Goal: Task Accomplishment & Management: Use online tool/utility

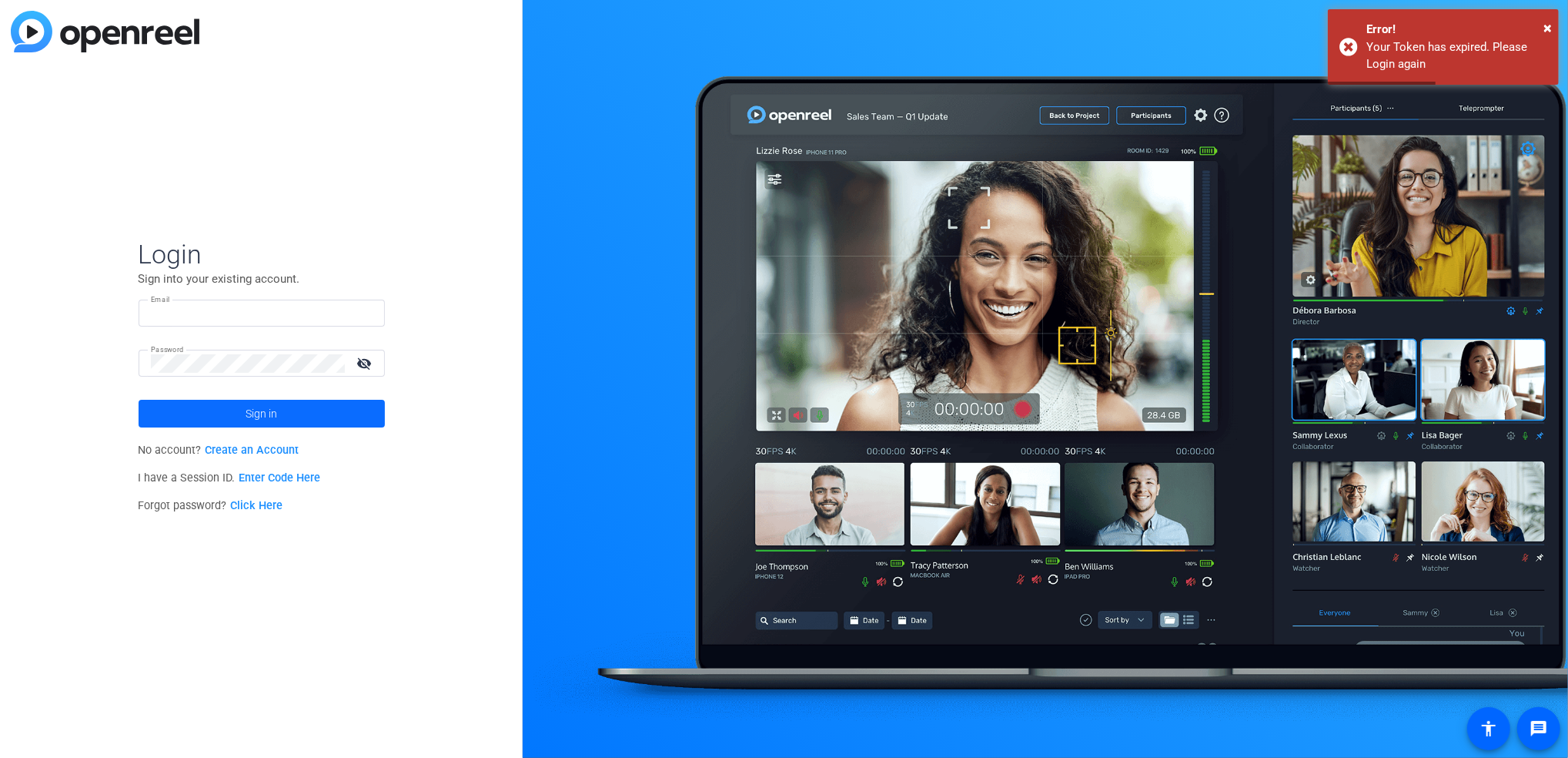
type input "schultzg@bswift.com"
click at [280, 413] on span at bounding box center [261, 414] width 246 height 37
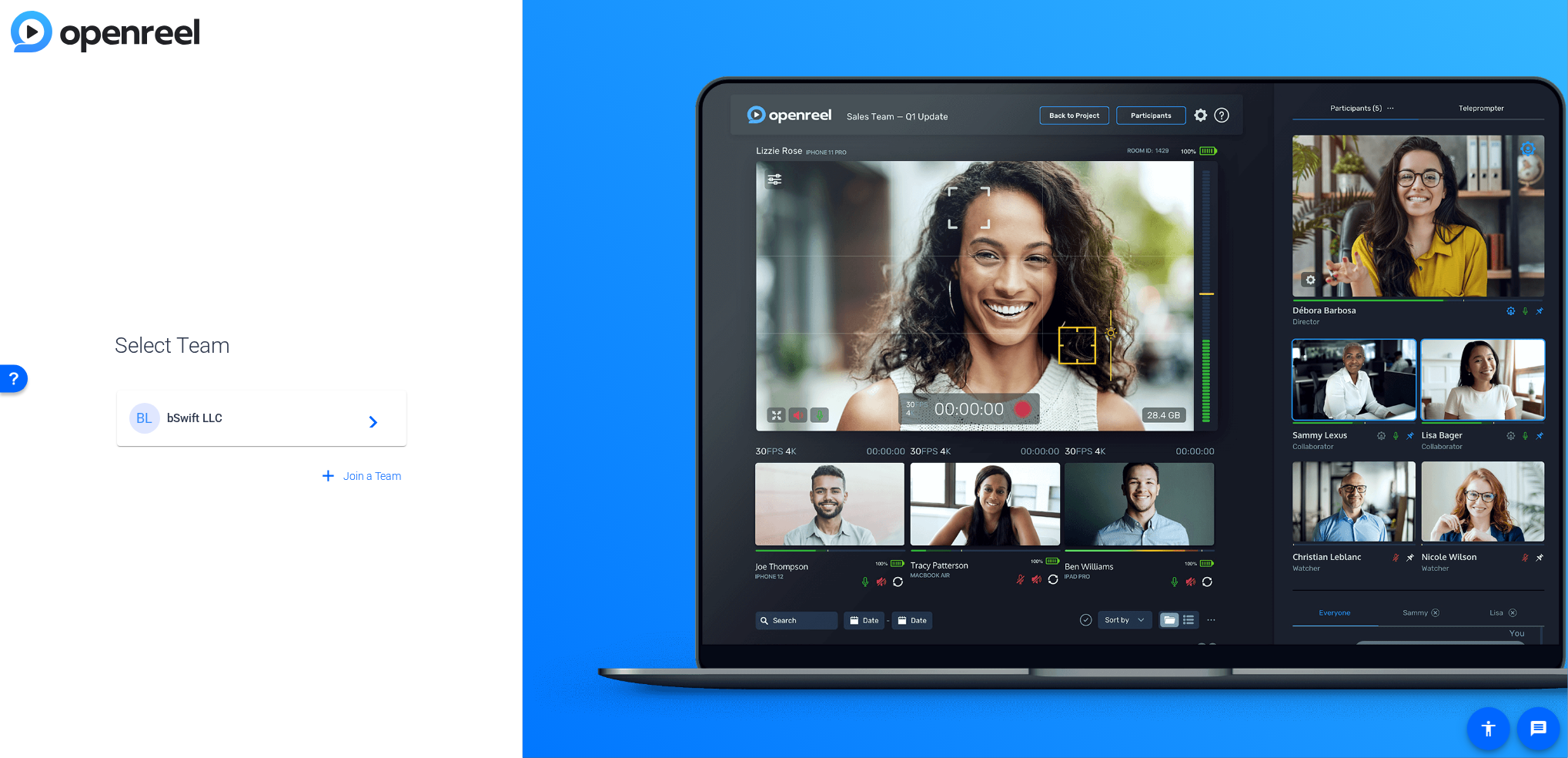
click at [308, 417] on span "bSwift LLC" at bounding box center [264, 418] width 192 height 14
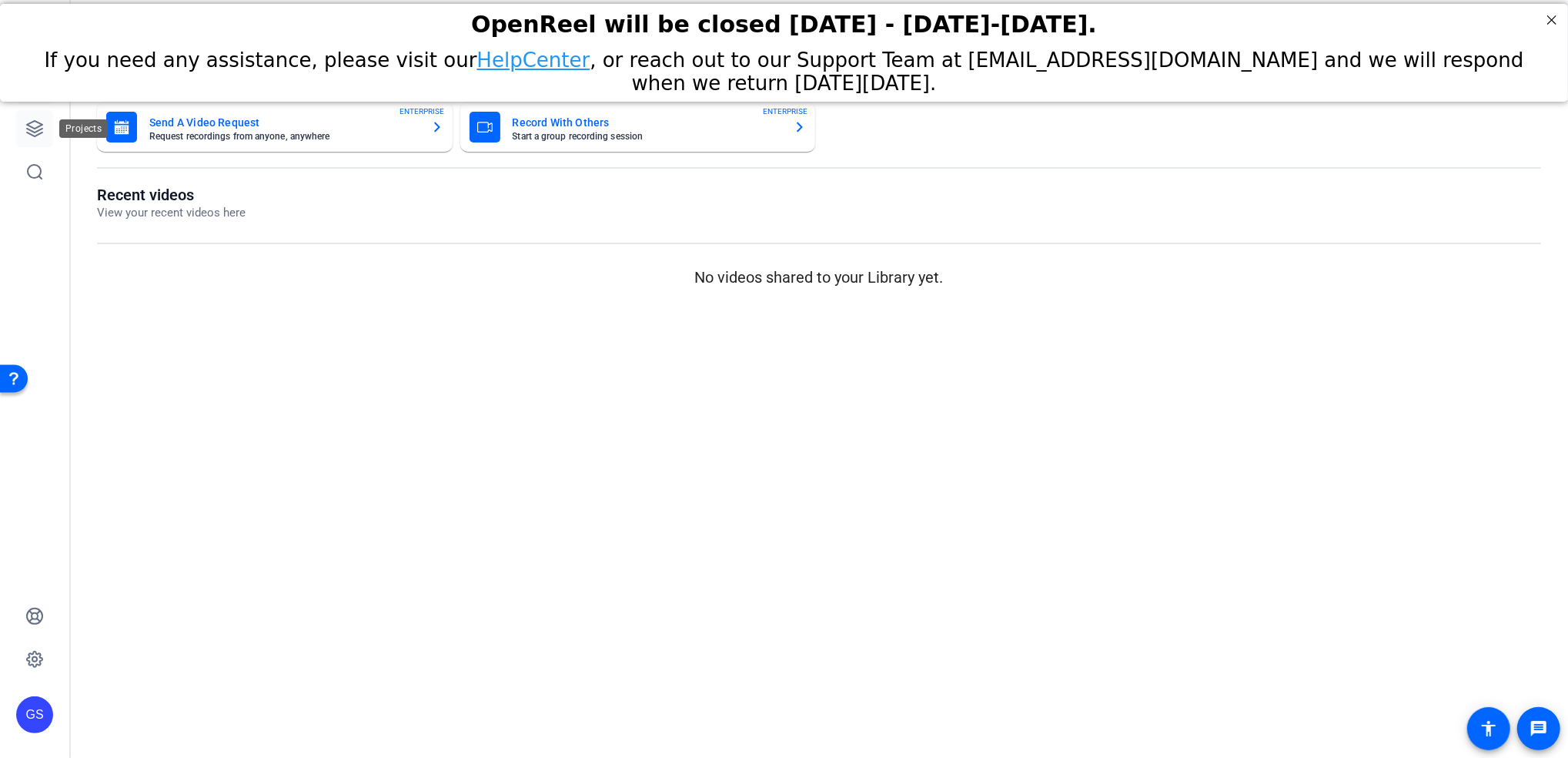
click at [29, 125] on icon at bounding box center [34, 128] width 16 height 16
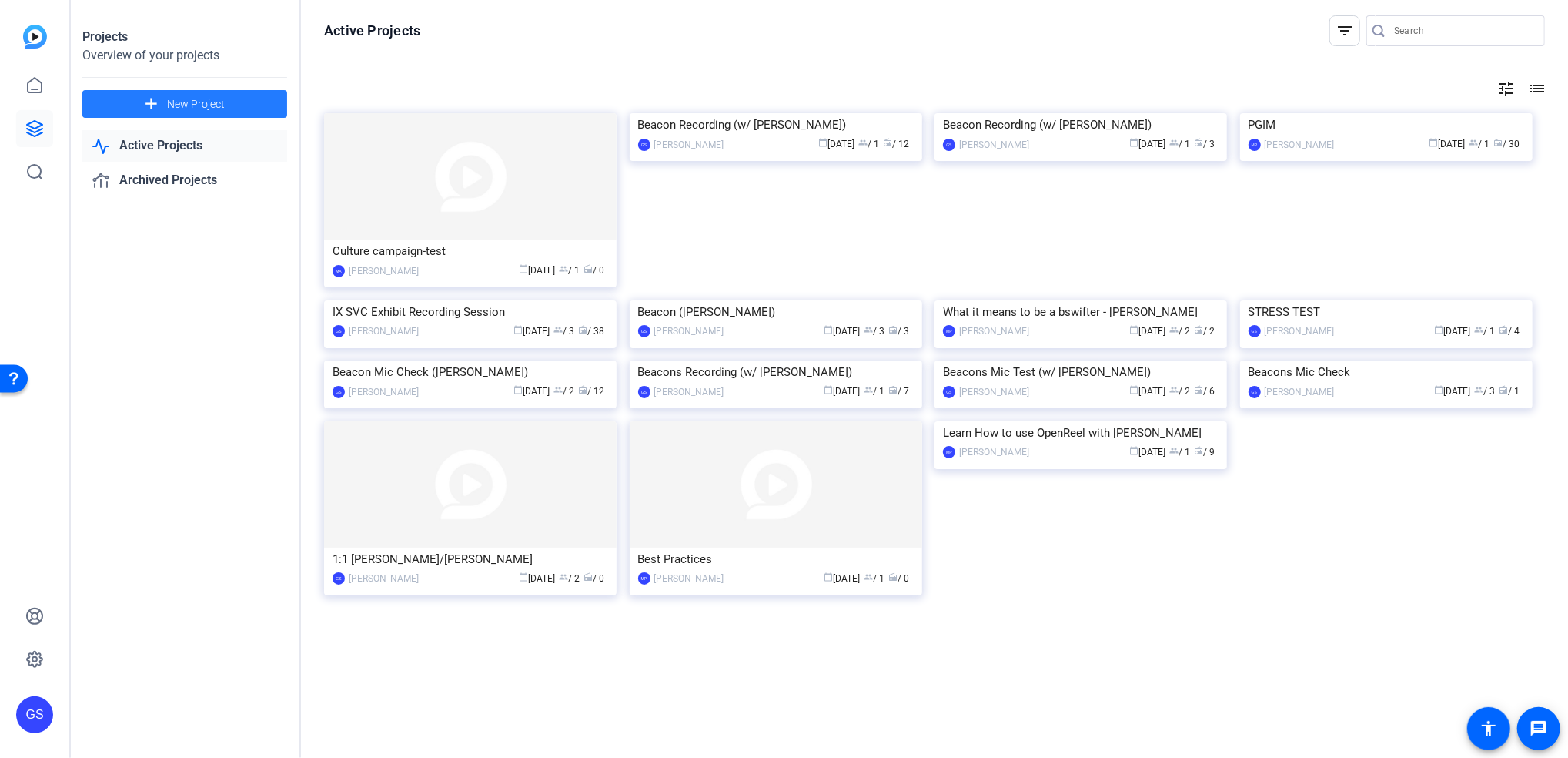
click at [214, 98] on span "New Project" at bounding box center [196, 104] width 58 height 16
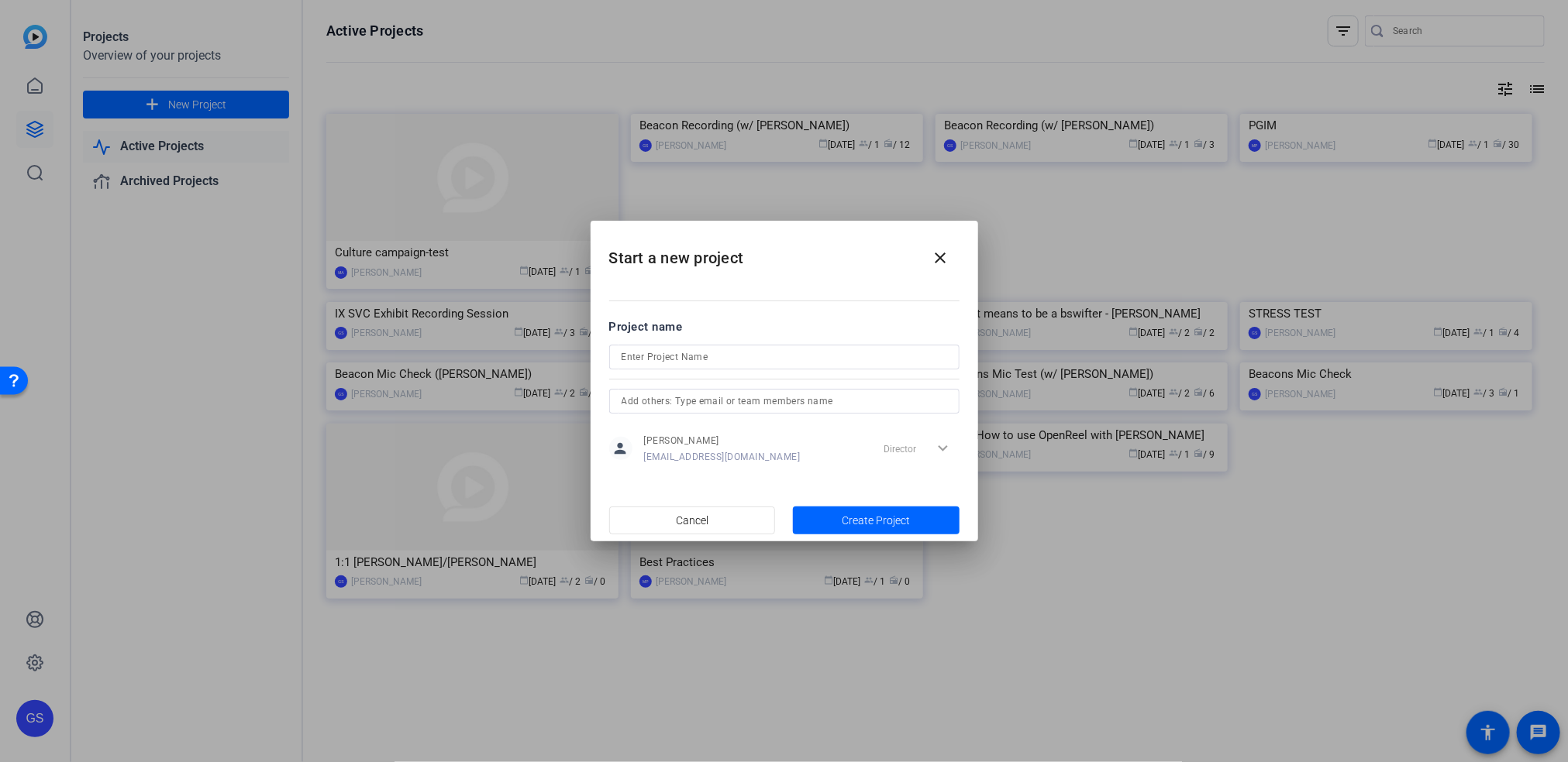
click at [763, 345] on div at bounding box center [784, 357] width 326 height 25
click at [762, 352] on input at bounding box center [784, 357] width 326 height 19
type input "Joel Test w/ OpenReel"
click at [851, 516] on span "Create Project" at bounding box center [876, 520] width 68 height 16
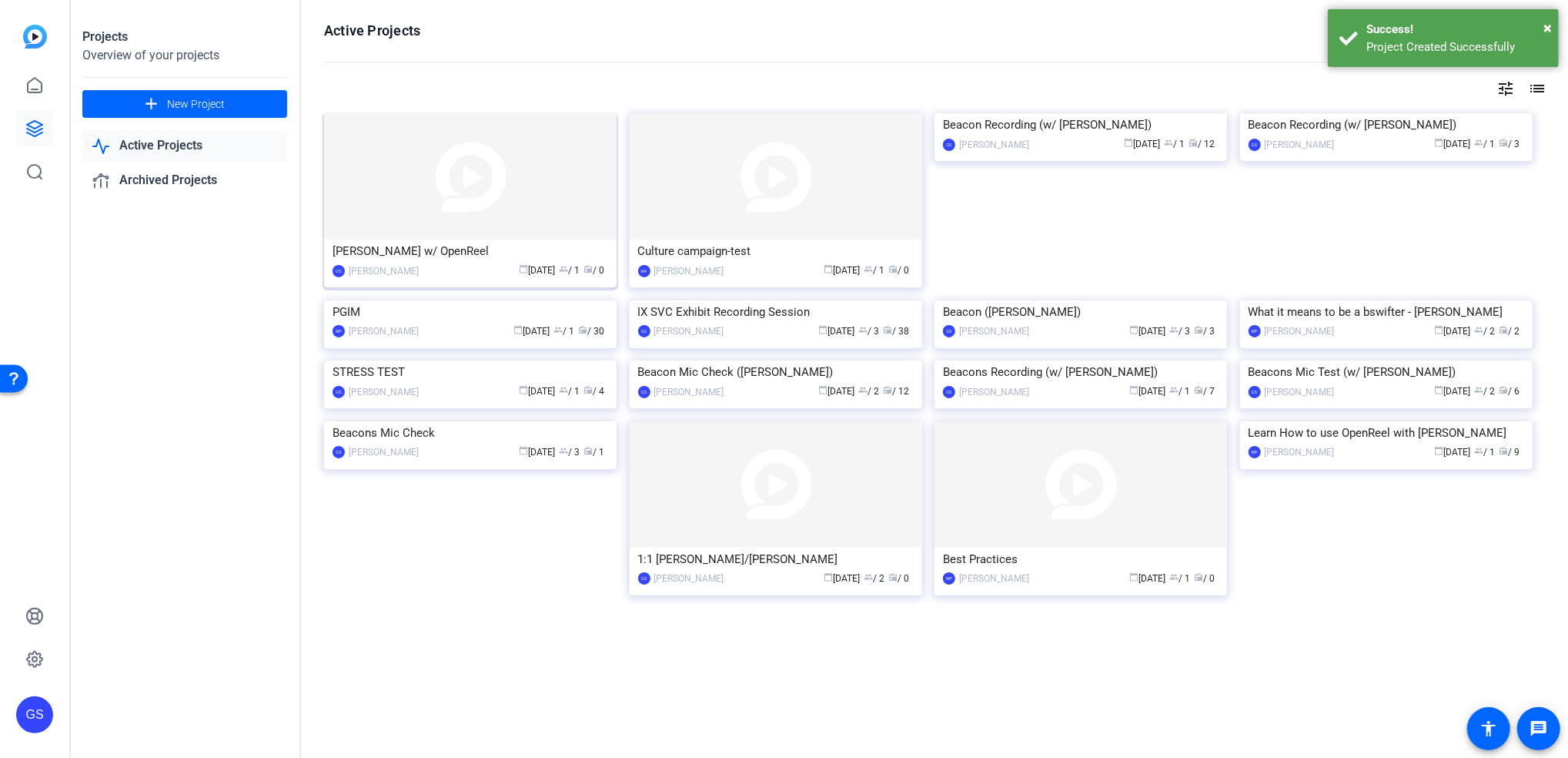
click at [483, 219] on img at bounding box center [470, 177] width 293 height 126
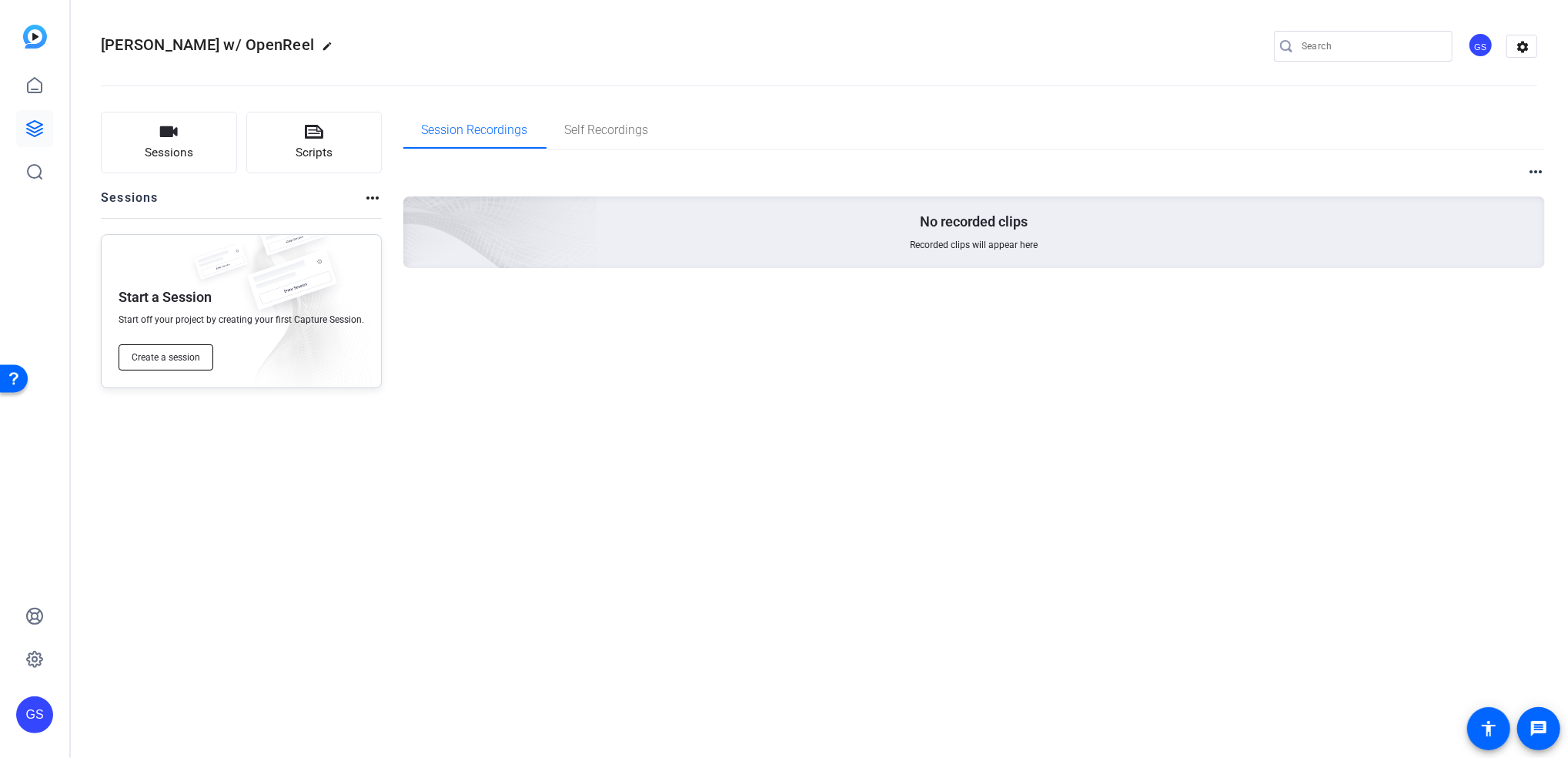
click at [168, 352] on span "Create a session" at bounding box center [166, 357] width 69 height 12
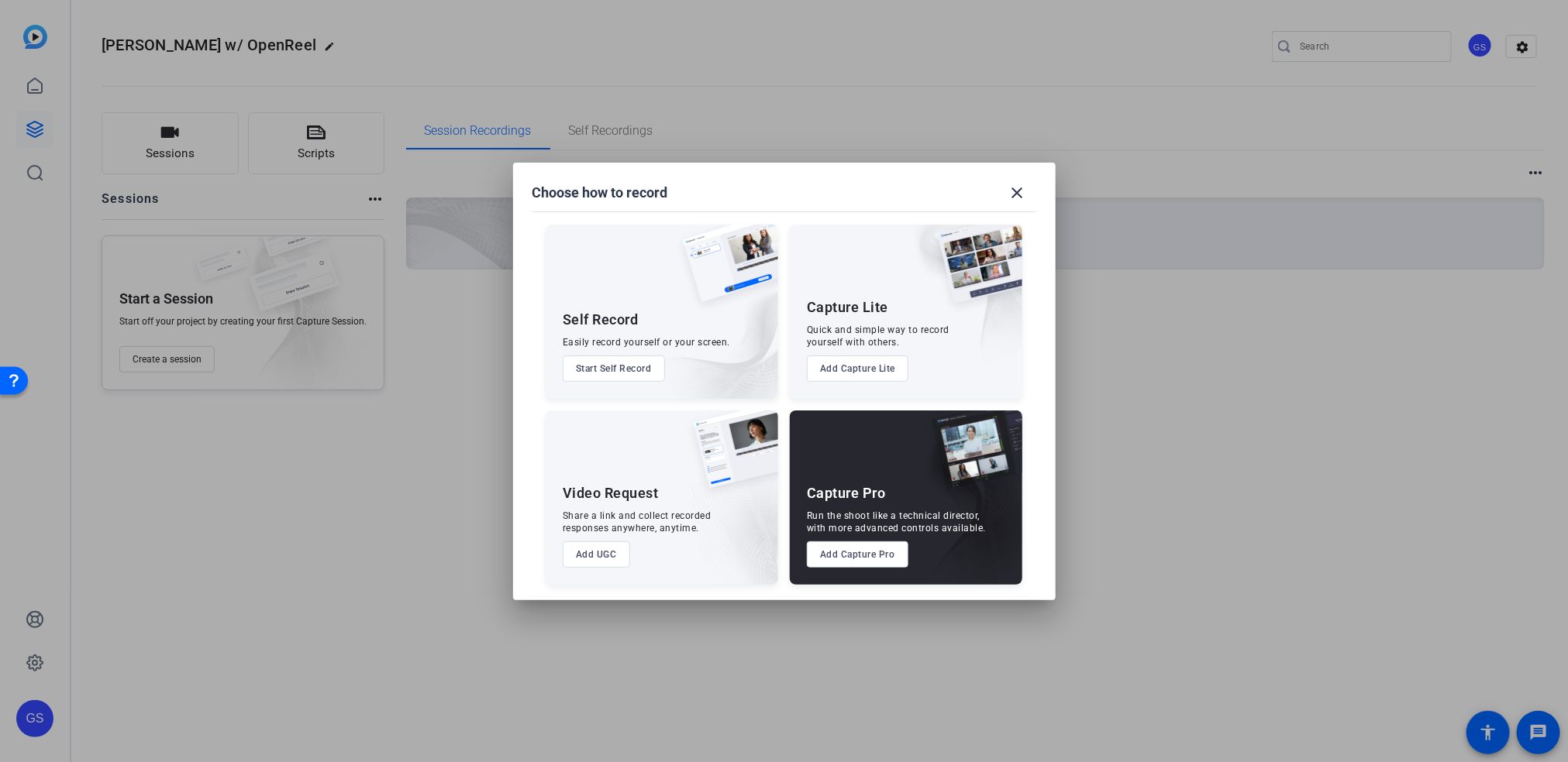
click at [835, 547] on button "Add Capture Pro" at bounding box center [857, 554] width 102 height 26
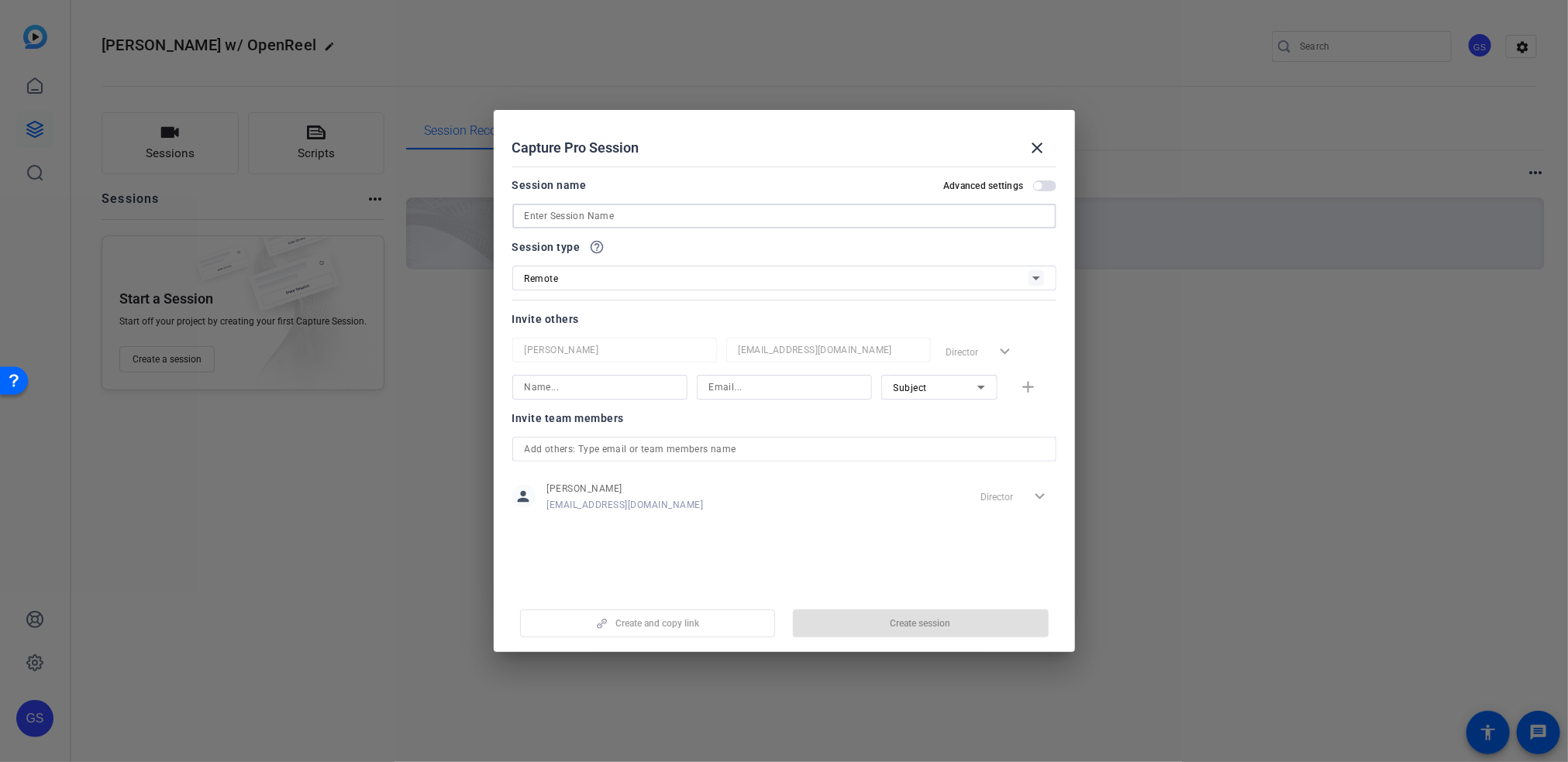
click at [810, 217] on input at bounding box center [784, 216] width 519 height 19
type input "Joel Test w/ OpenReel"
click at [656, 392] on input at bounding box center [600, 387] width 151 height 19
click at [551, 385] on input at bounding box center [600, 387] width 151 height 19
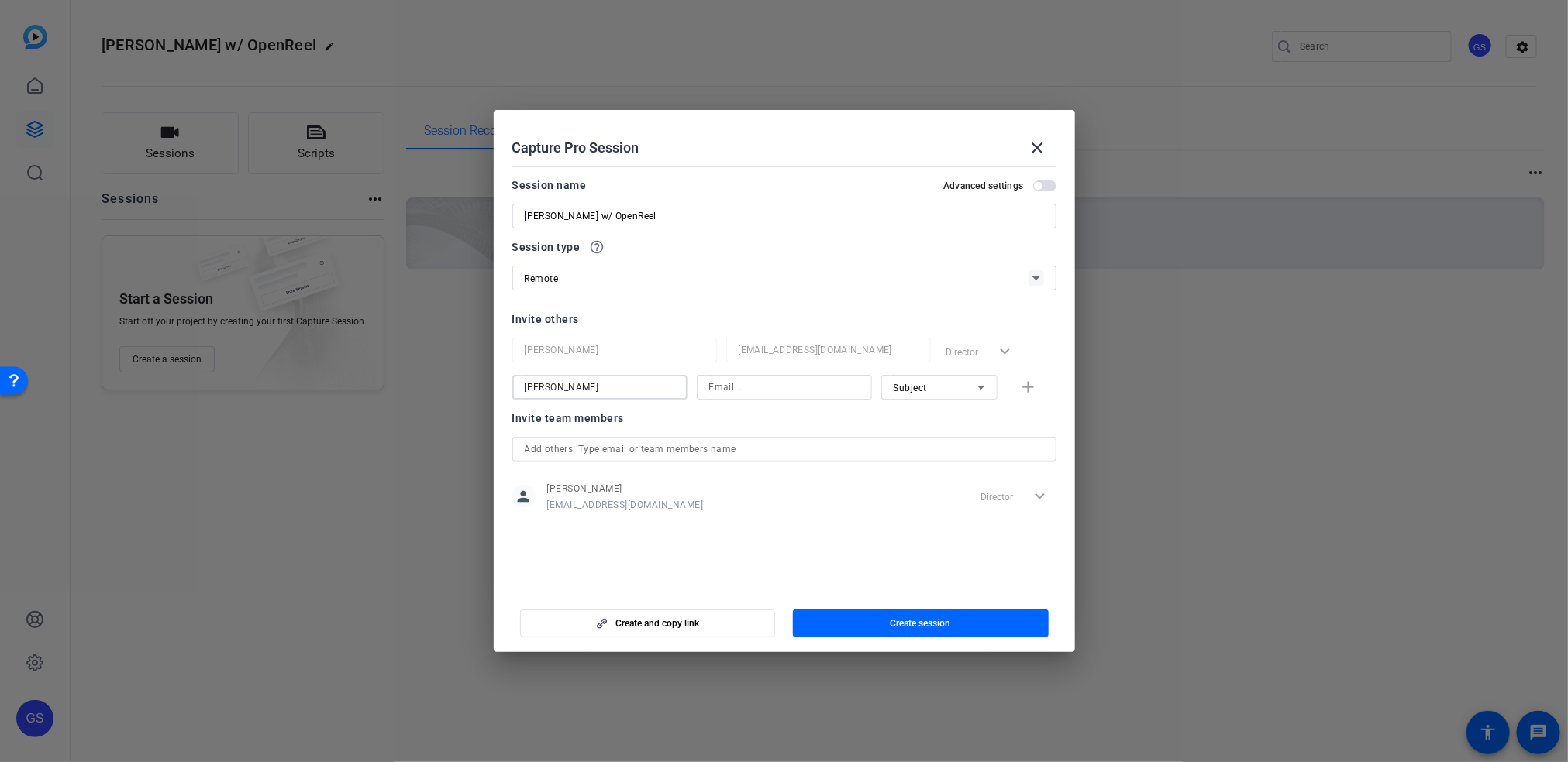
type input "Joel"
click at [774, 385] on input "jo" at bounding box center [784, 387] width 151 height 19
paste input "el.nihlean@bswift.com"
type input "joel.nihlean@bswift.com"
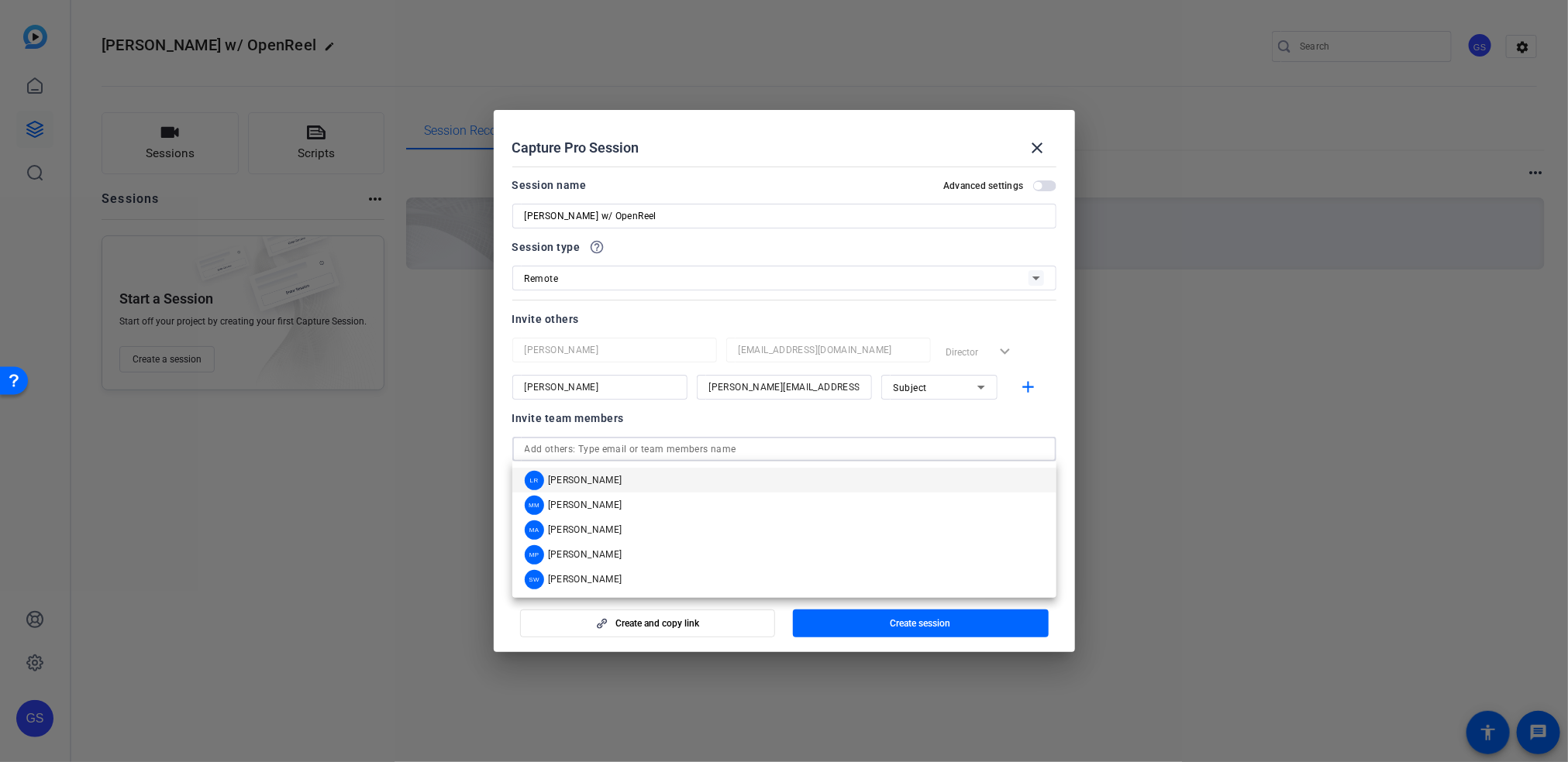
click at [697, 458] on input "text" at bounding box center [784, 449] width 519 height 19
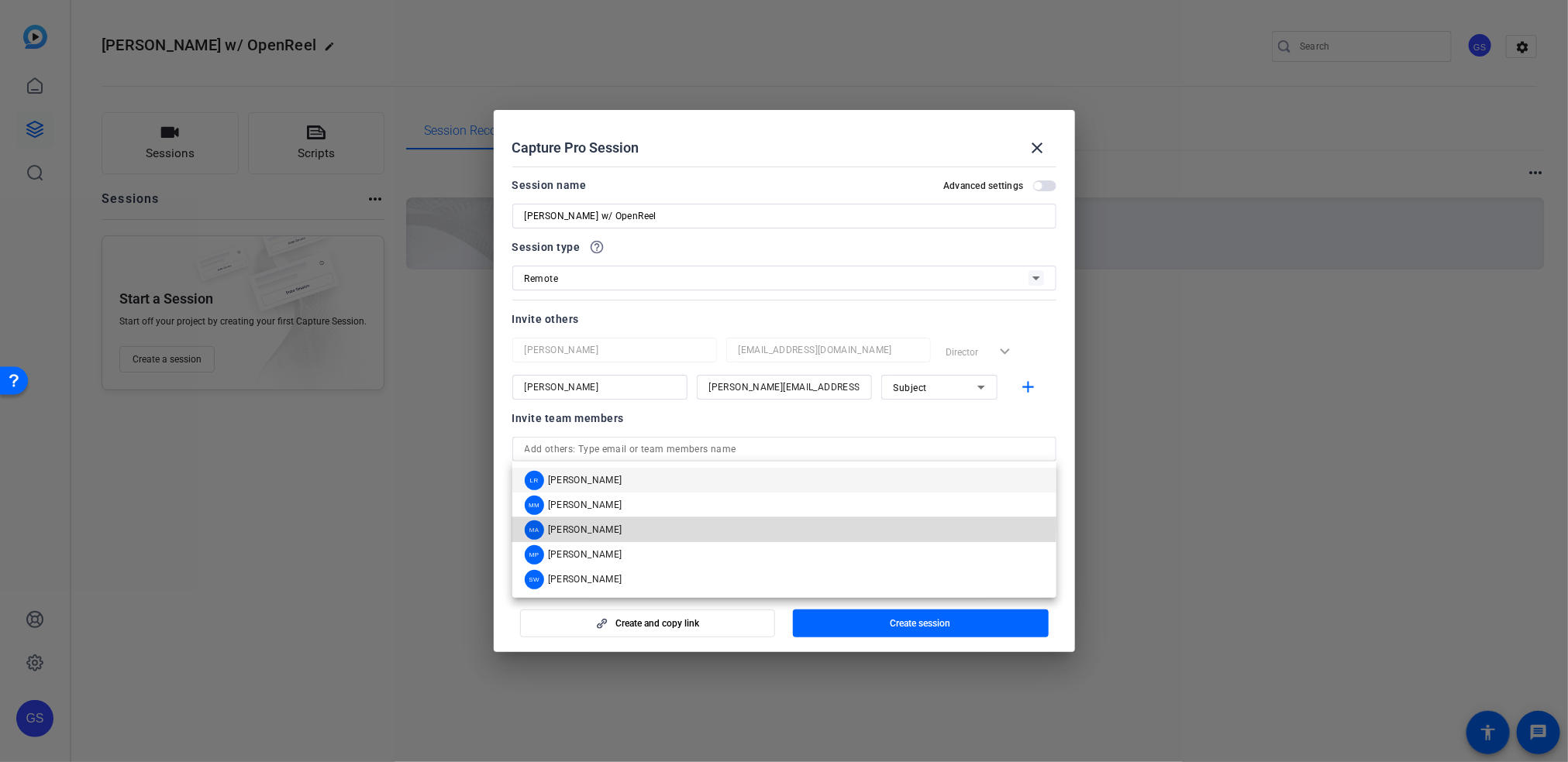
click at [605, 522] on div "MA Mary Anderson" at bounding box center [573, 530] width 97 height 20
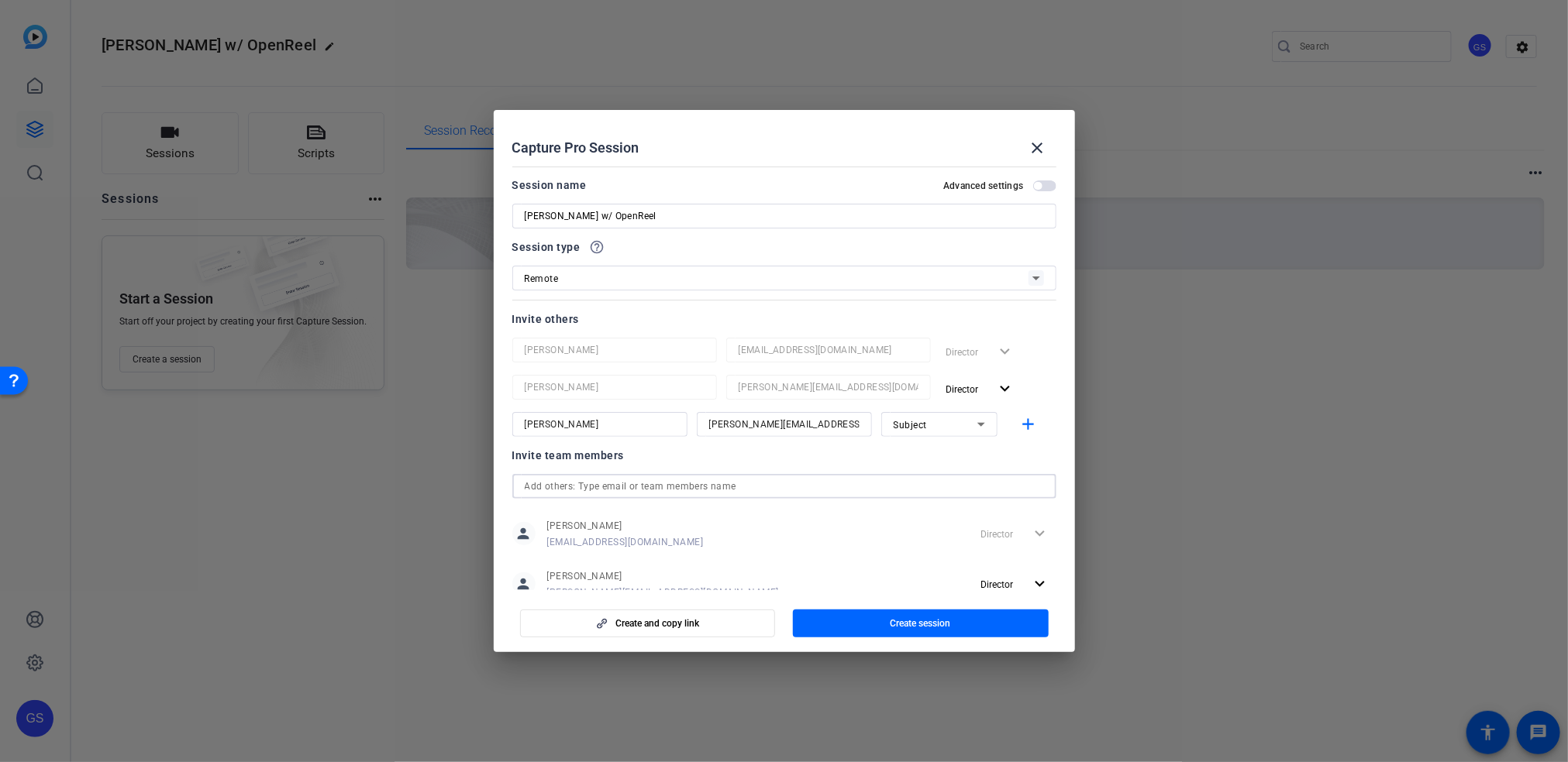
click at [646, 486] on input "text" at bounding box center [784, 486] width 519 height 19
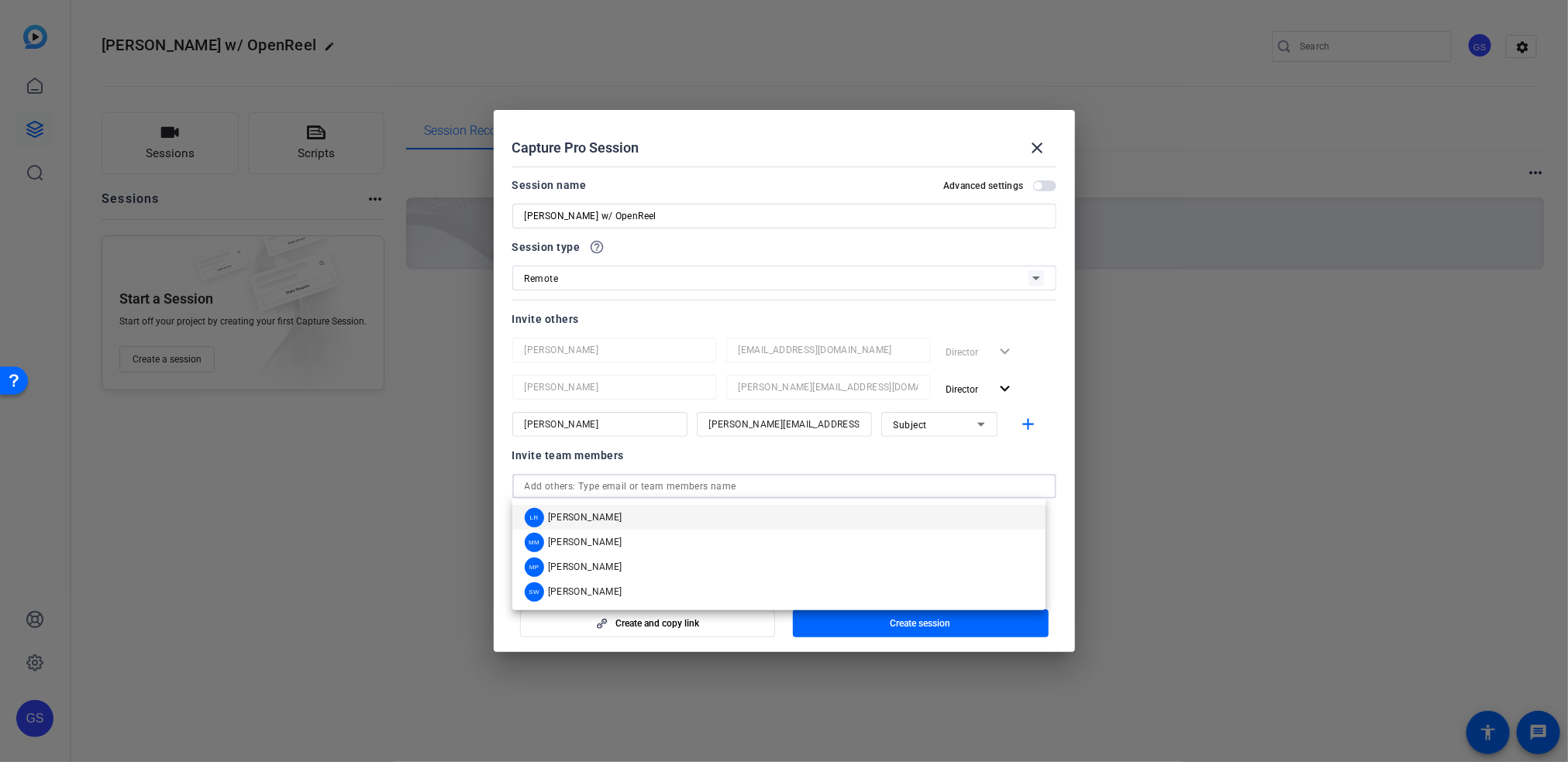
paste input "aleon@openreel.com"
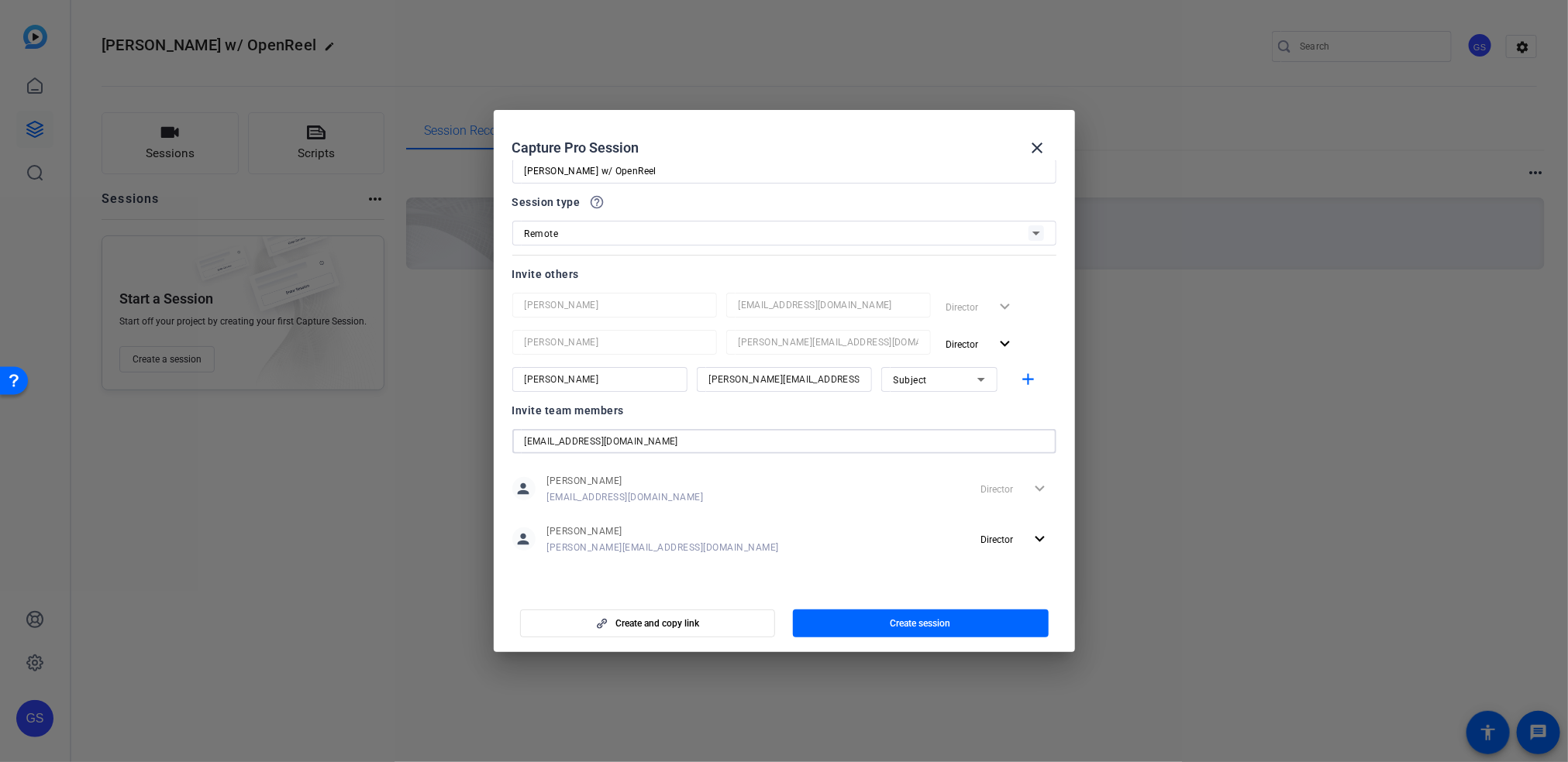
scroll to position [44, 0]
type input "aleon@openreel.com"
click at [1018, 376] on mat-icon "add" at bounding box center [1027, 381] width 20 height 20
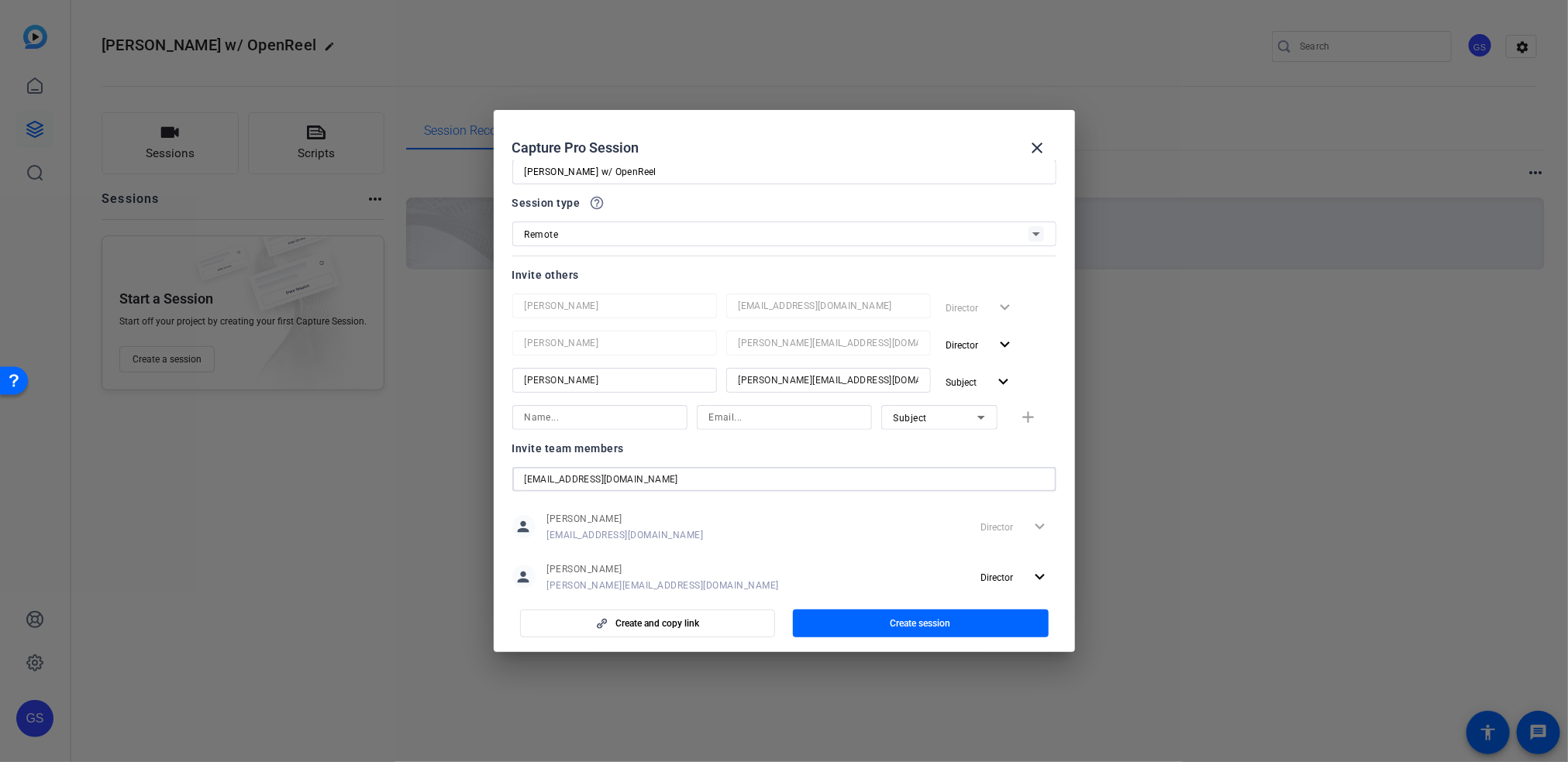
click at [616, 484] on input "aleon@openreel.com" at bounding box center [784, 480] width 519 height 19
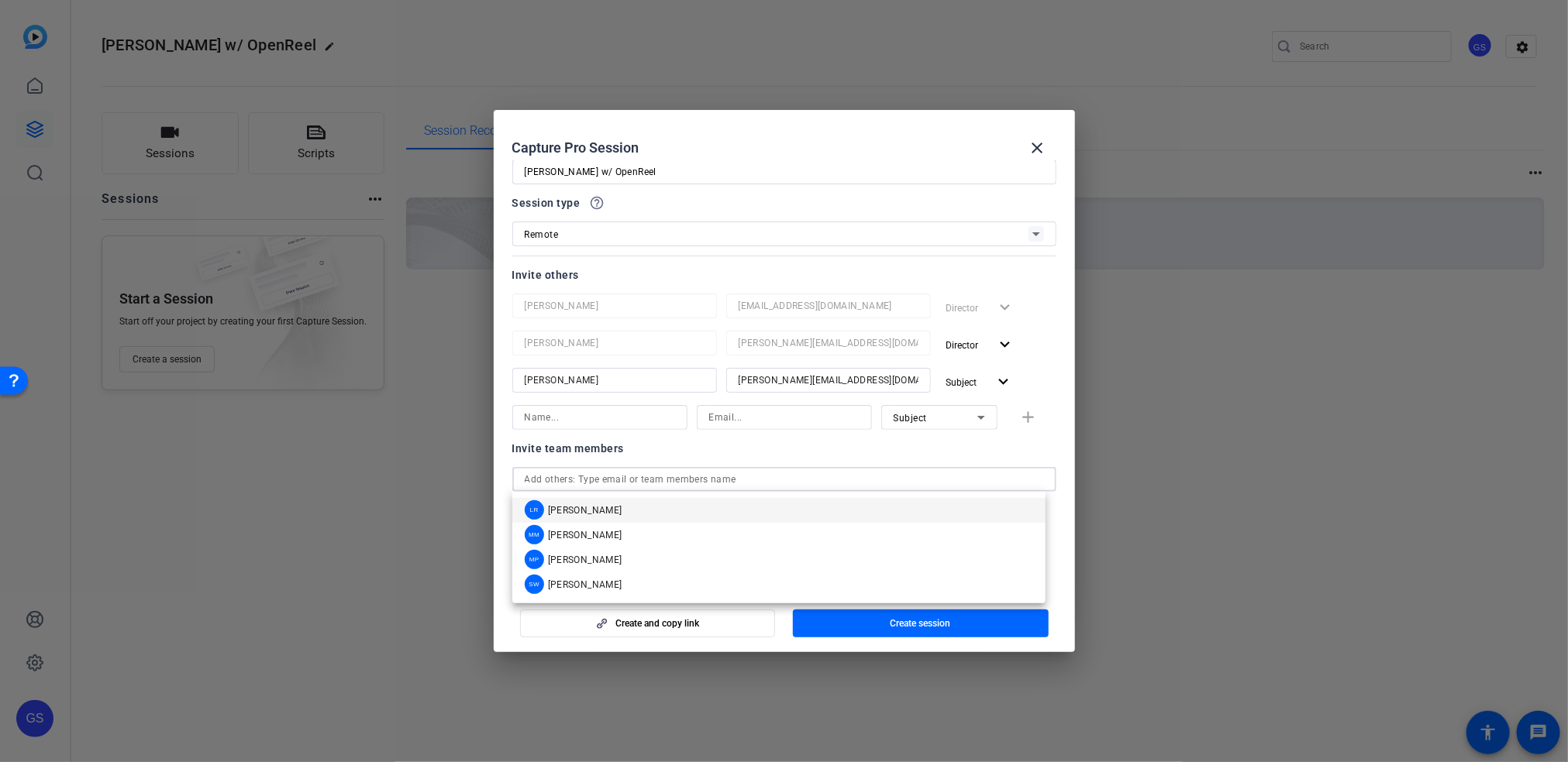
click at [608, 423] on input at bounding box center [600, 418] width 151 height 19
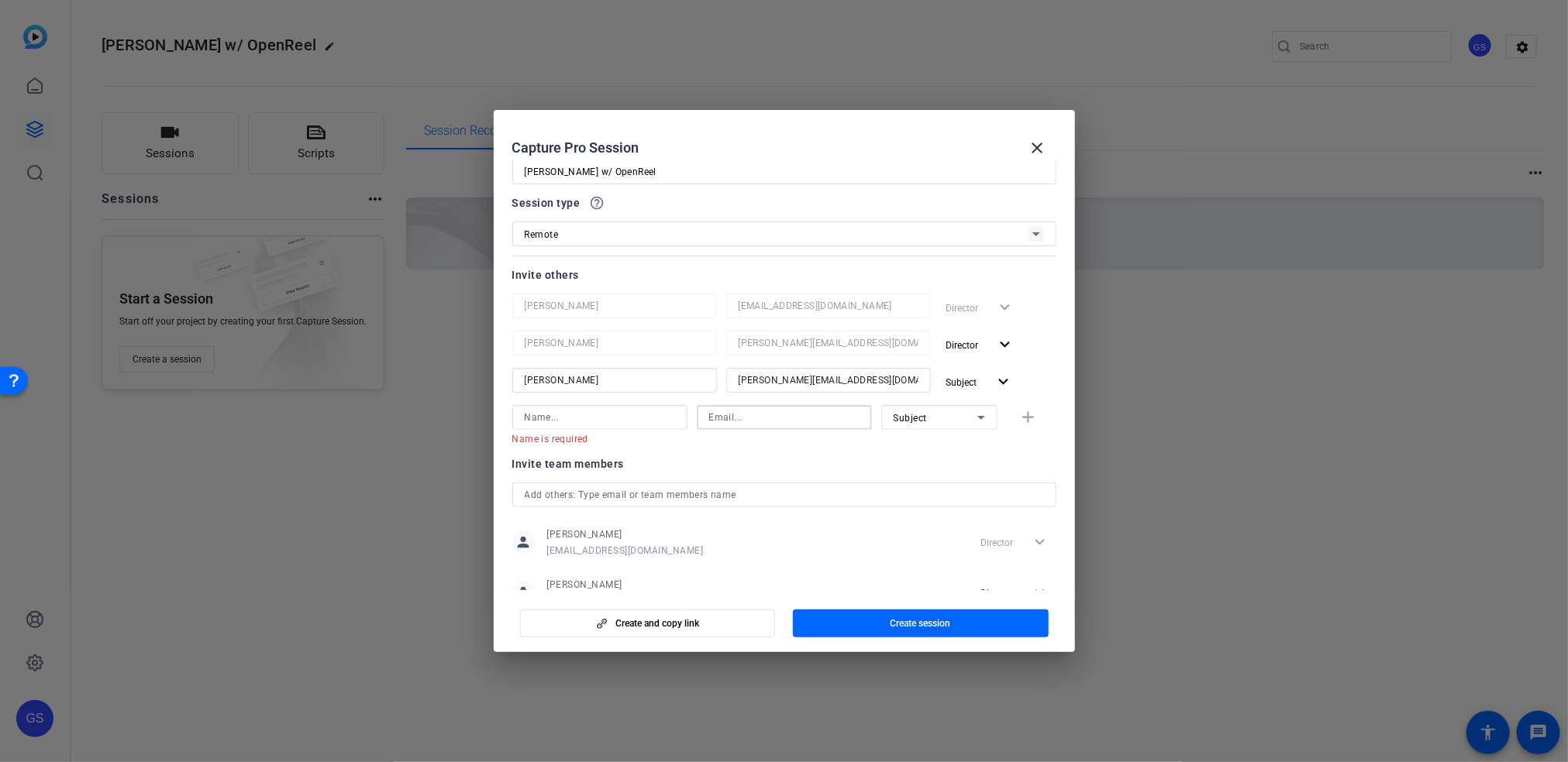
click at [742, 415] on input at bounding box center [784, 418] width 151 height 19
paste input "aleon@openreel.com"
type input "aleon@openreel.com"
click at [617, 423] on input at bounding box center [600, 418] width 151 height 19
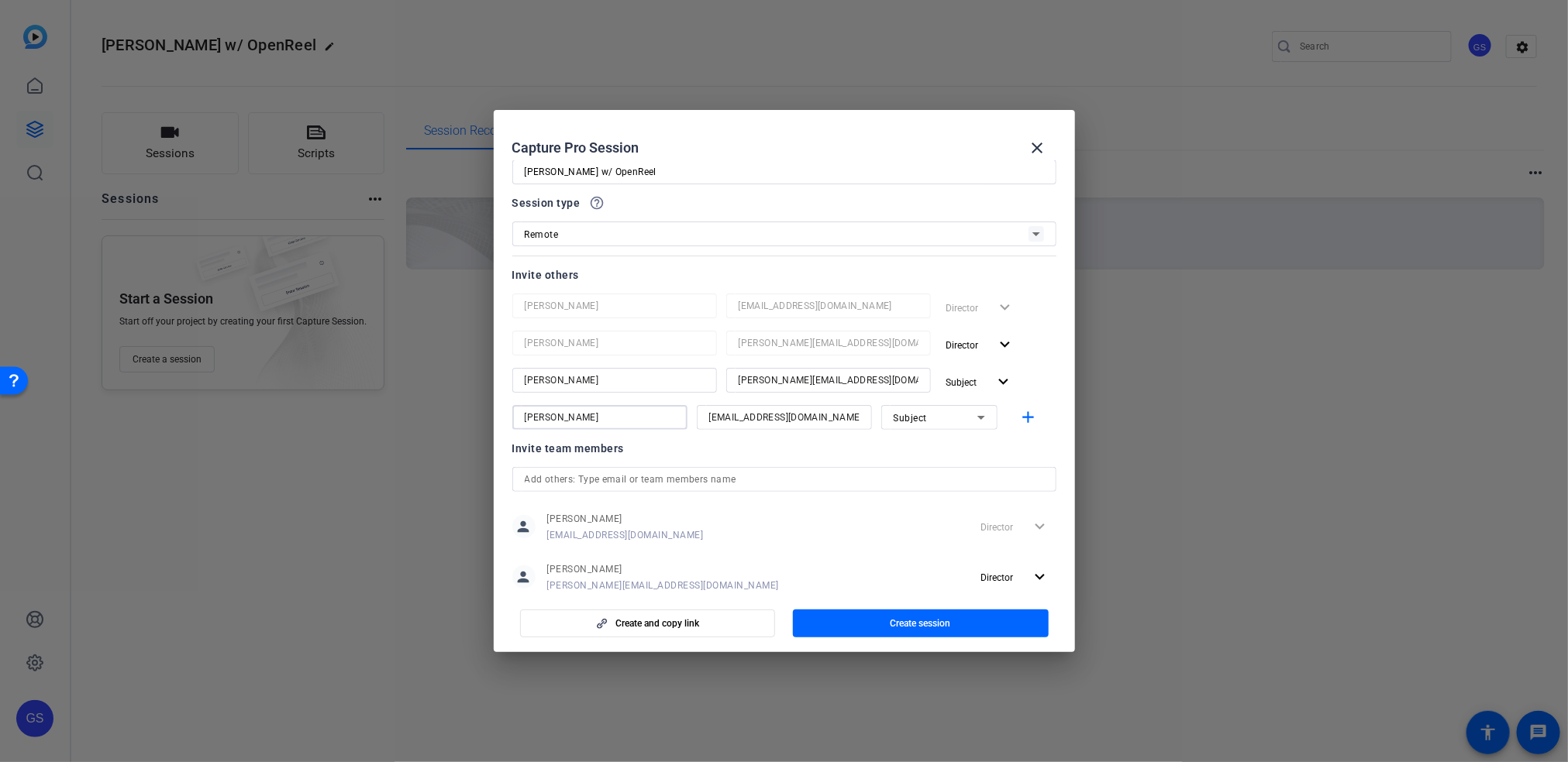
type input "Alexis"
click at [973, 421] on icon at bounding box center [981, 418] width 19 height 19
click at [951, 443] on mat-option "Collaborator" at bounding box center [928, 448] width 116 height 25
click at [1018, 411] on mat-icon "add" at bounding box center [1027, 418] width 20 height 20
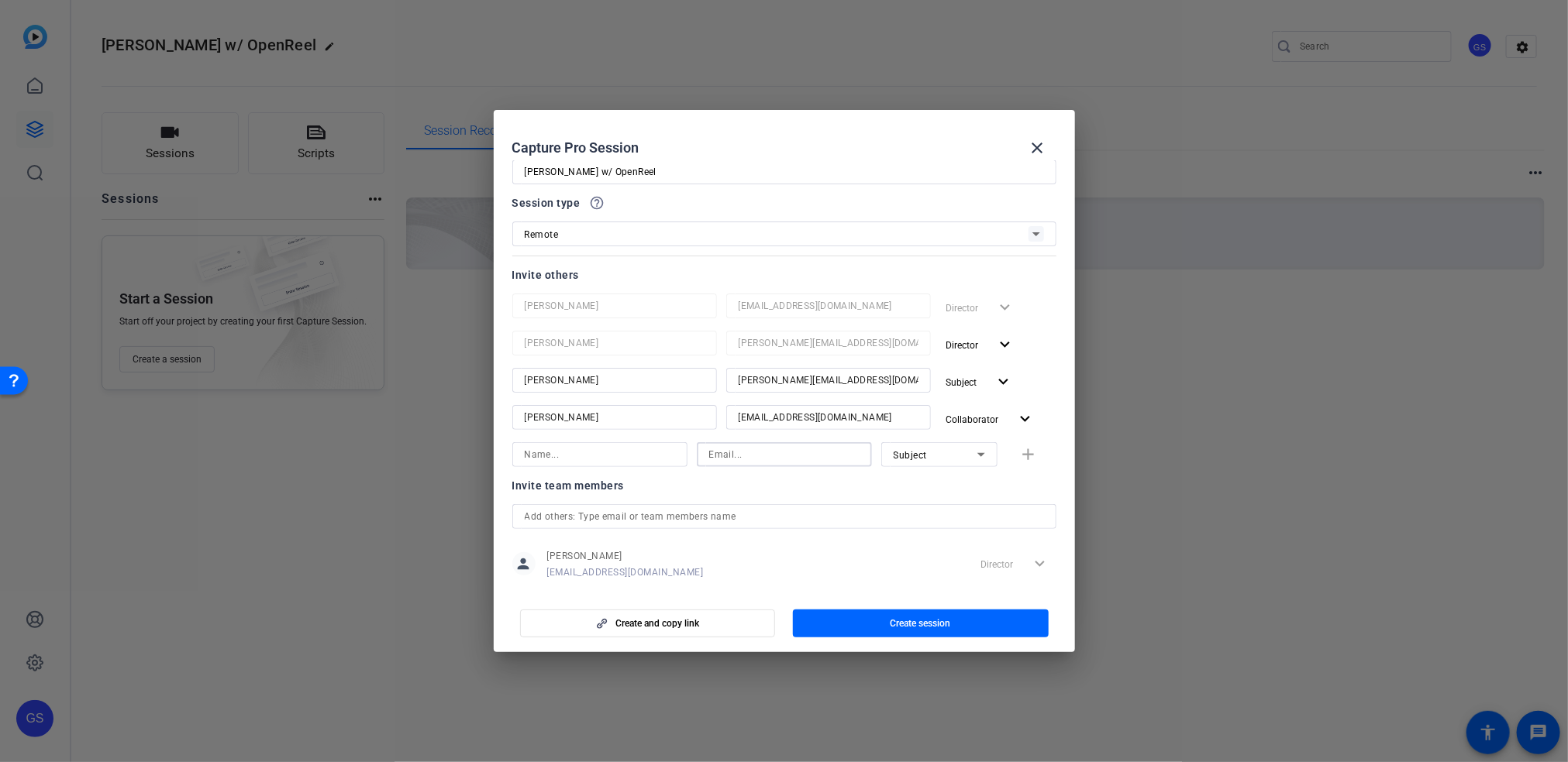
click at [823, 445] on input at bounding box center [784, 454] width 151 height 19
paste input "smulligan@openreel.com"
type input "smulligan@openreel.com"
click at [641, 455] on input at bounding box center [600, 454] width 151 height 19
type input "Shannon"
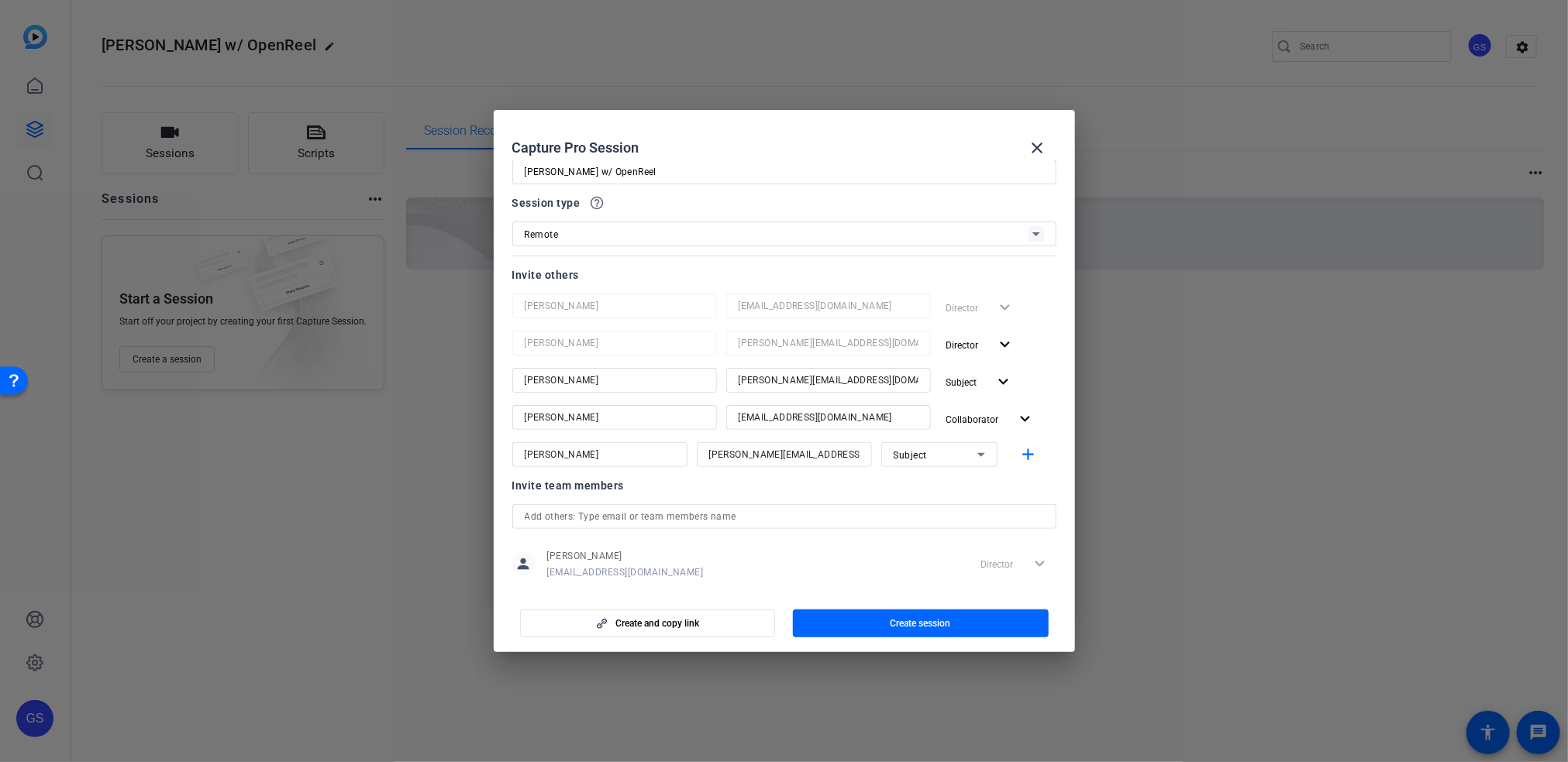
click at [980, 456] on div "Subject" at bounding box center [939, 454] width 116 height 25
click at [956, 480] on mat-option "Collaborator" at bounding box center [928, 485] width 116 height 25
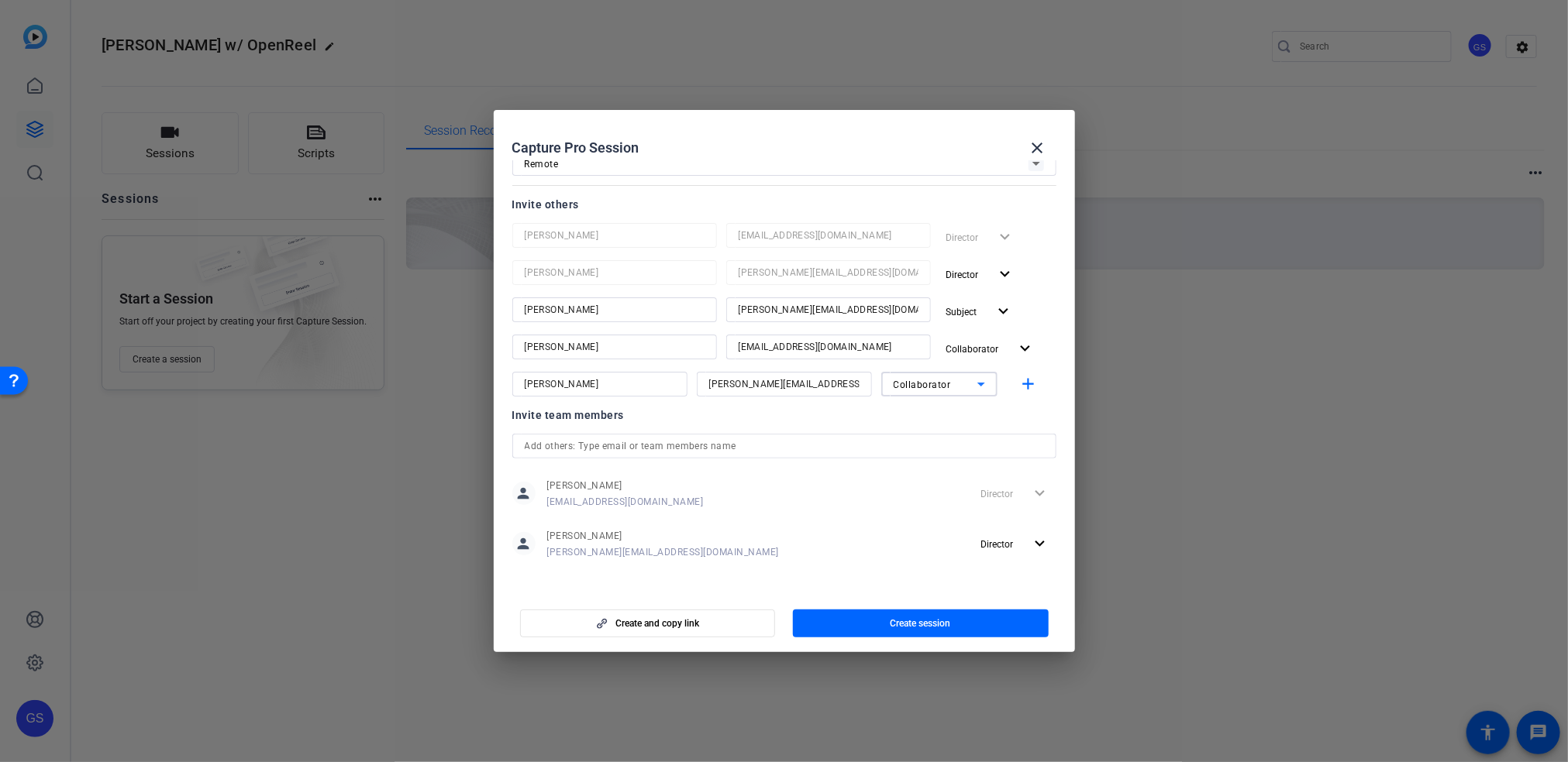
scroll to position [116, 0]
click at [1018, 380] on mat-icon "add" at bounding box center [1027, 382] width 20 height 20
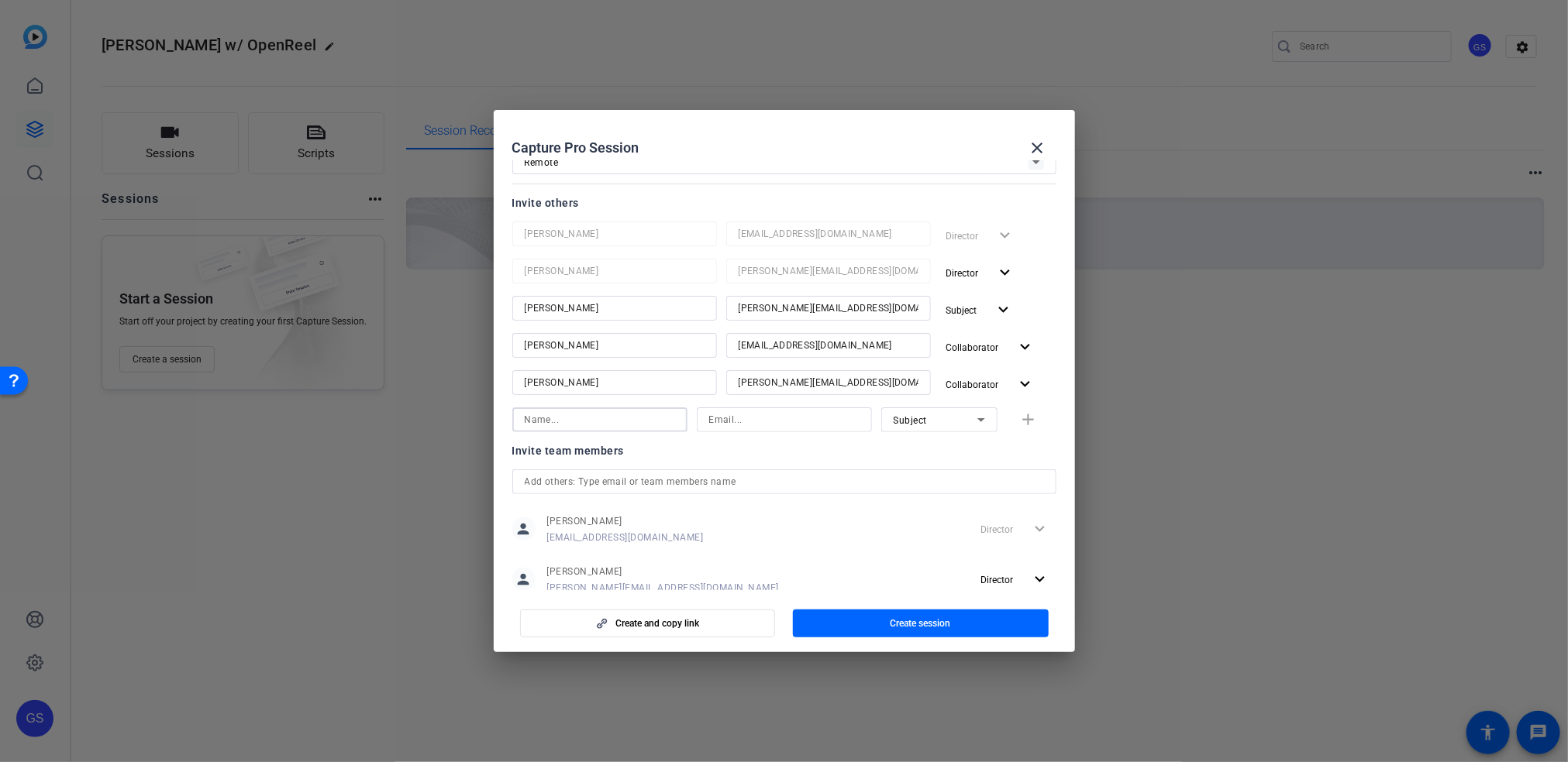
click at [623, 422] on input at bounding box center [600, 420] width 151 height 19
type input "Amit"
paste input "SoniA@bswift.com"
type input "SoniA@bswift.com"
click at [975, 421] on icon at bounding box center [981, 420] width 19 height 19
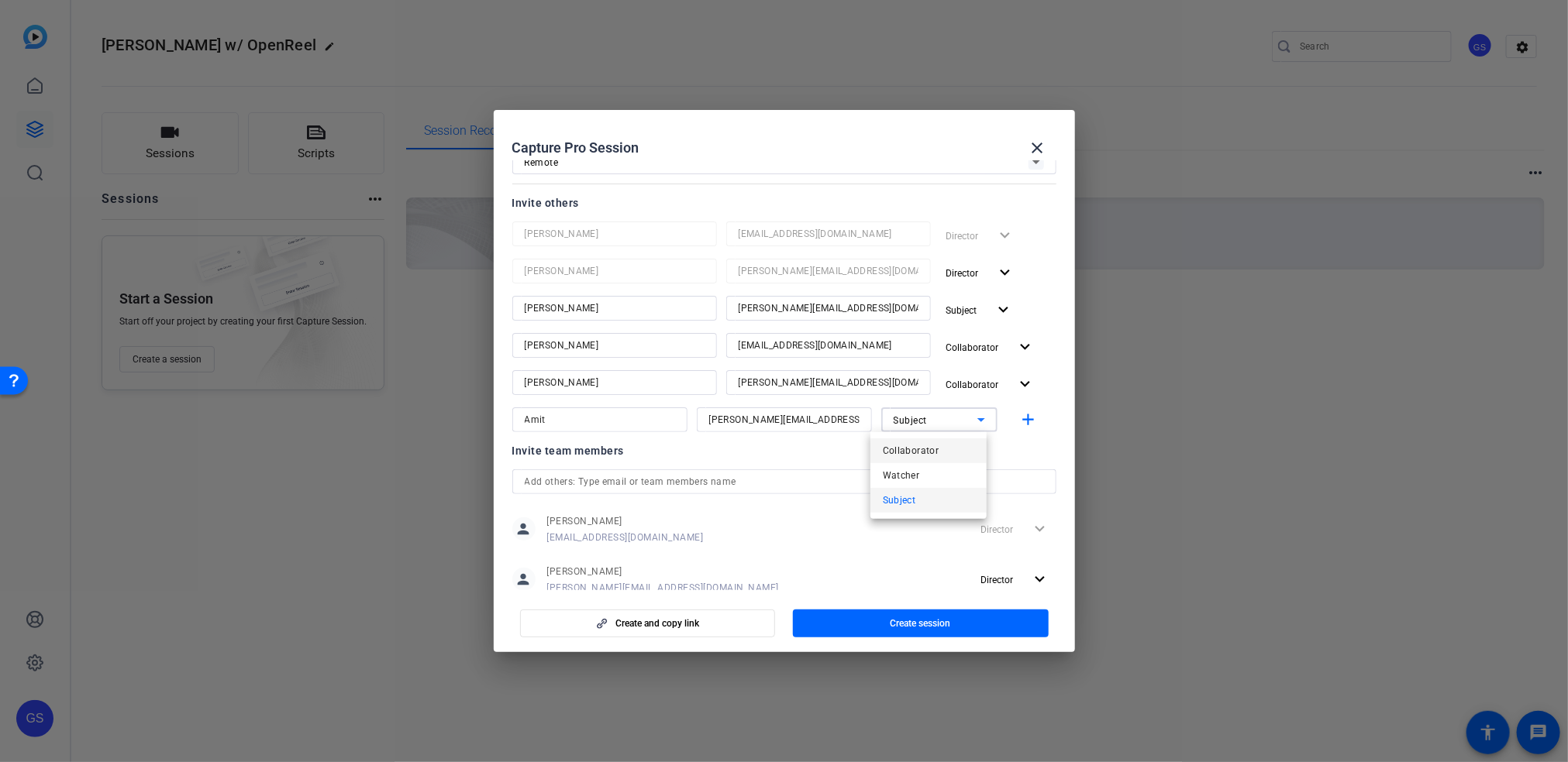
click at [953, 453] on mat-option "Collaborator" at bounding box center [928, 451] width 116 height 25
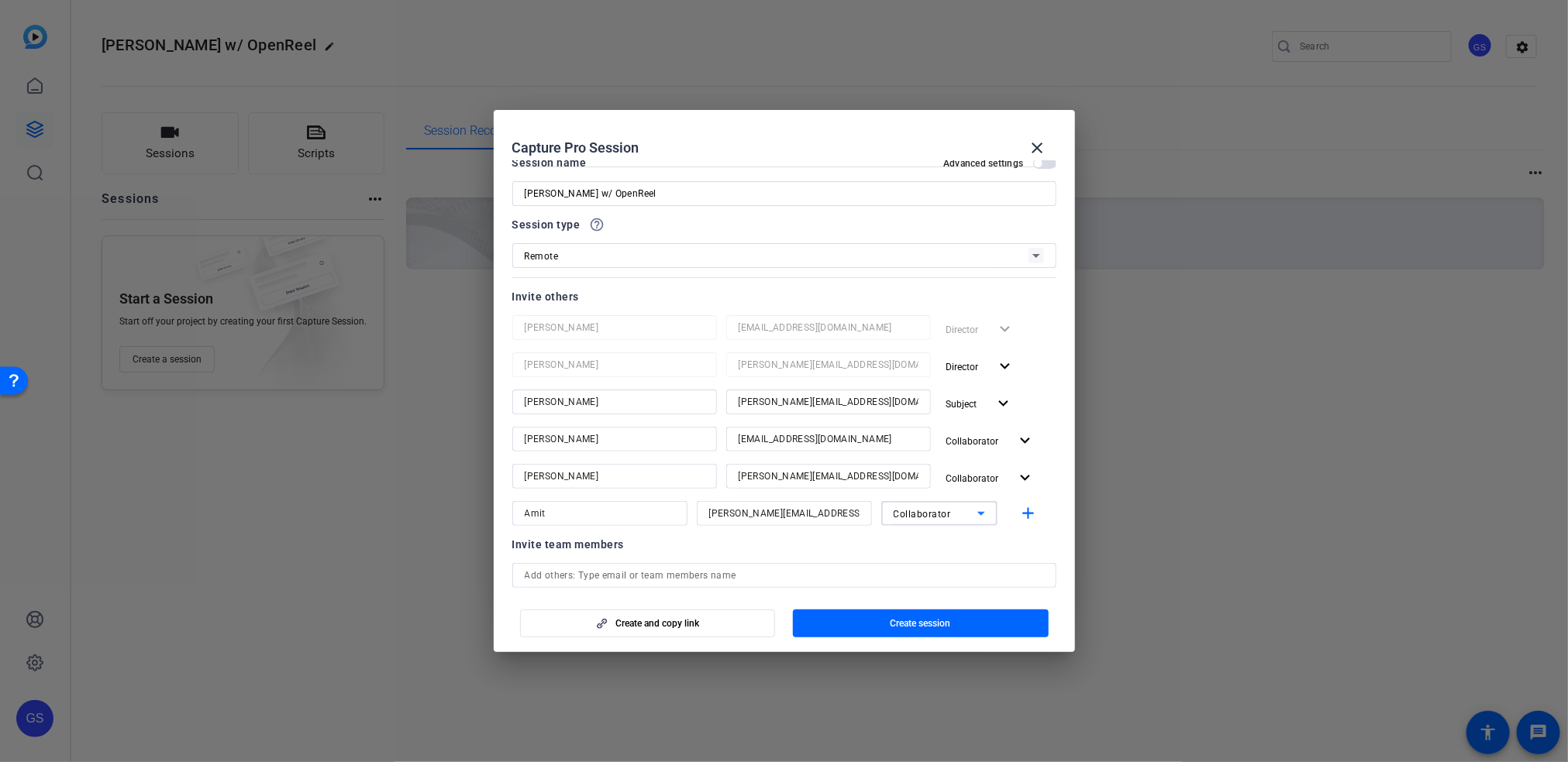
scroll to position [23, 0]
click at [922, 628] on span "Create session" at bounding box center [921, 623] width 61 height 12
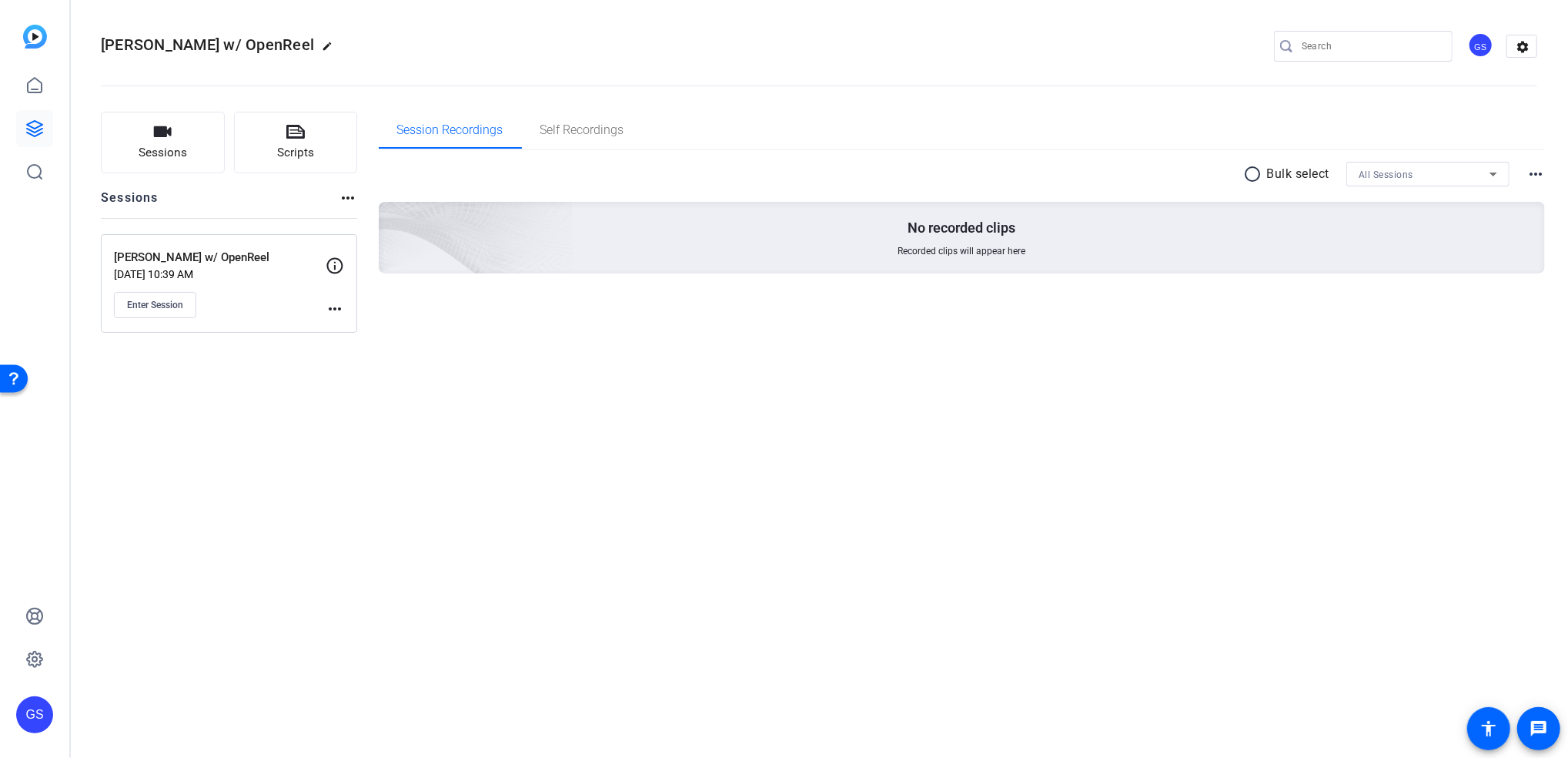
click at [338, 306] on mat-icon "more_horiz" at bounding box center [335, 309] width 19 height 19
click at [334, 269] on div at bounding box center [784, 379] width 1568 height 758
click at [334, 269] on icon at bounding box center [335, 265] width 16 height 16
click at [335, 302] on mat-icon "more_horiz" at bounding box center [335, 309] width 19 height 19
click at [361, 332] on span "Edit Session" at bounding box center [373, 331] width 70 height 19
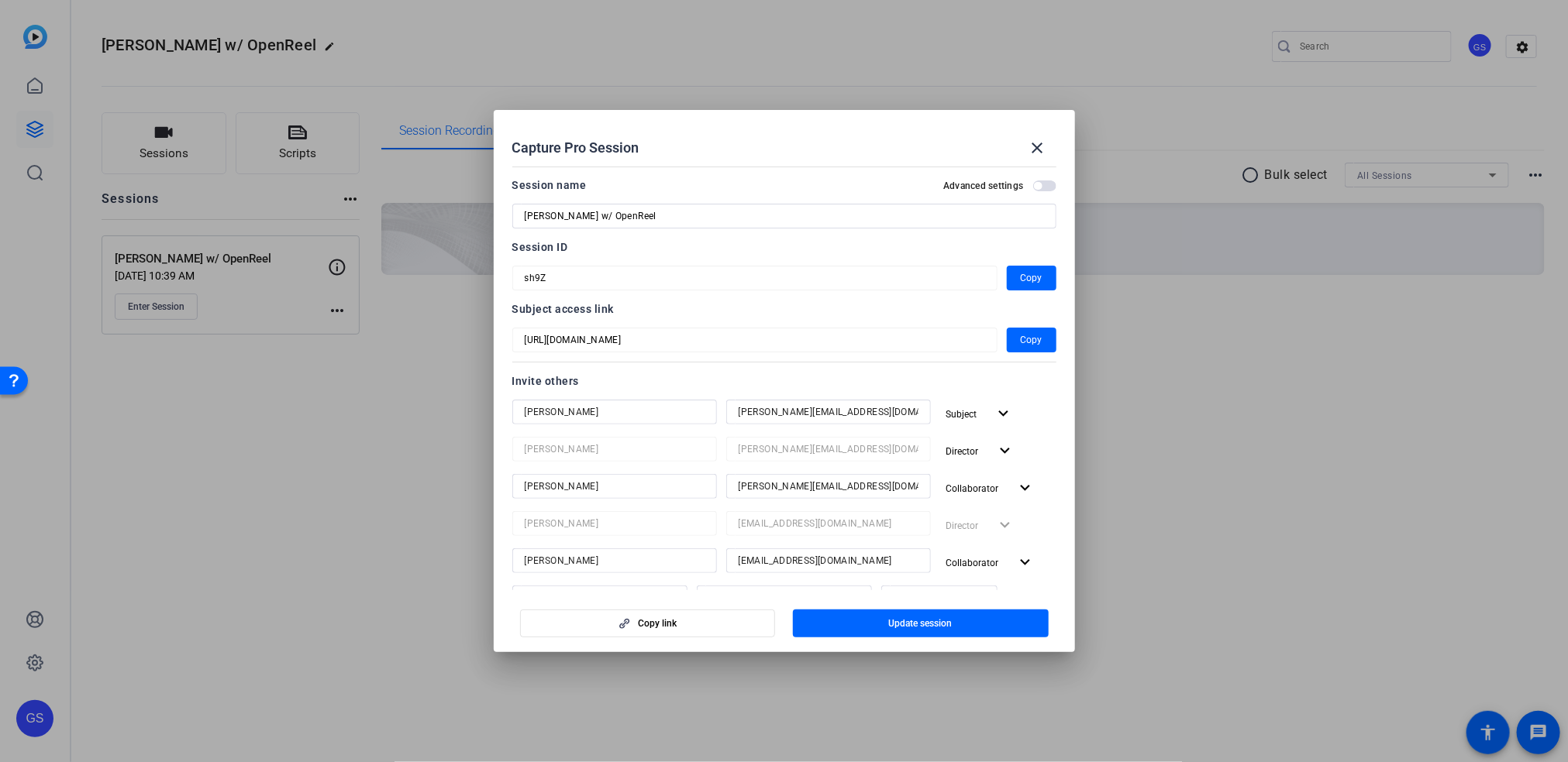
click at [1038, 191] on span "button" at bounding box center [1044, 186] width 23 height 11
click at [1021, 337] on span "Copy" at bounding box center [1031, 340] width 22 height 19
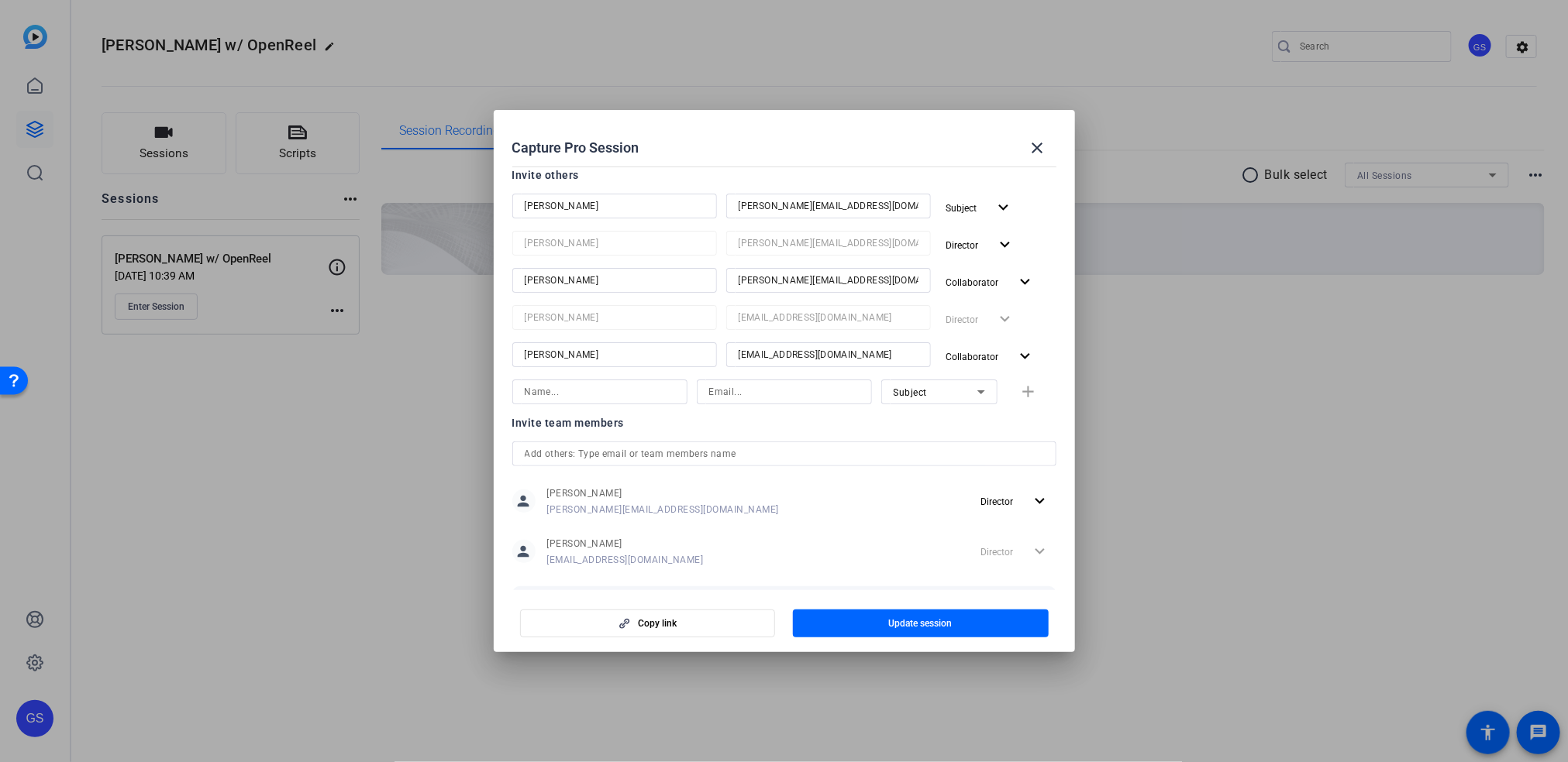
scroll to position [207, 0]
click at [646, 625] on span "Copy link" at bounding box center [657, 623] width 38 height 12
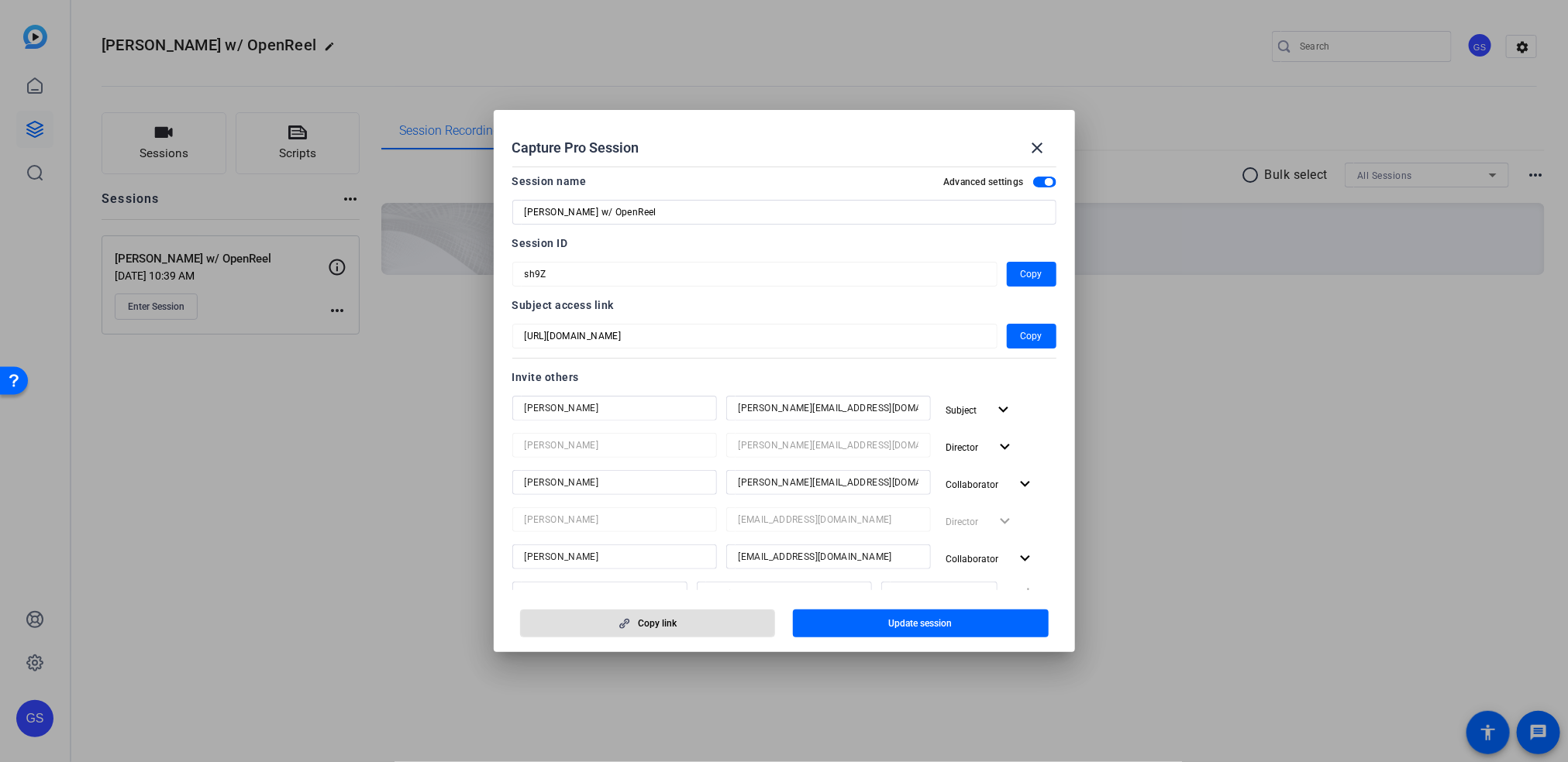
scroll to position [0, 0]
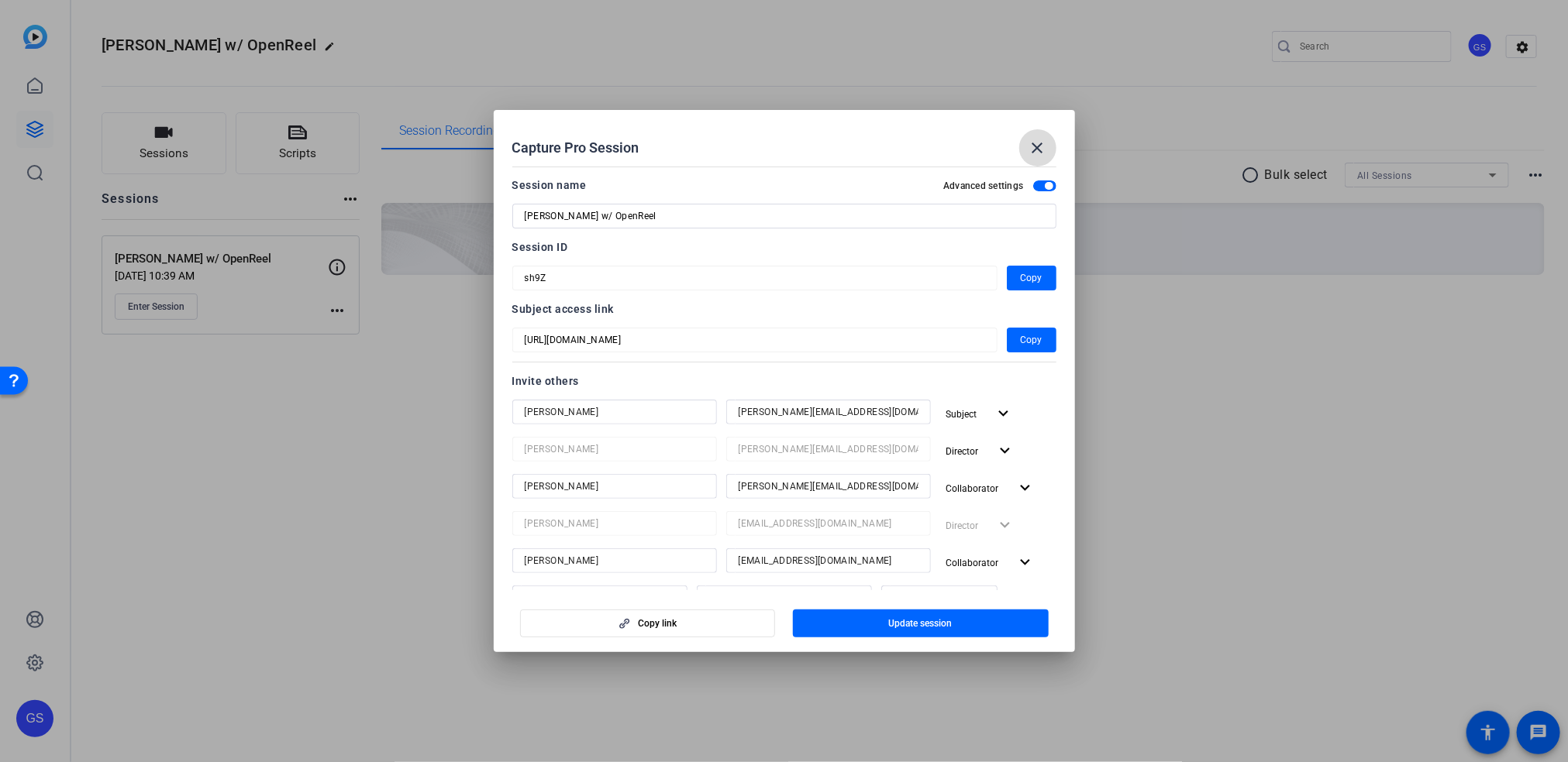
click at [1036, 149] on mat-icon "close" at bounding box center [1038, 148] width 19 height 19
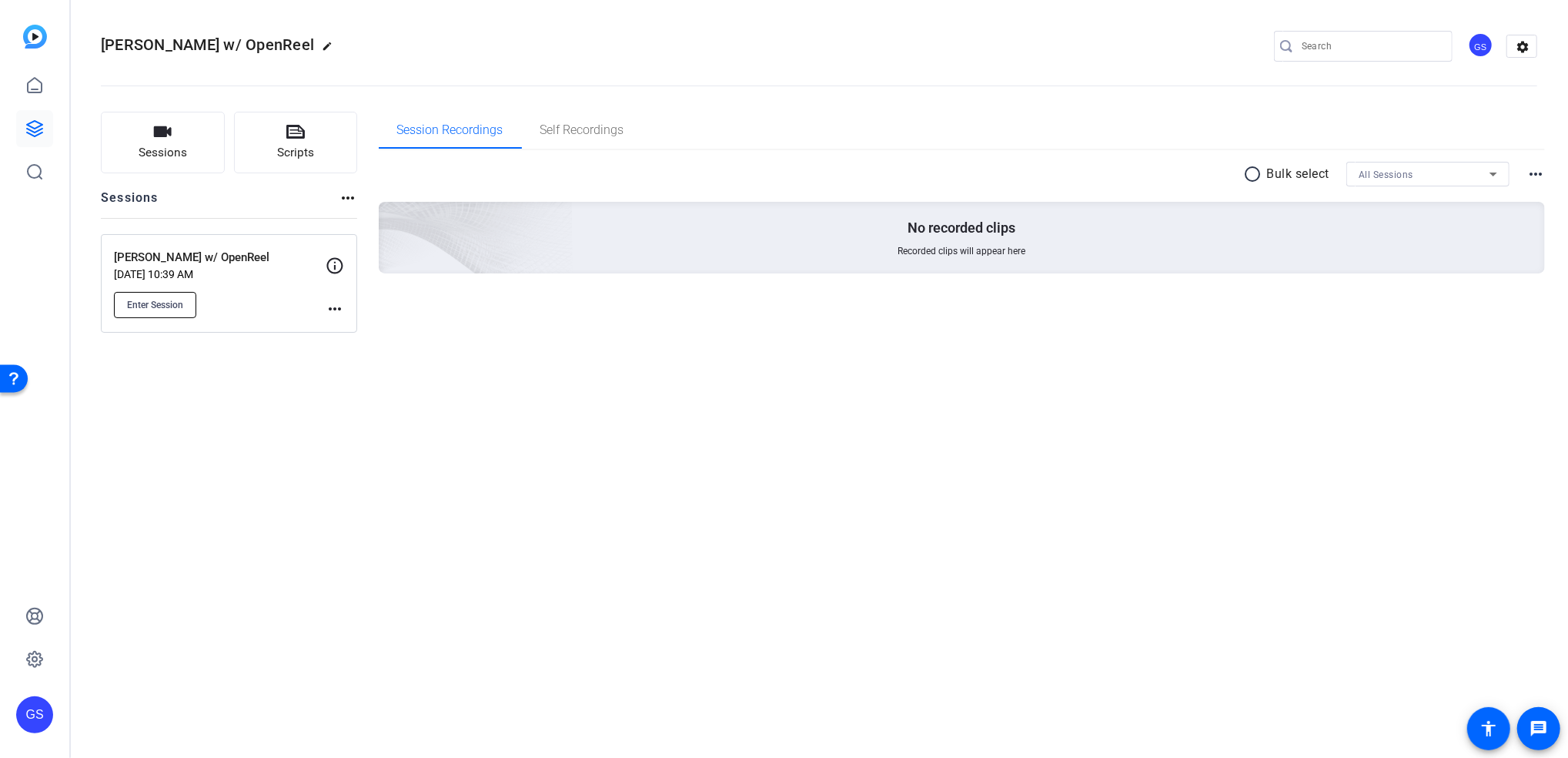
click at [169, 315] on button "Enter Session" at bounding box center [155, 305] width 83 height 26
click at [43, 124] on icon at bounding box center [34, 128] width 19 height 19
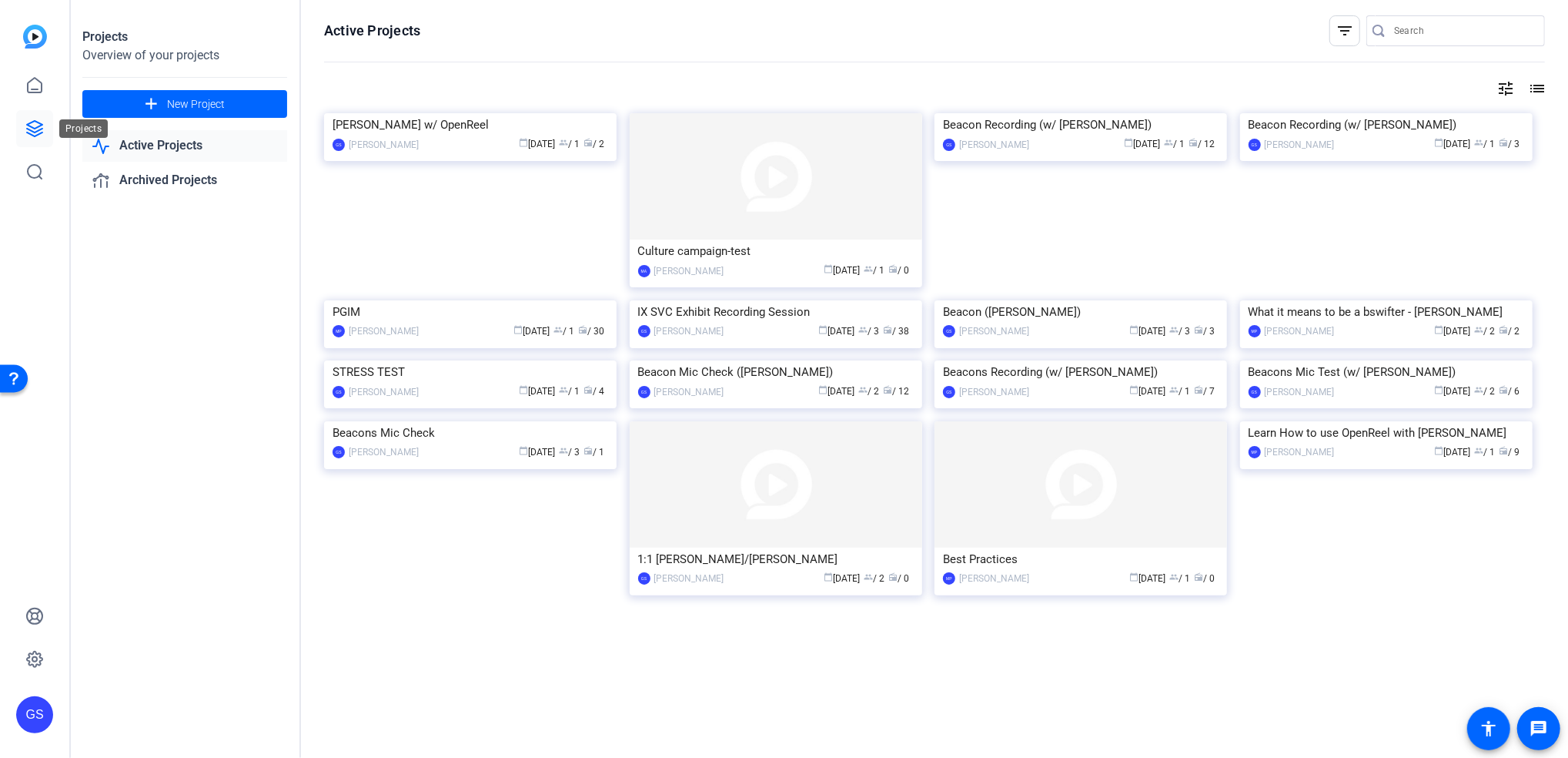
click at [38, 129] on icon at bounding box center [34, 128] width 19 height 19
click at [1063, 137] on div "Beacon Recording (w/ Amit Jain)" at bounding box center [1081, 125] width 276 height 23
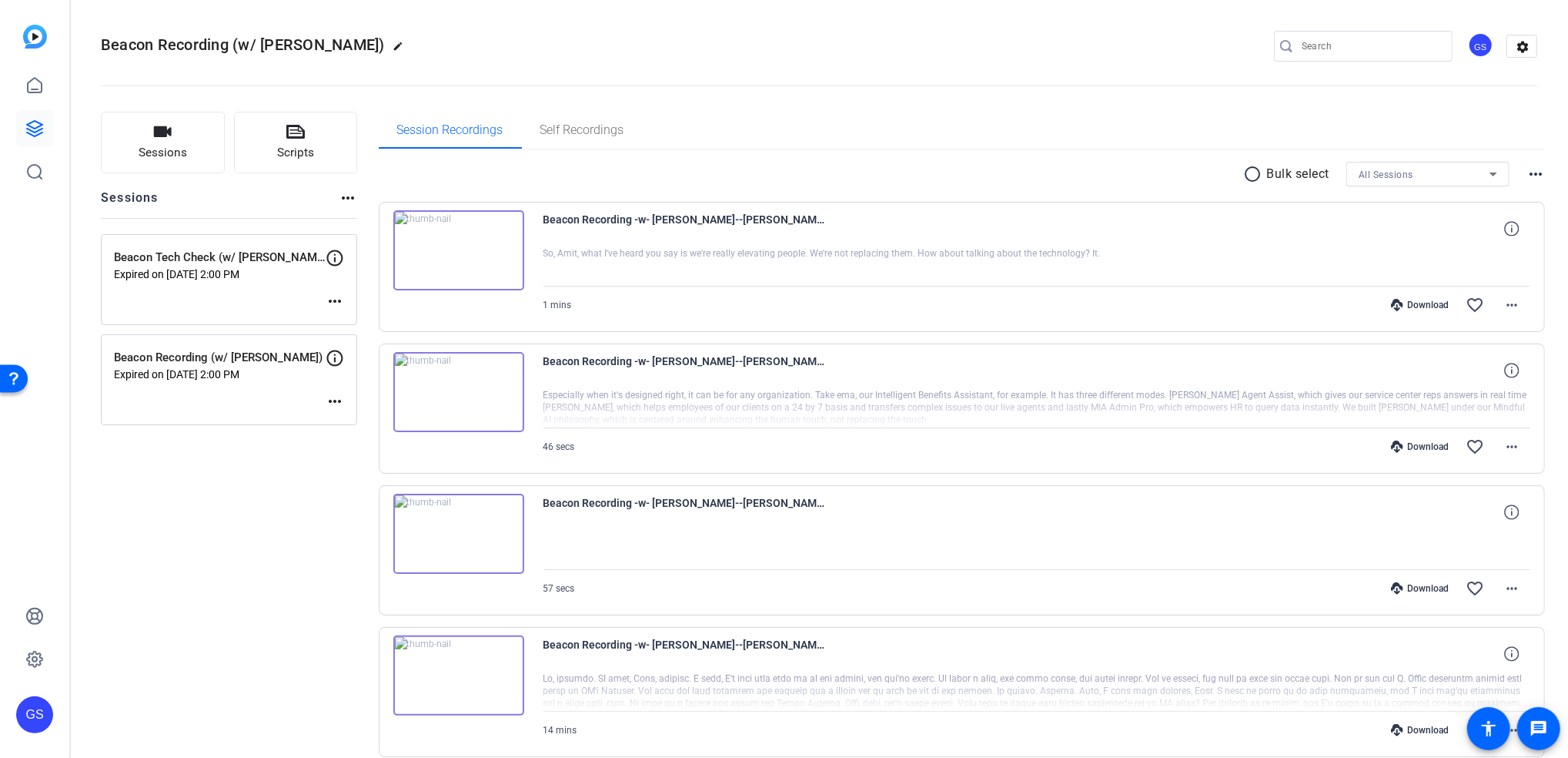
click at [249, 397] on div "Beacon Recording (w/ Amit Jain) Expired on Aug 07, 2025 @ 2:00 PM more_horiz" at bounding box center [230, 379] width 257 height 91
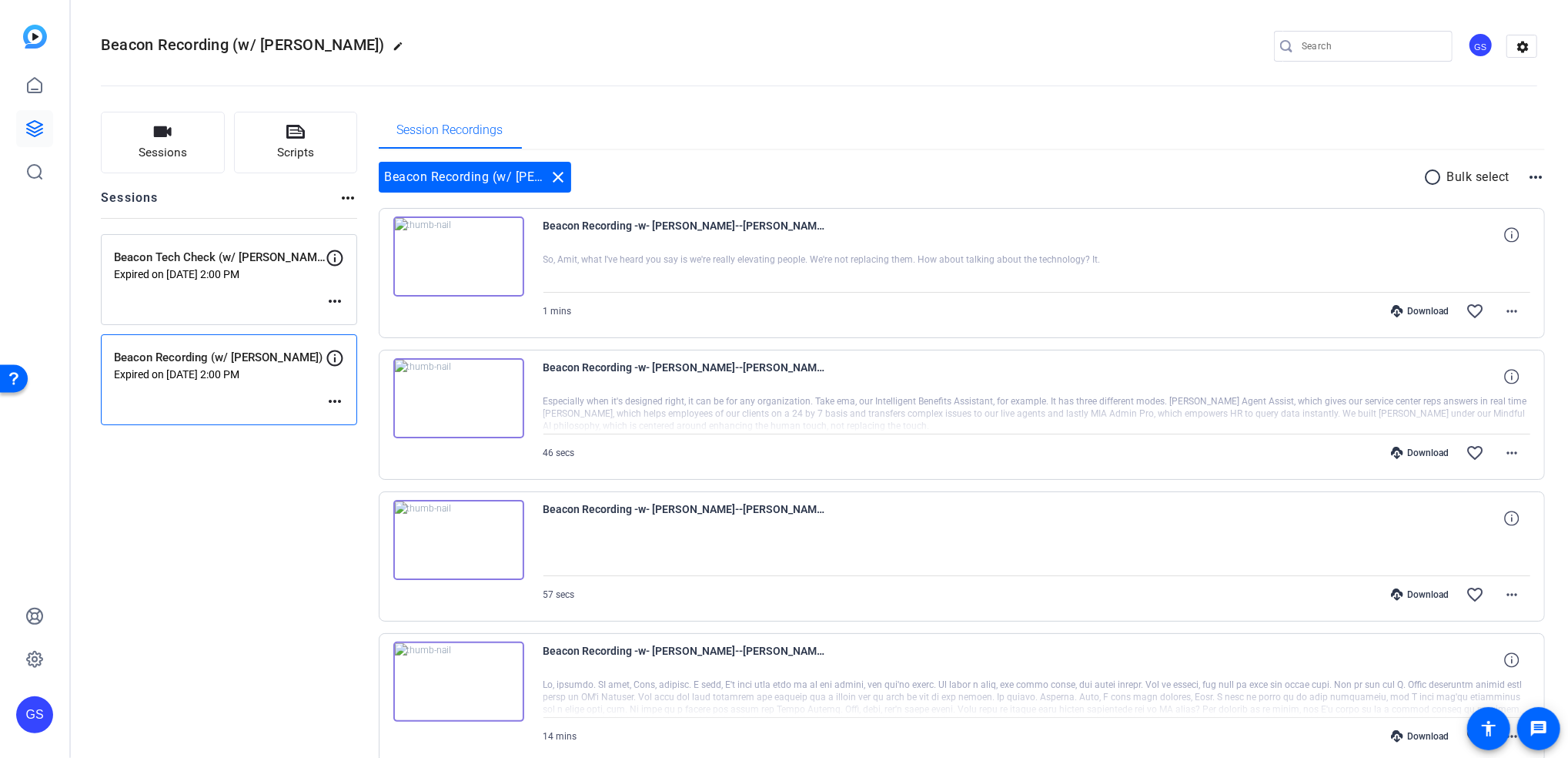
click at [303, 377] on p "Expired on Aug 07, 2025 @ 2:00 PM" at bounding box center [220, 374] width 212 height 12
click at [324, 403] on div "Beacon Recording (w/ Amit Jain) Expired on Aug 07, 2025 @ 2:00 PM more_horiz" at bounding box center [230, 379] width 257 height 91
click at [333, 397] on mat-icon "more_horiz" at bounding box center [335, 402] width 19 height 19
drag, startPoint x: 325, startPoint y: 371, endPoint x: 360, endPoint y: 420, distance: 60.2
click at [360, 420] on div "Edit Session Archive Session" at bounding box center [784, 379] width 1568 height 758
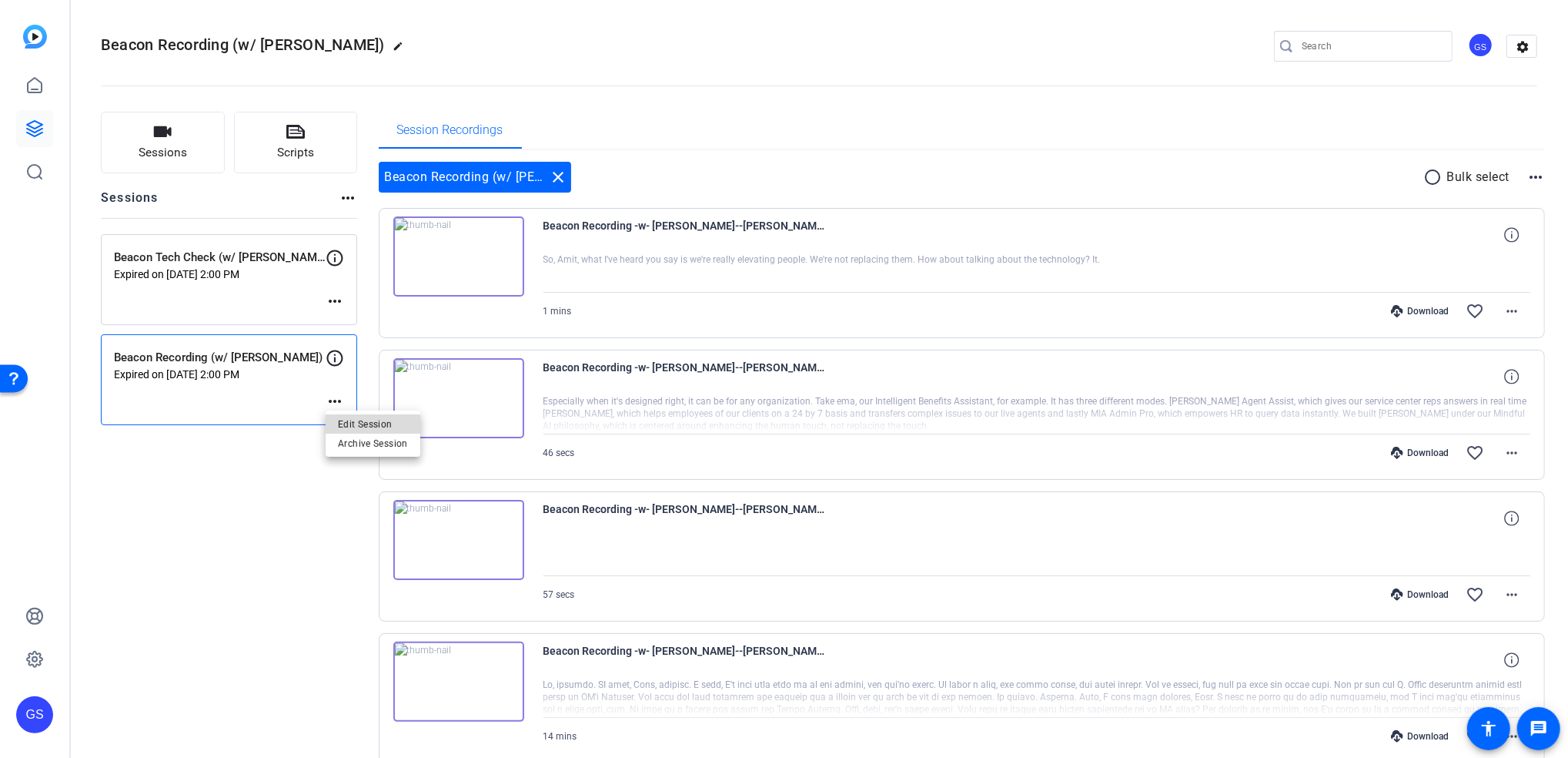
click at [360, 420] on span "Edit Session" at bounding box center [373, 424] width 70 height 19
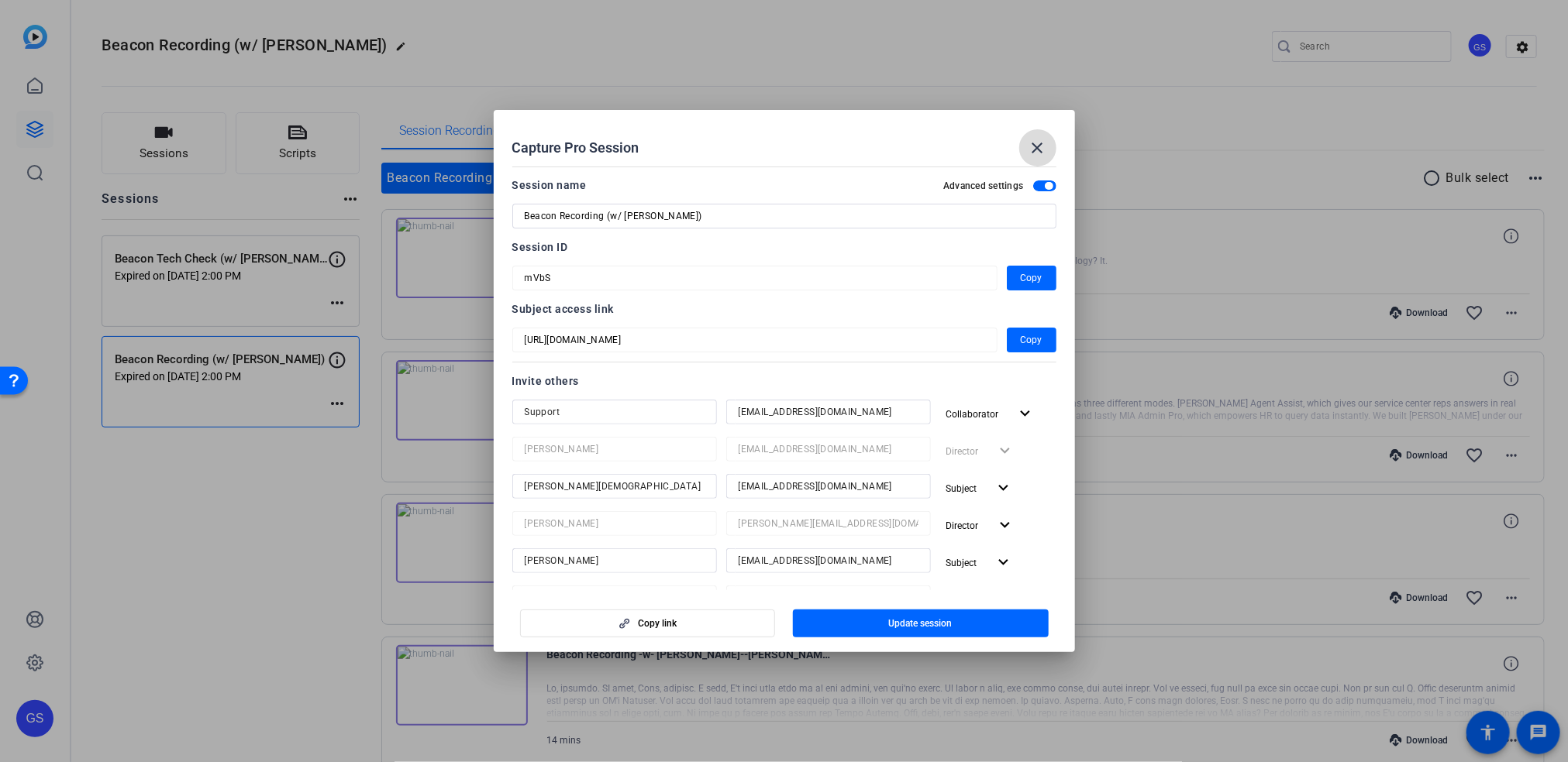
click at [1034, 143] on mat-icon "close" at bounding box center [1038, 148] width 19 height 19
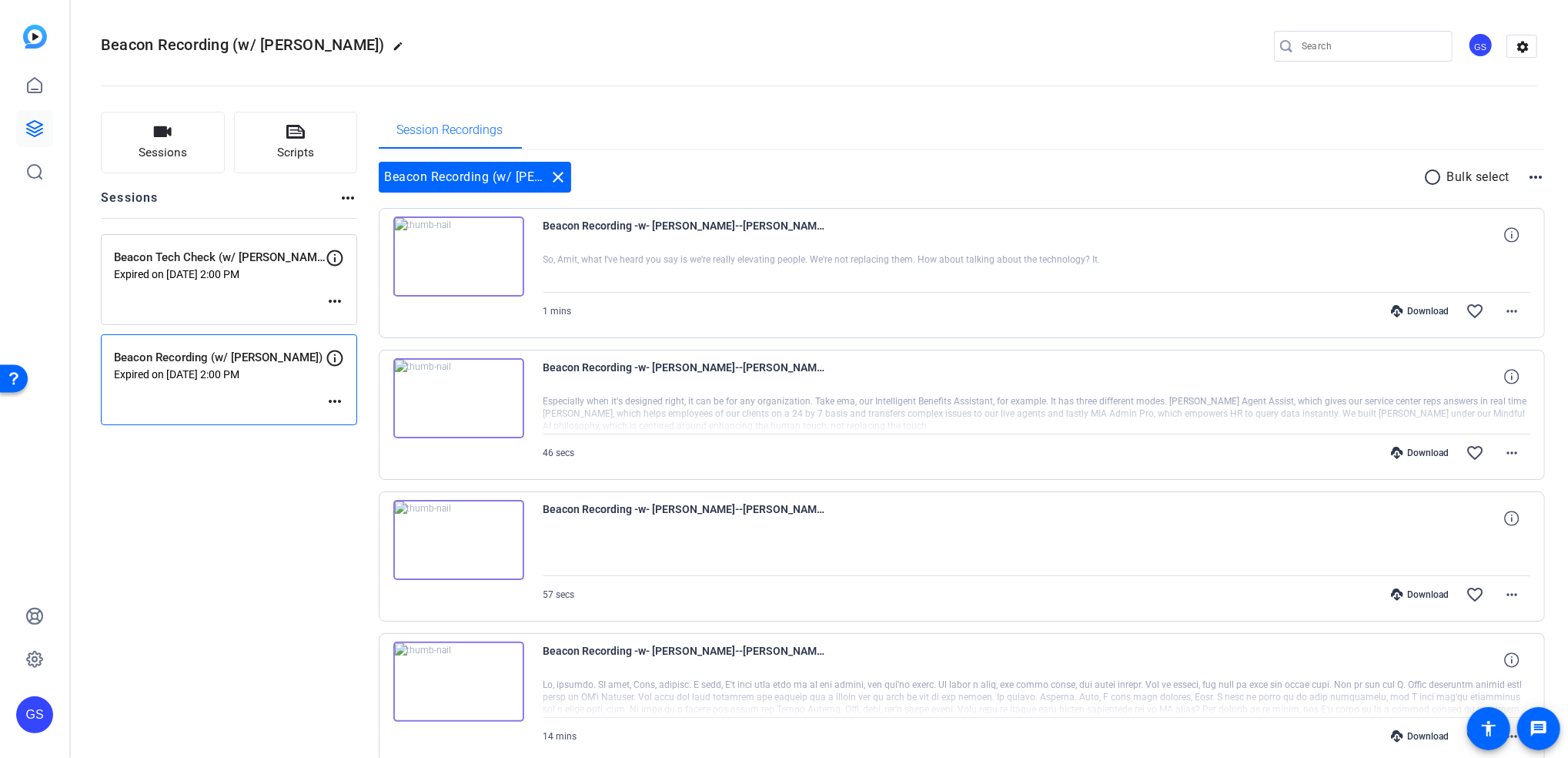
click at [811, 118] on div "Session Recordings" at bounding box center [963, 130] width 1167 height 37
click at [268, 298] on div "Beacon Tech Check (w/ Amit Jain) Expired on Aug 04, 2025 @ 2:00 PM more_horiz" at bounding box center [230, 280] width 257 height 91
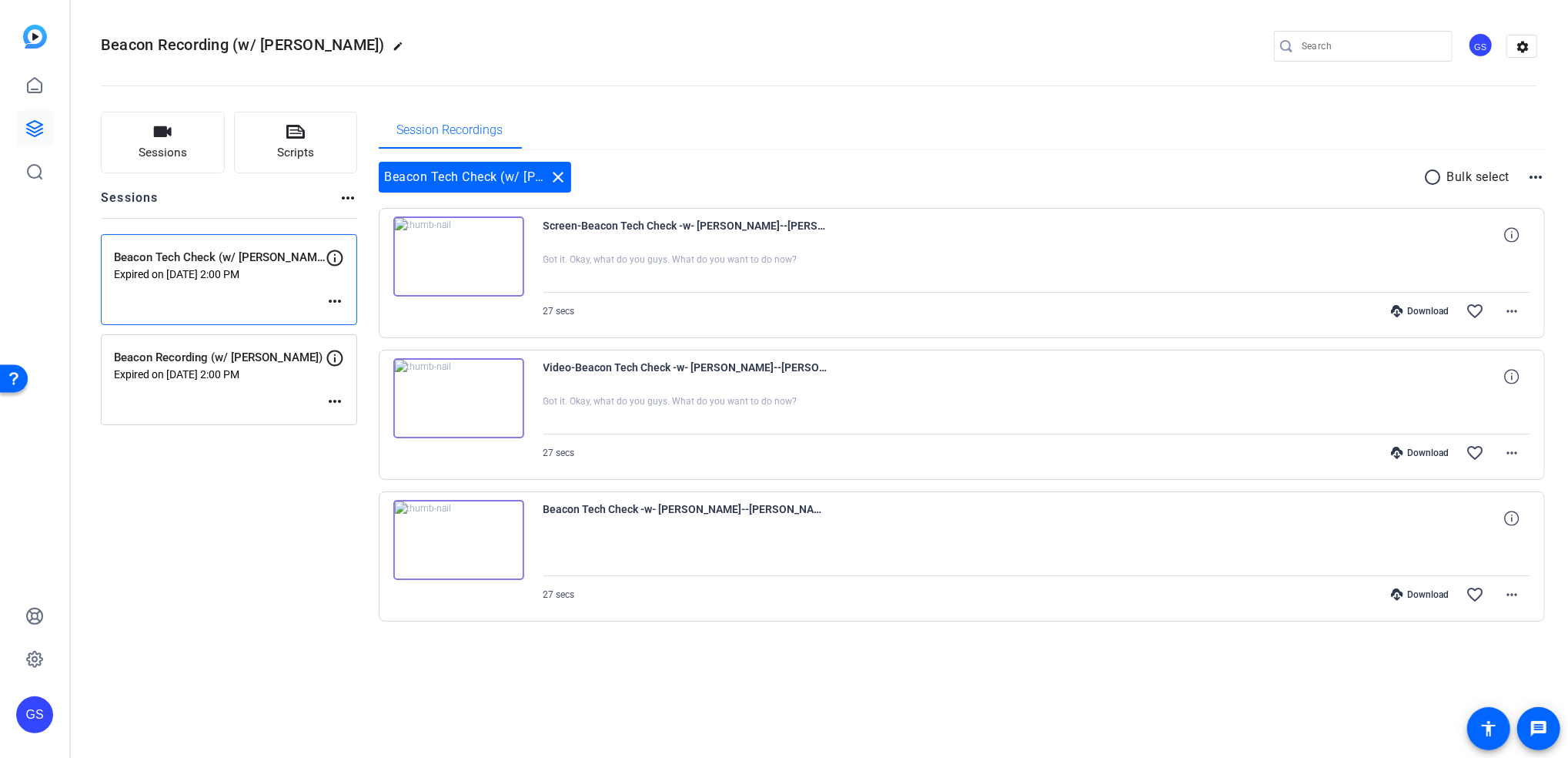
click at [254, 377] on p "Expired on Aug 07, 2025 @ 2:00 PM" at bounding box center [220, 374] width 212 height 12
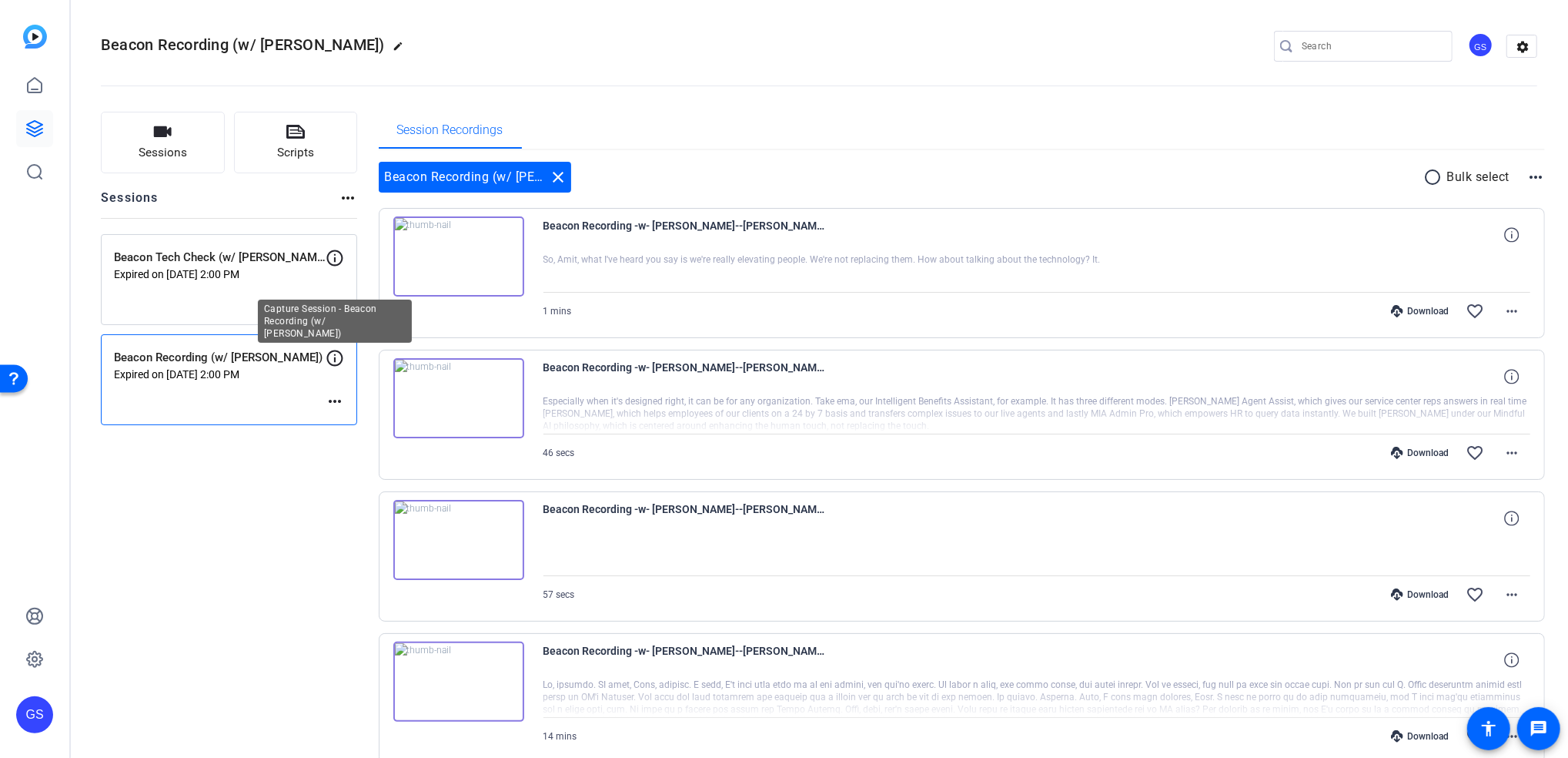
click at [334, 359] on icon at bounding box center [335, 358] width 19 height 19
click at [339, 395] on mat-icon "more_horiz" at bounding box center [335, 402] width 19 height 19
click at [264, 462] on div at bounding box center [784, 379] width 1568 height 758
click at [337, 396] on mat-icon "more_horiz" at bounding box center [335, 402] width 19 height 19
click at [370, 419] on span "Edit Session" at bounding box center [373, 424] width 70 height 19
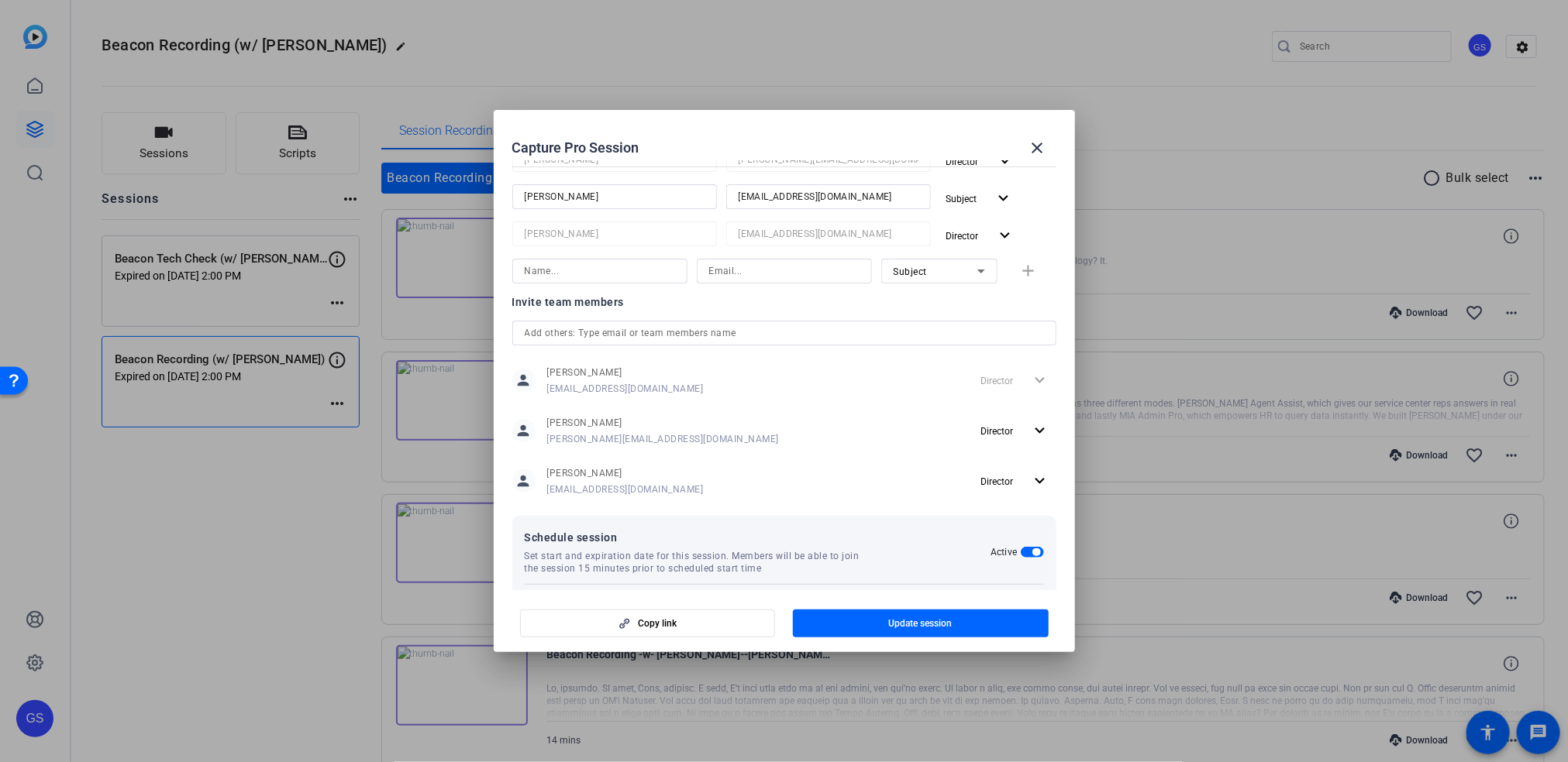
scroll to position [455, 0]
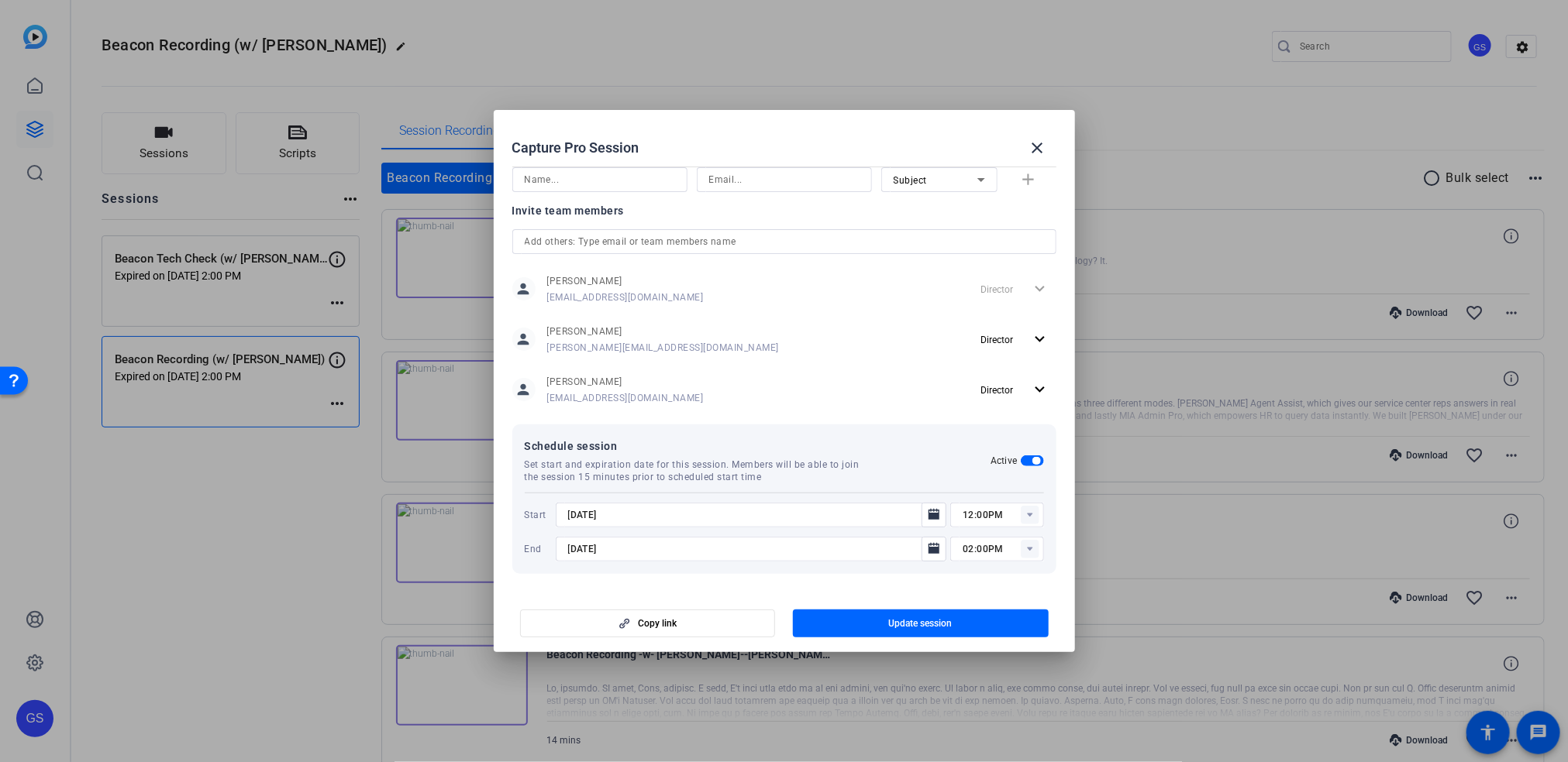
click at [1021, 459] on span "button" at bounding box center [1032, 461] width 23 height 11
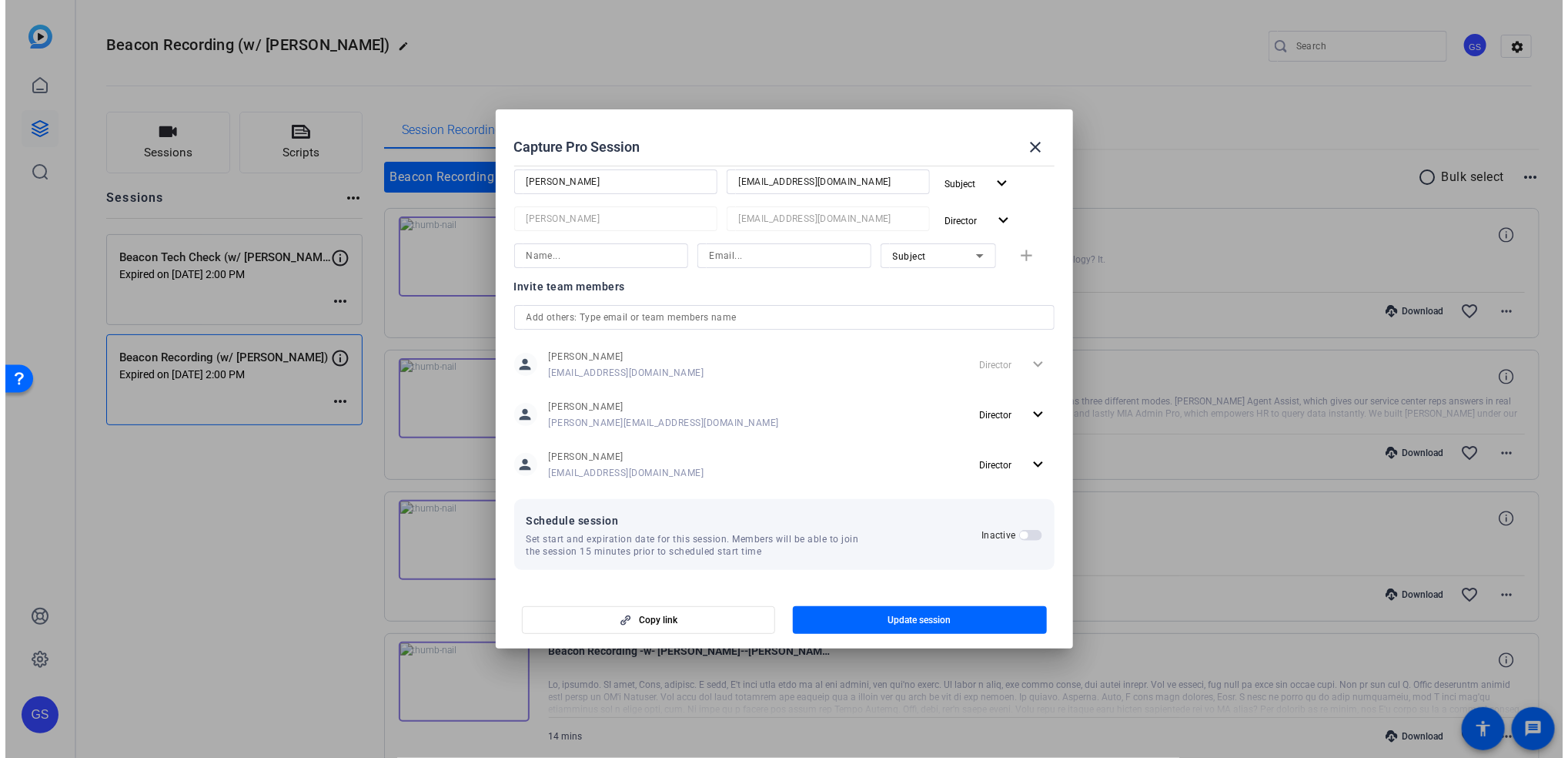
scroll to position [376, 0]
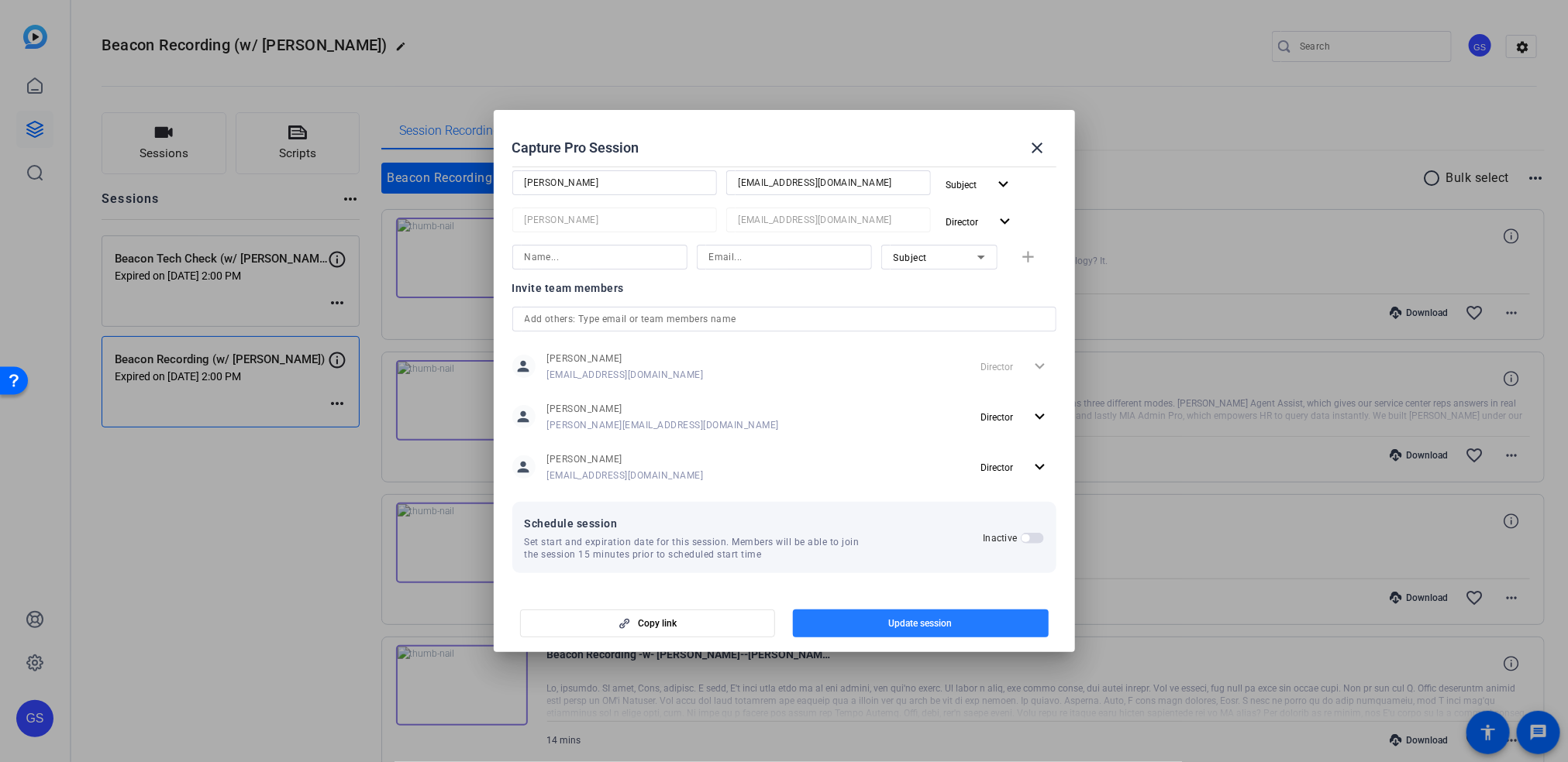
click at [905, 630] on span "button" at bounding box center [920, 624] width 255 height 37
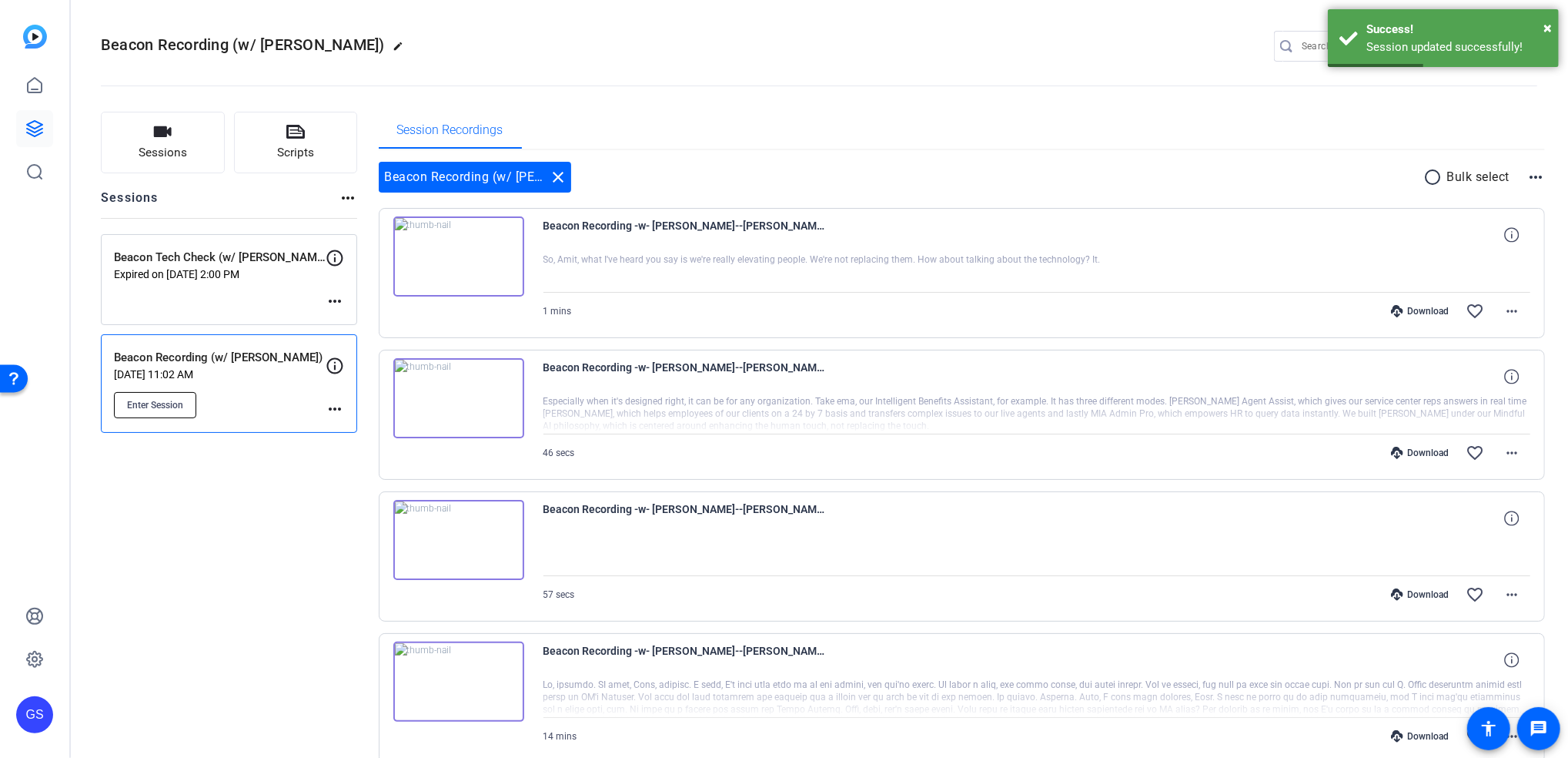
click at [169, 414] on button "Enter Session" at bounding box center [155, 406] width 83 height 26
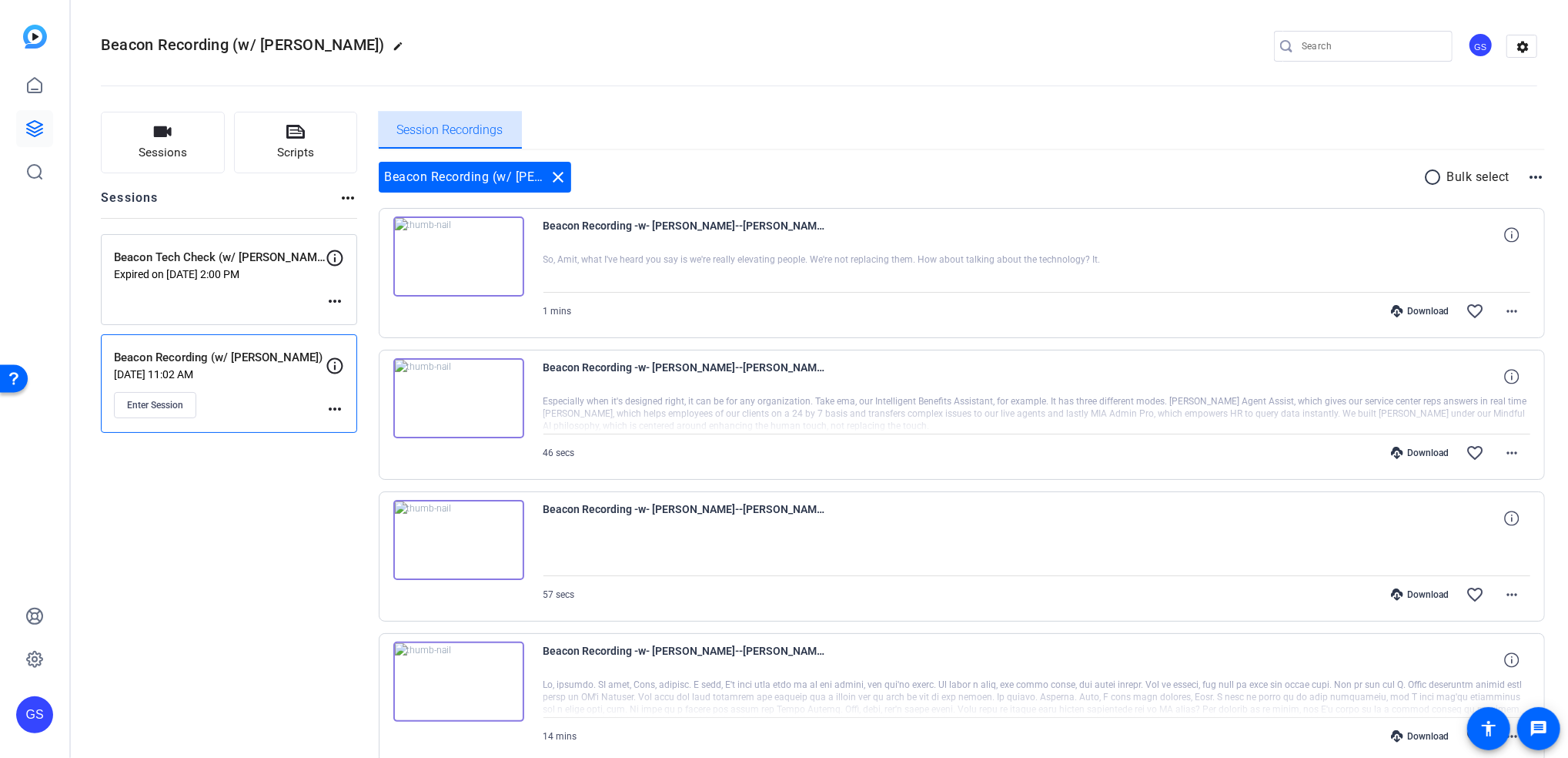
click at [461, 127] on span "Session Recordings" at bounding box center [450, 129] width 106 height 12
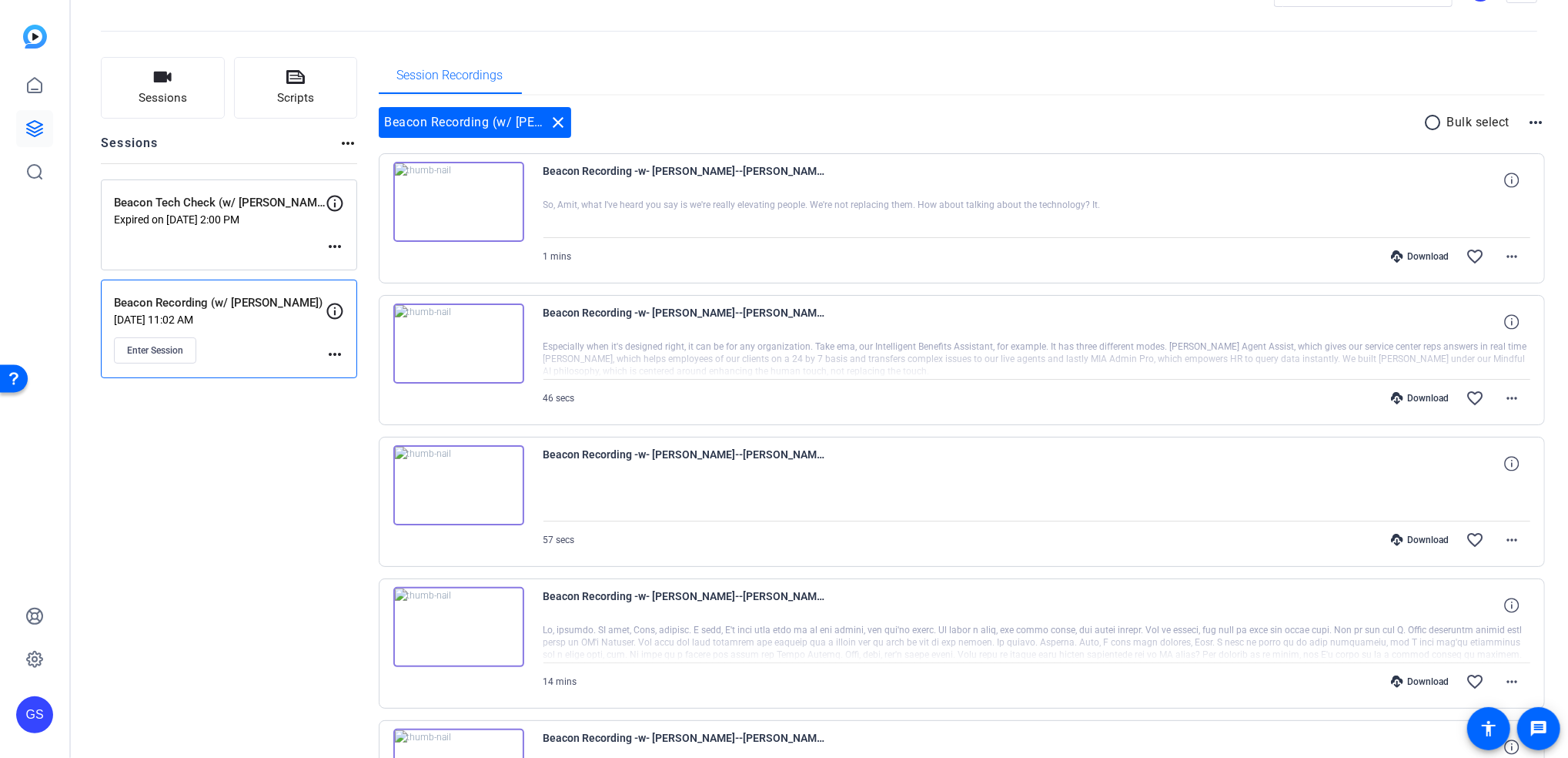
scroll to position [56, 0]
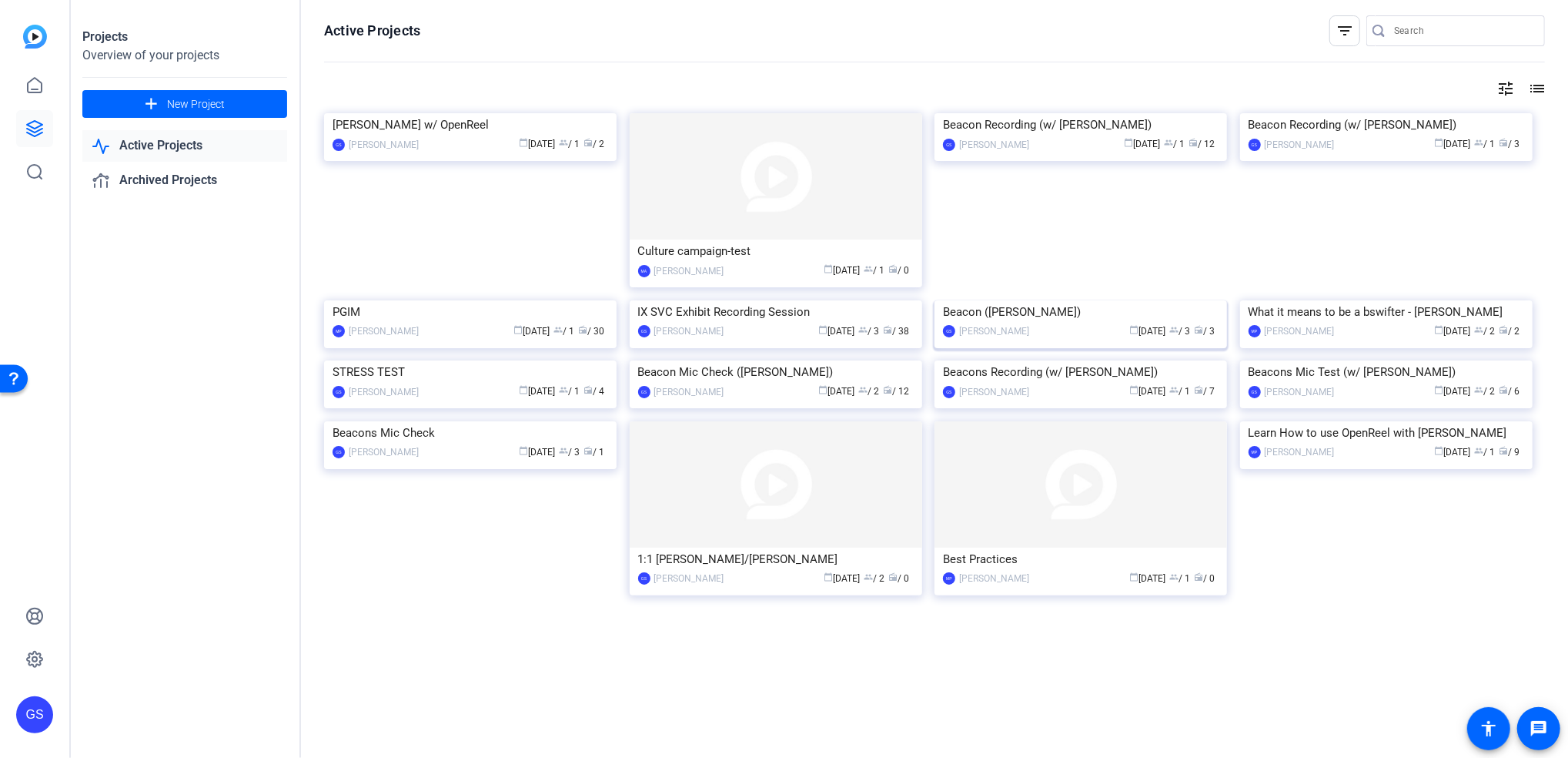
scroll to position [164, 0]
click at [173, 179] on link "Archived Projects" at bounding box center [185, 180] width 204 height 32
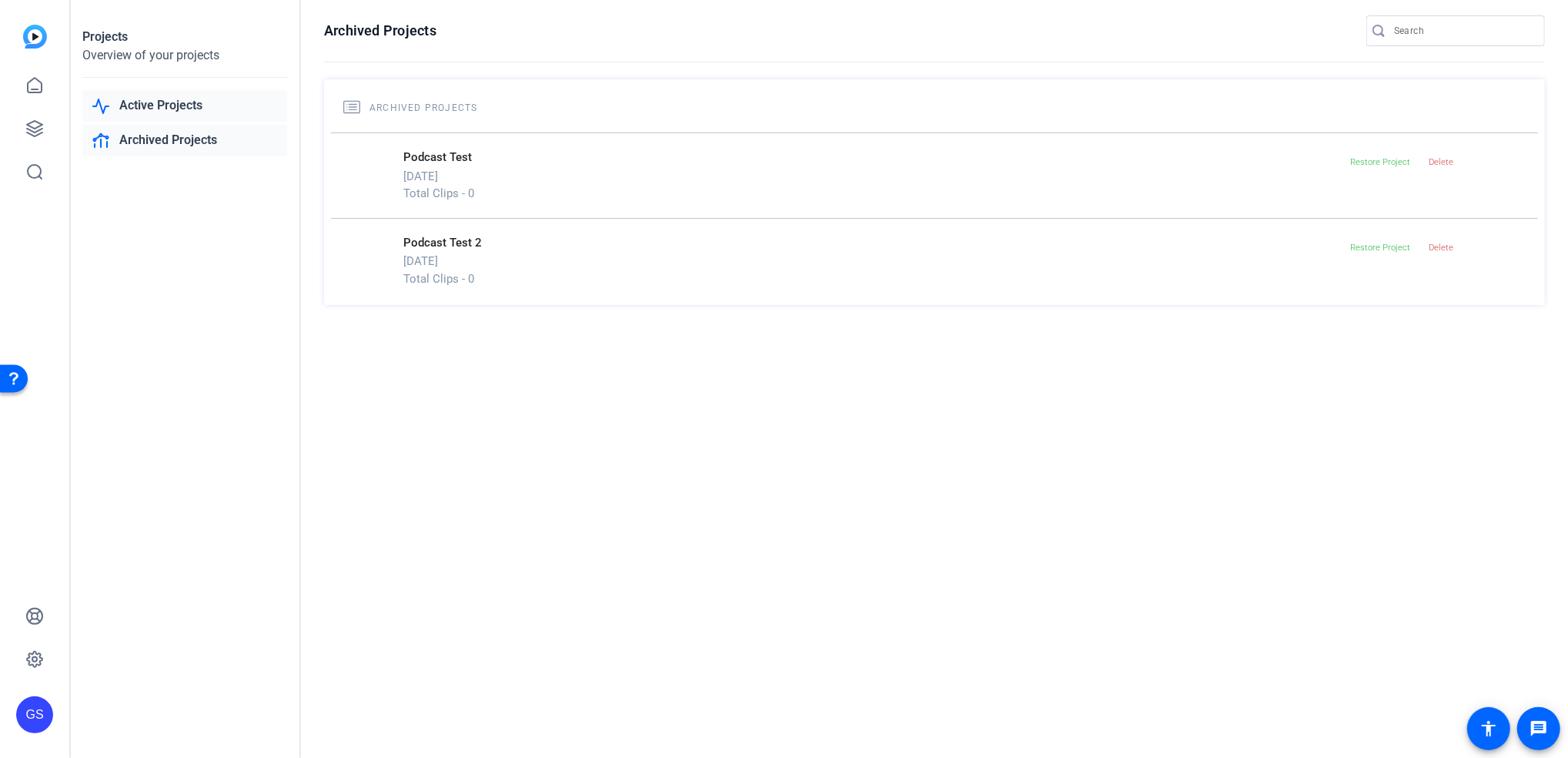
click at [181, 107] on link "Active Projects" at bounding box center [185, 106] width 204 height 32
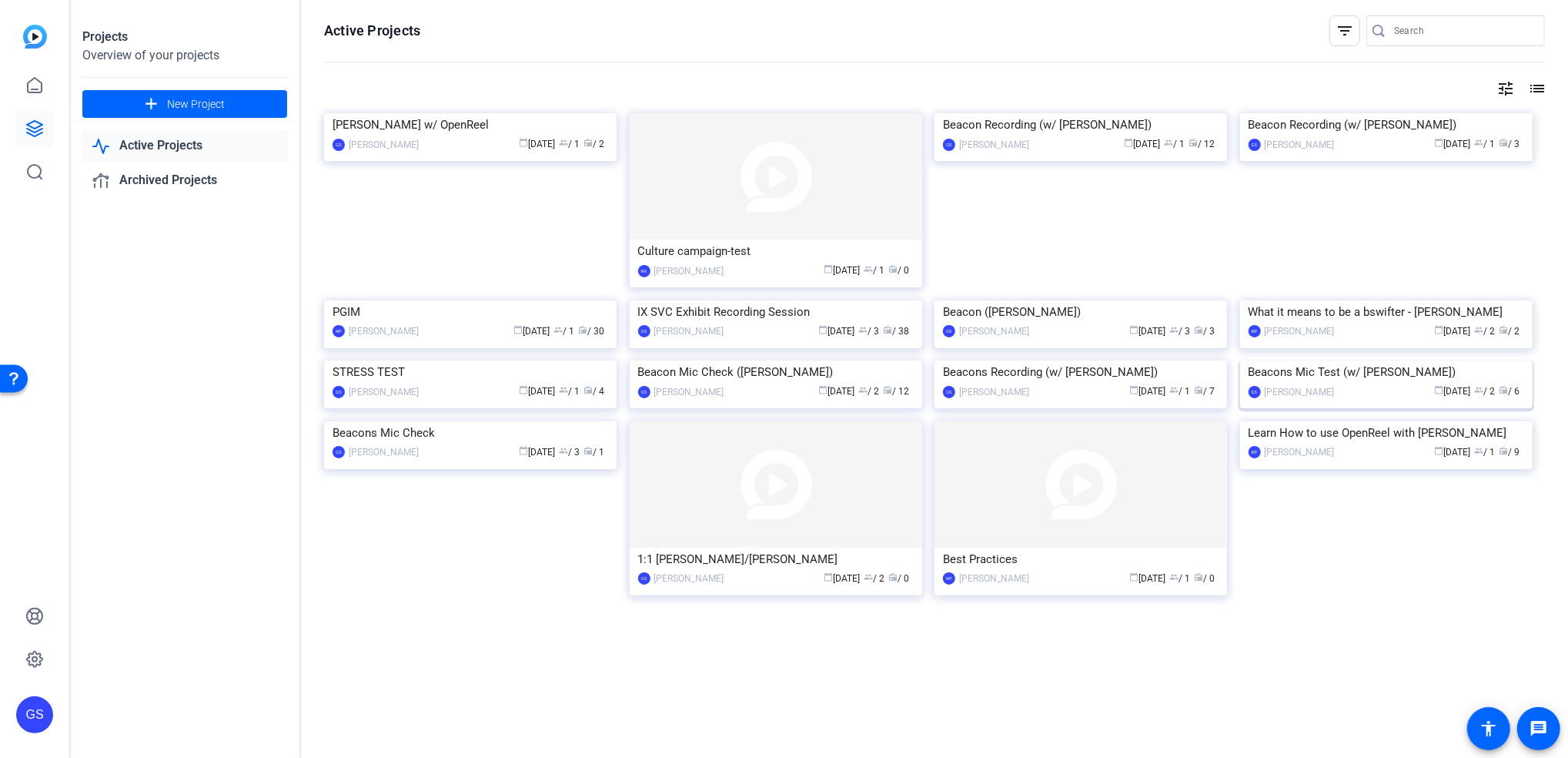
scroll to position [113, 0]
click at [33, 87] on icon at bounding box center [34, 86] width 19 height 19
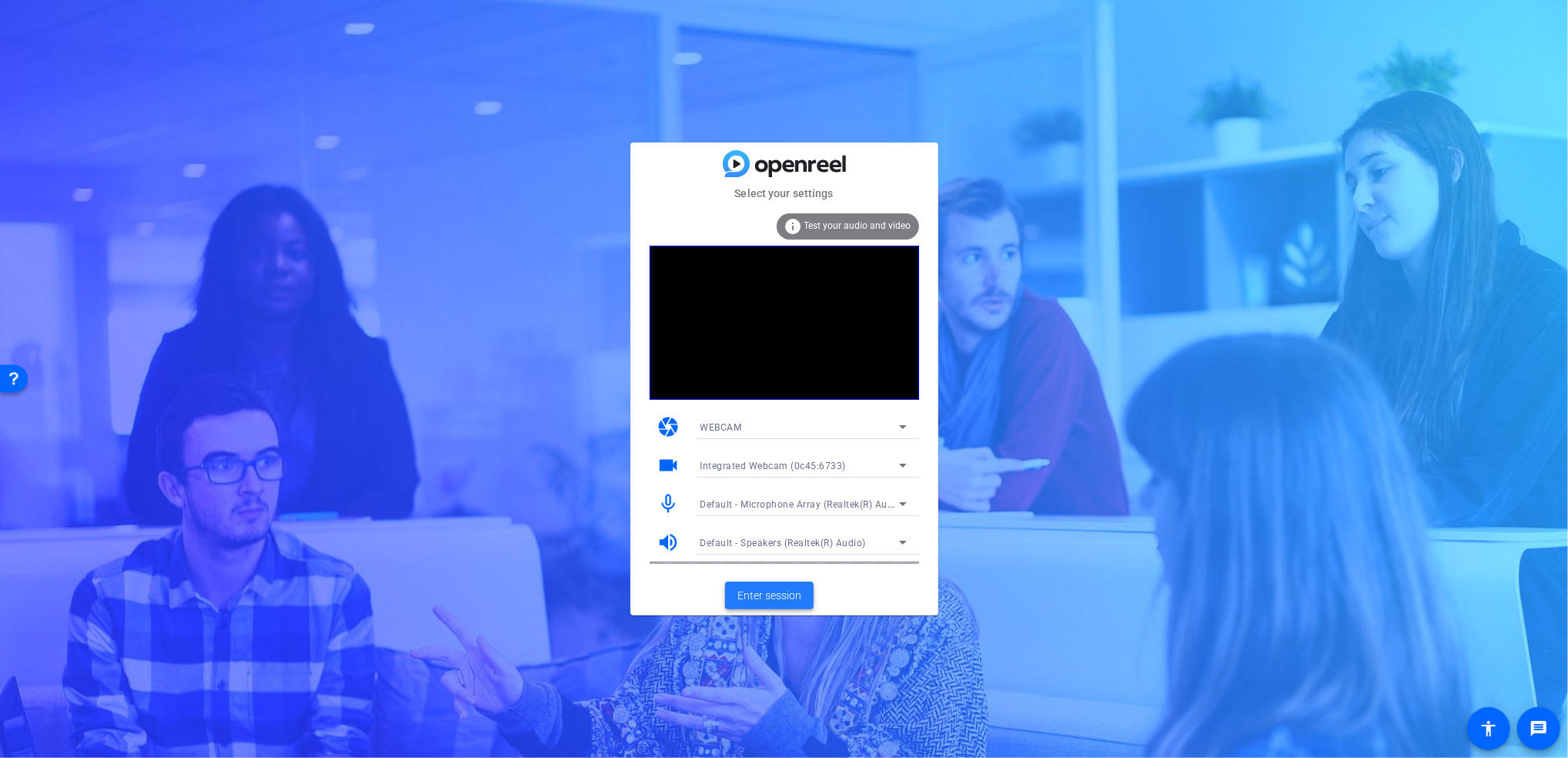
click at [773, 593] on span "Enter session" at bounding box center [769, 595] width 64 height 16
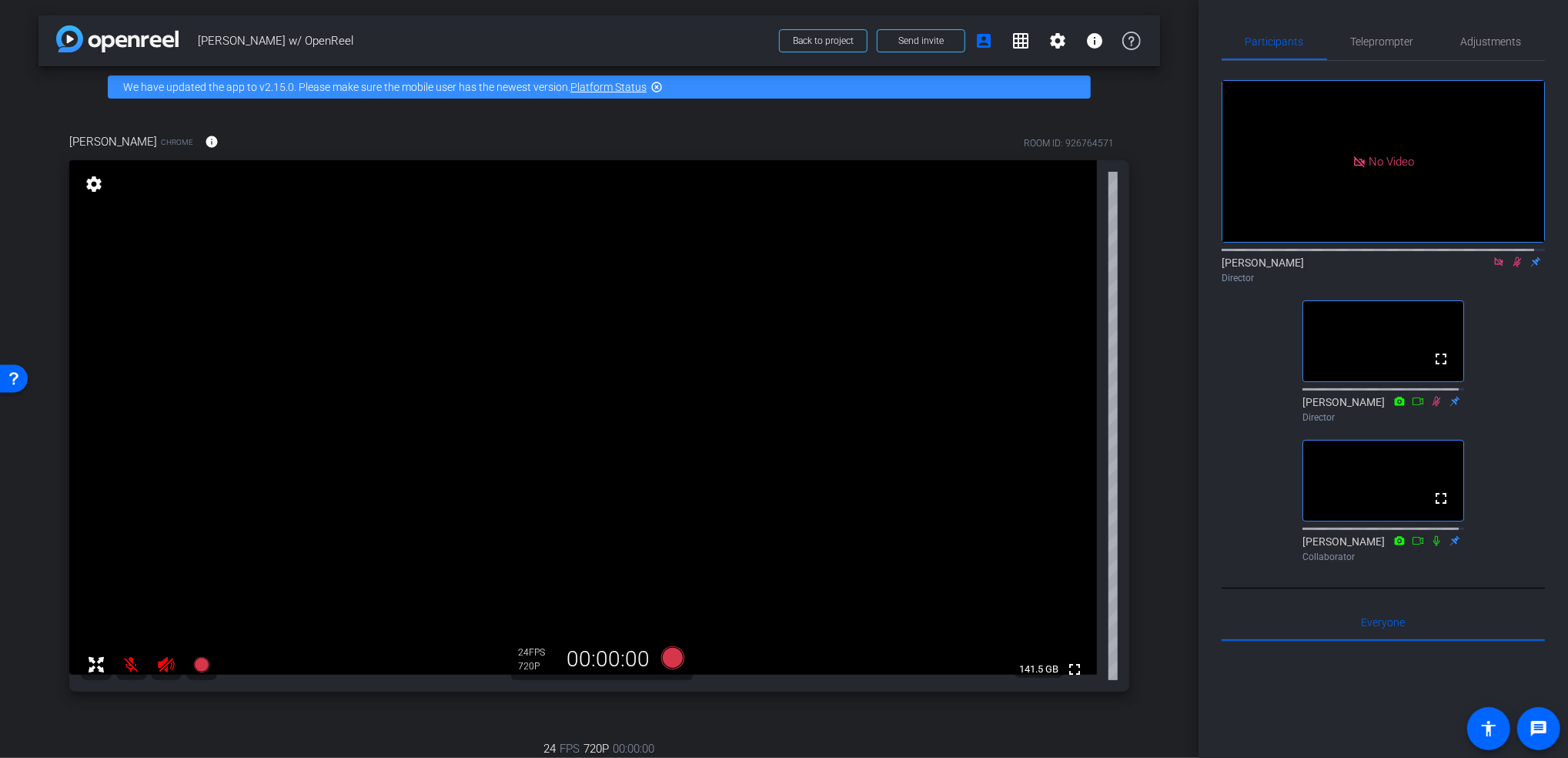
click at [1495, 266] on icon at bounding box center [1498, 261] width 8 height 8
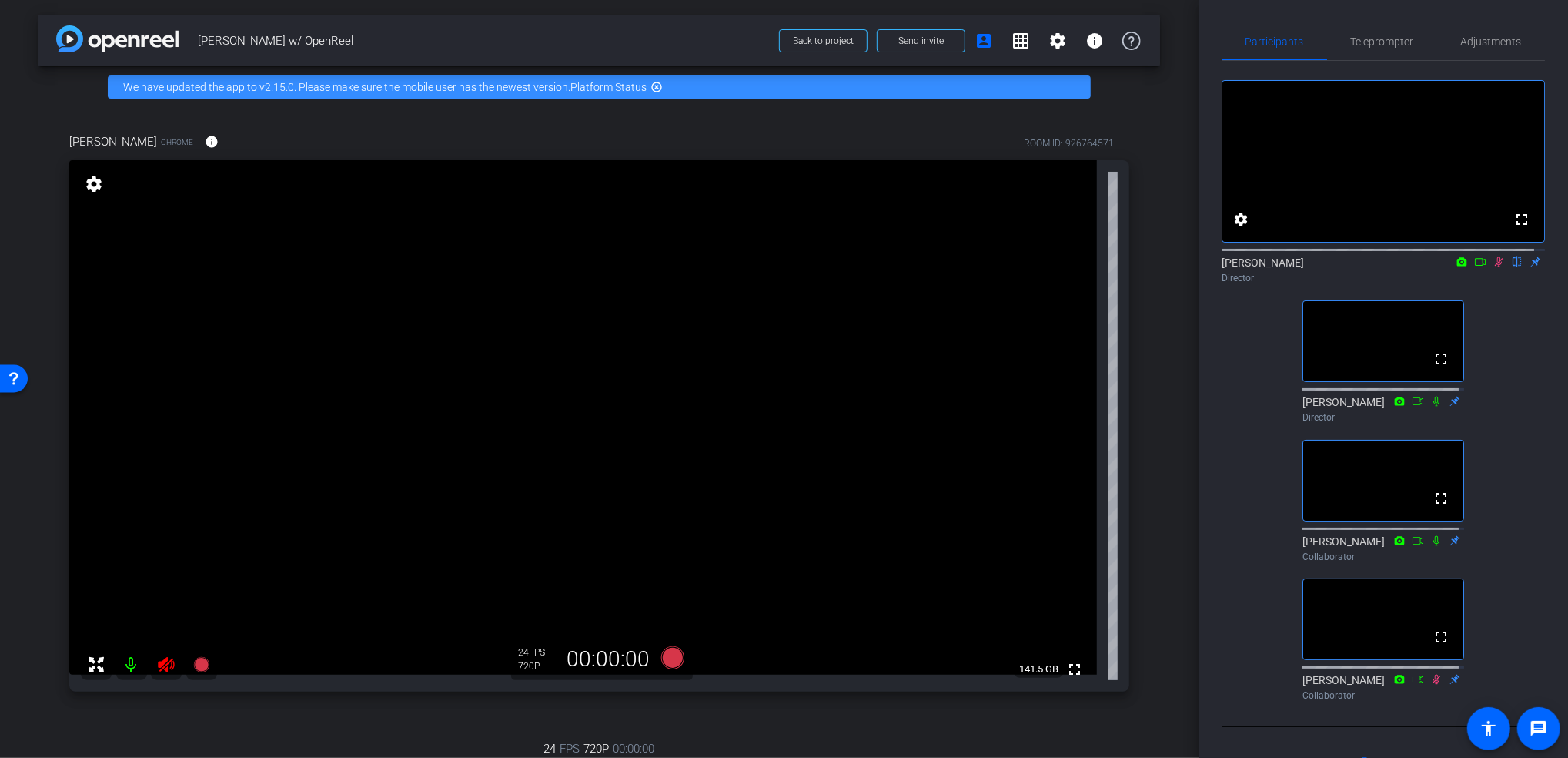
click at [1486, 285] on div "Director" at bounding box center [1383, 278] width 323 height 14
click at [1496, 267] on icon at bounding box center [1499, 262] width 8 height 10
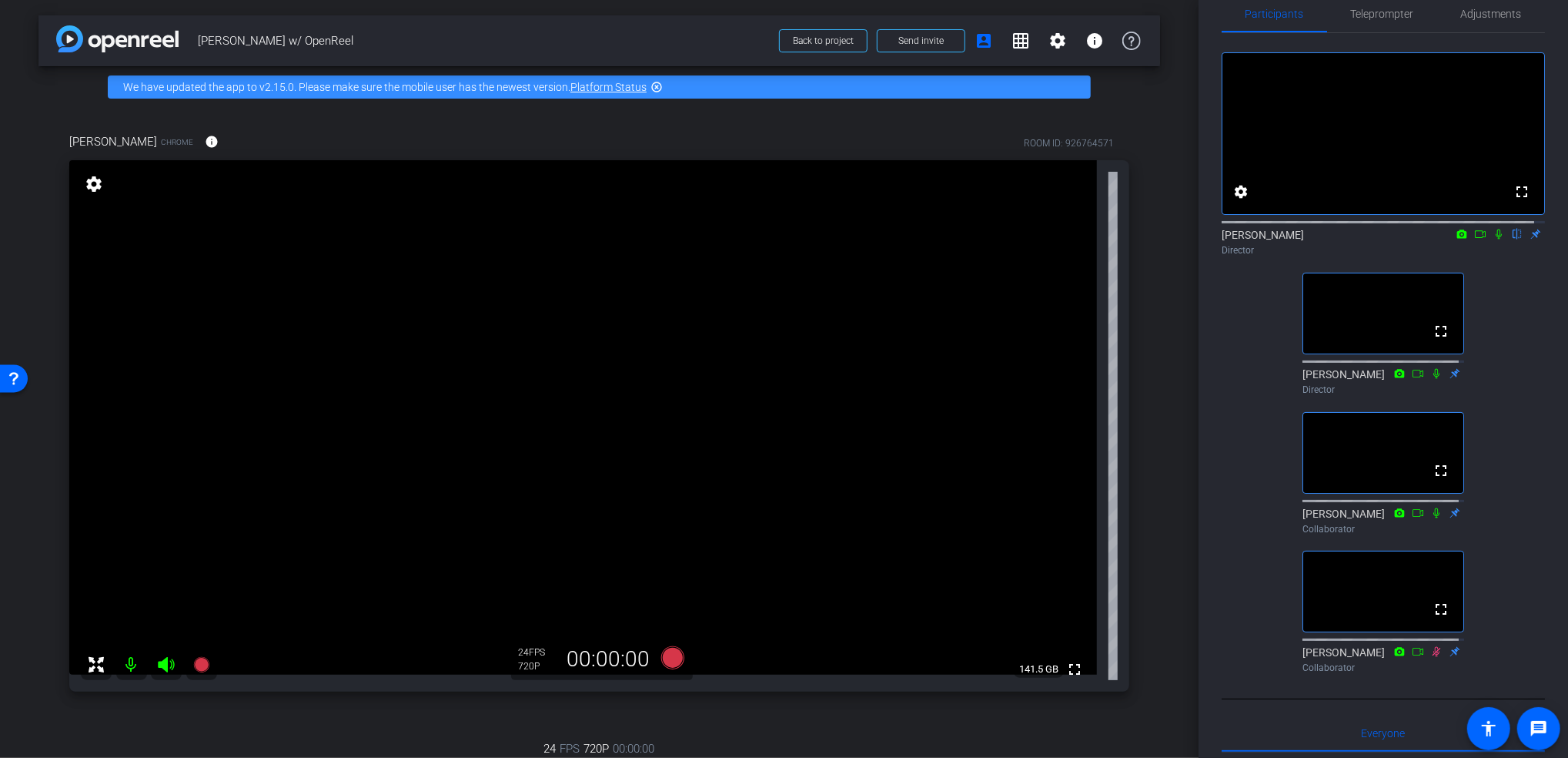
scroll to position [27, 0]
click at [1011, 39] on mat-icon "grid_on" at bounding box center [1021, 41] width 19 height 19
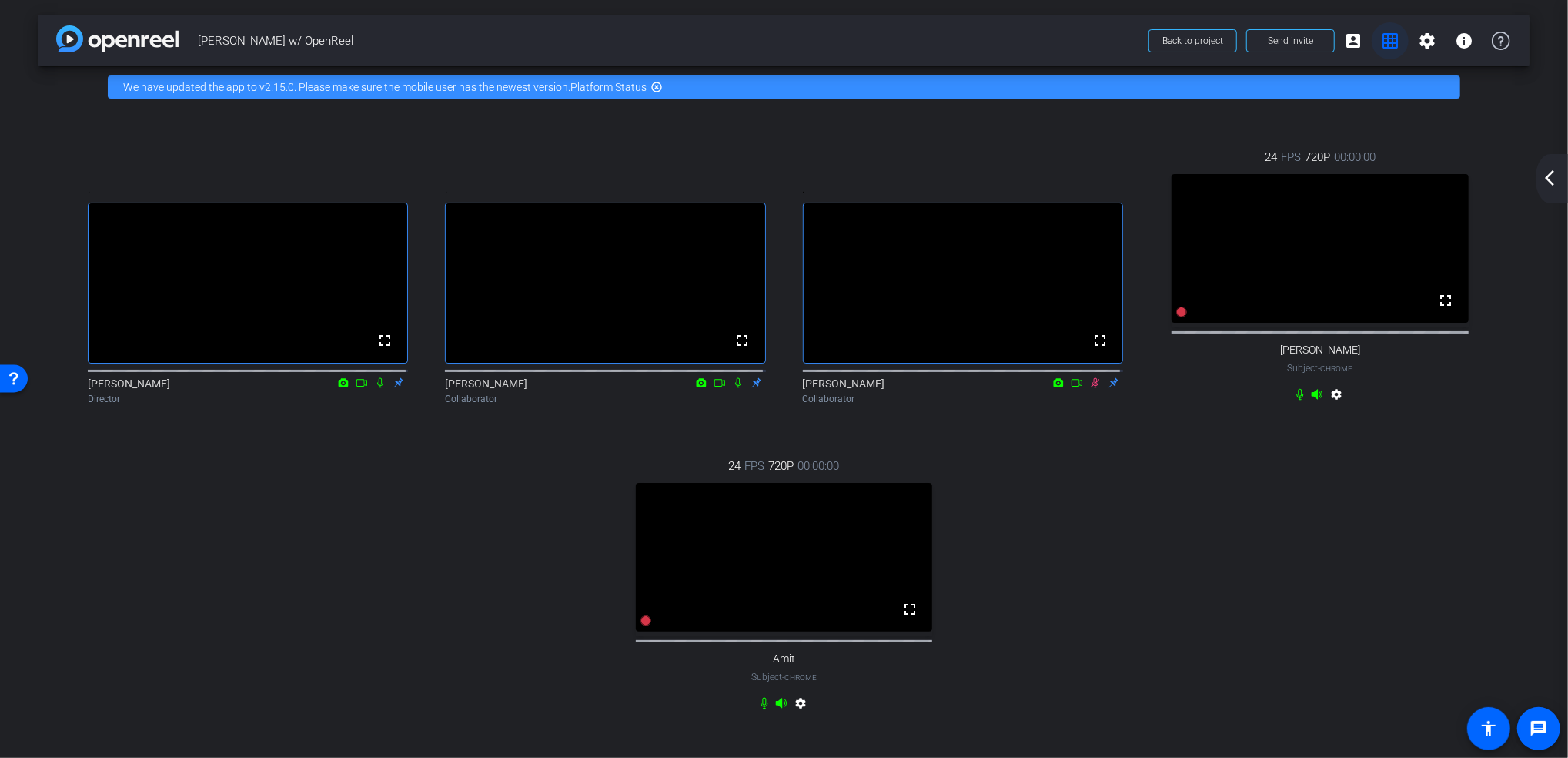
scroll to position [0, 0]
click at [1381, 42] on mat-icon "grid_on" at bounding box center [1390, 41] width 19 height 19
click at [1347, 39] on mat-icon "account_box" at bounding box center [1353, 41] width 19 height 19
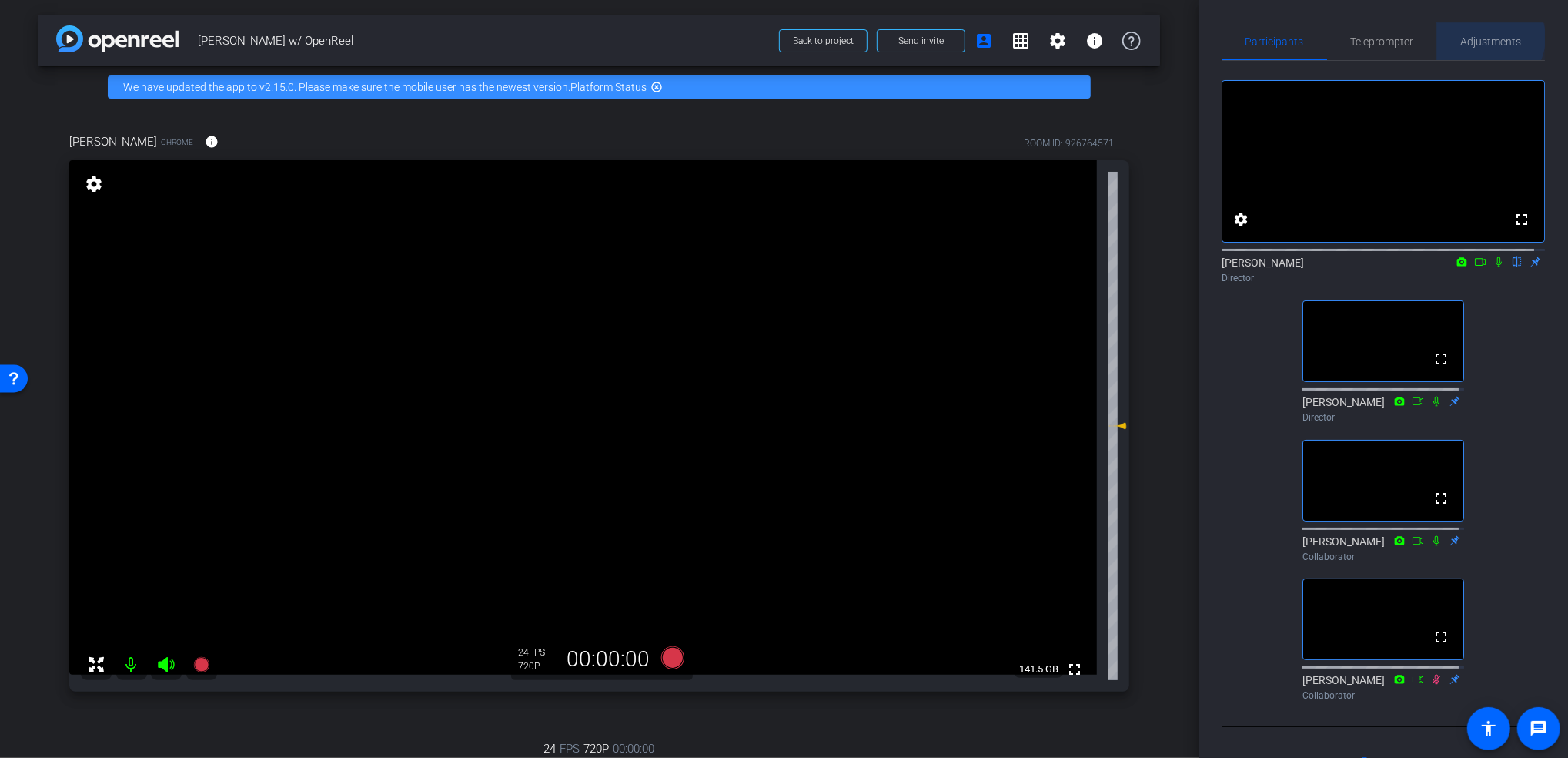
click at [1482, 38] on span "Adjustments" at bounding box center [1491, 42] width 60 height 11
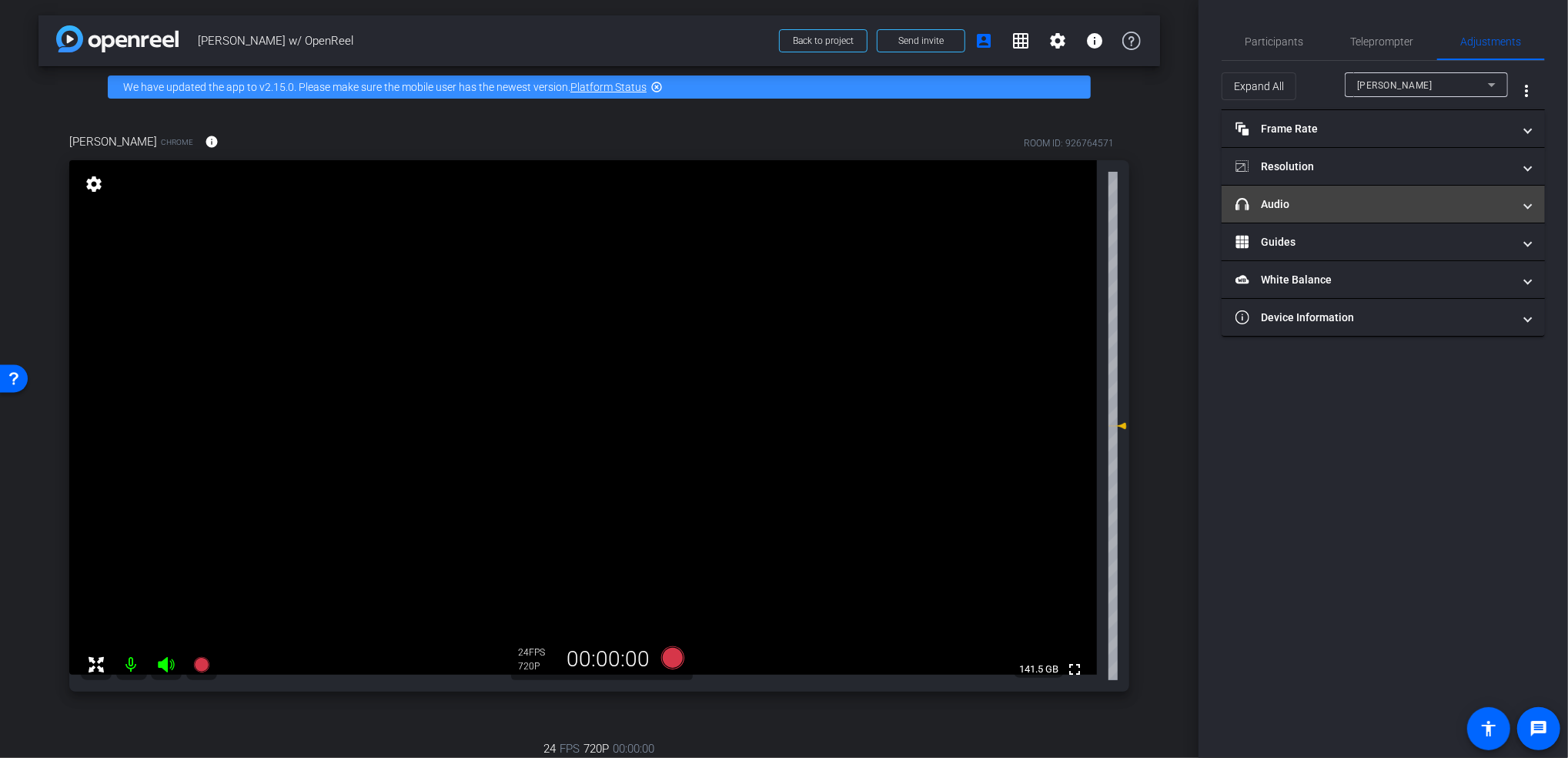
click at [1308, 205] on mat-panel-title "headphone icon Audio" at bounding box center [1374, 204] width 277 height 16
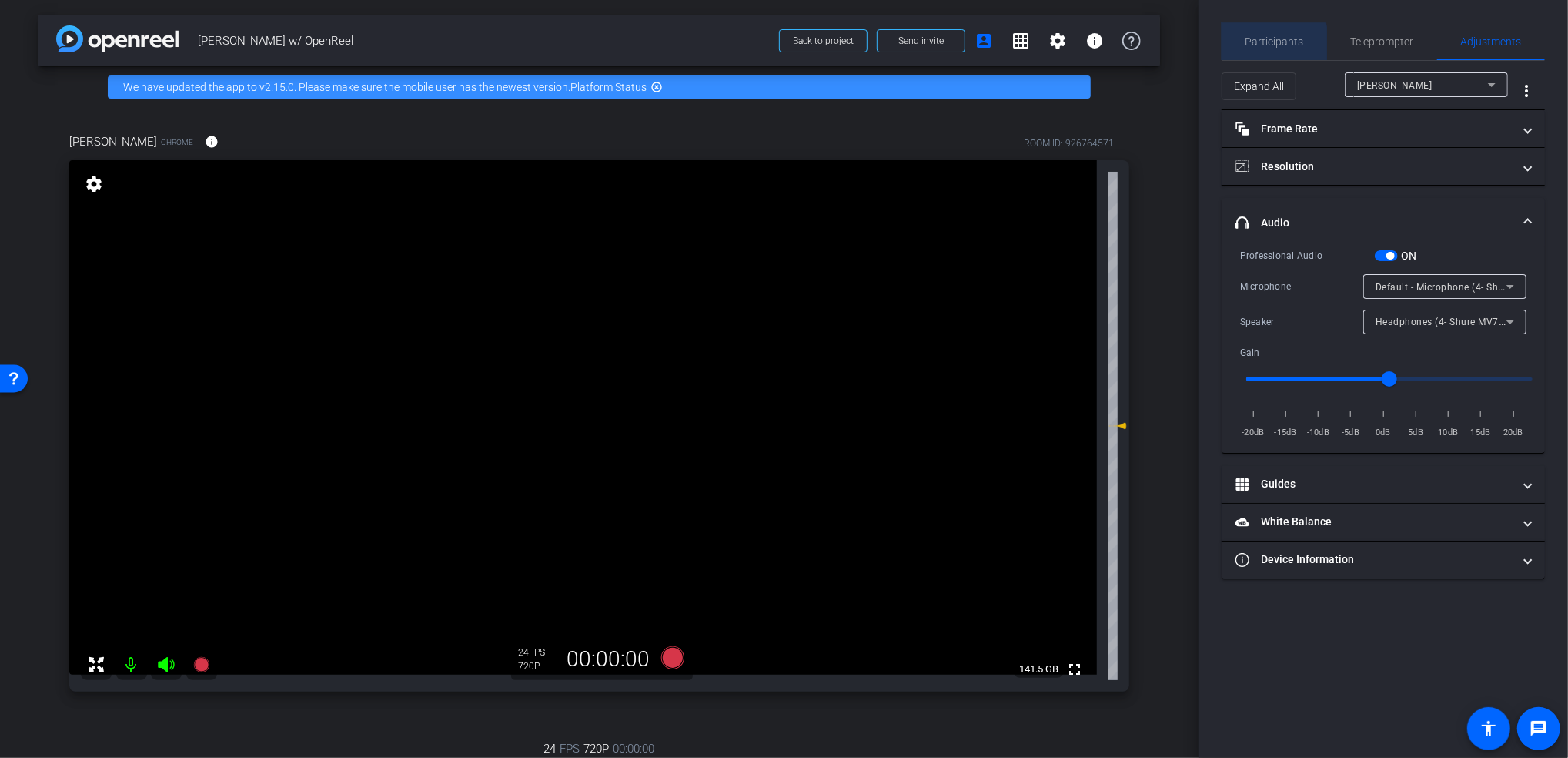
click at [1263, 44] on span "Participants" at bounding box center [1274, 42] width 59 height 11
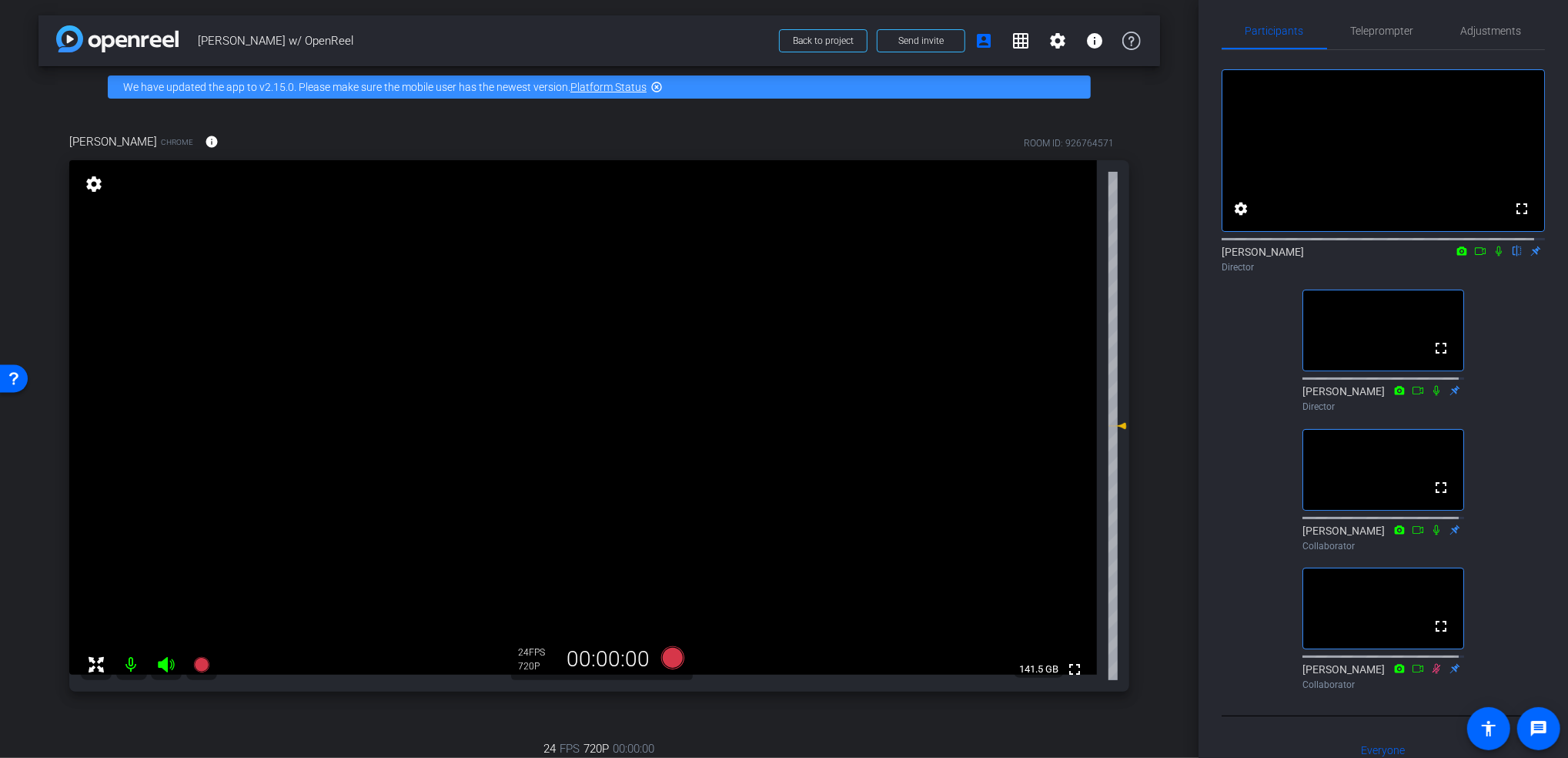
scroll to position [11, 0]
click at [1015, 41] on mat-icon "grid_on" at bounding box center [1021, 41] width 19 height 19
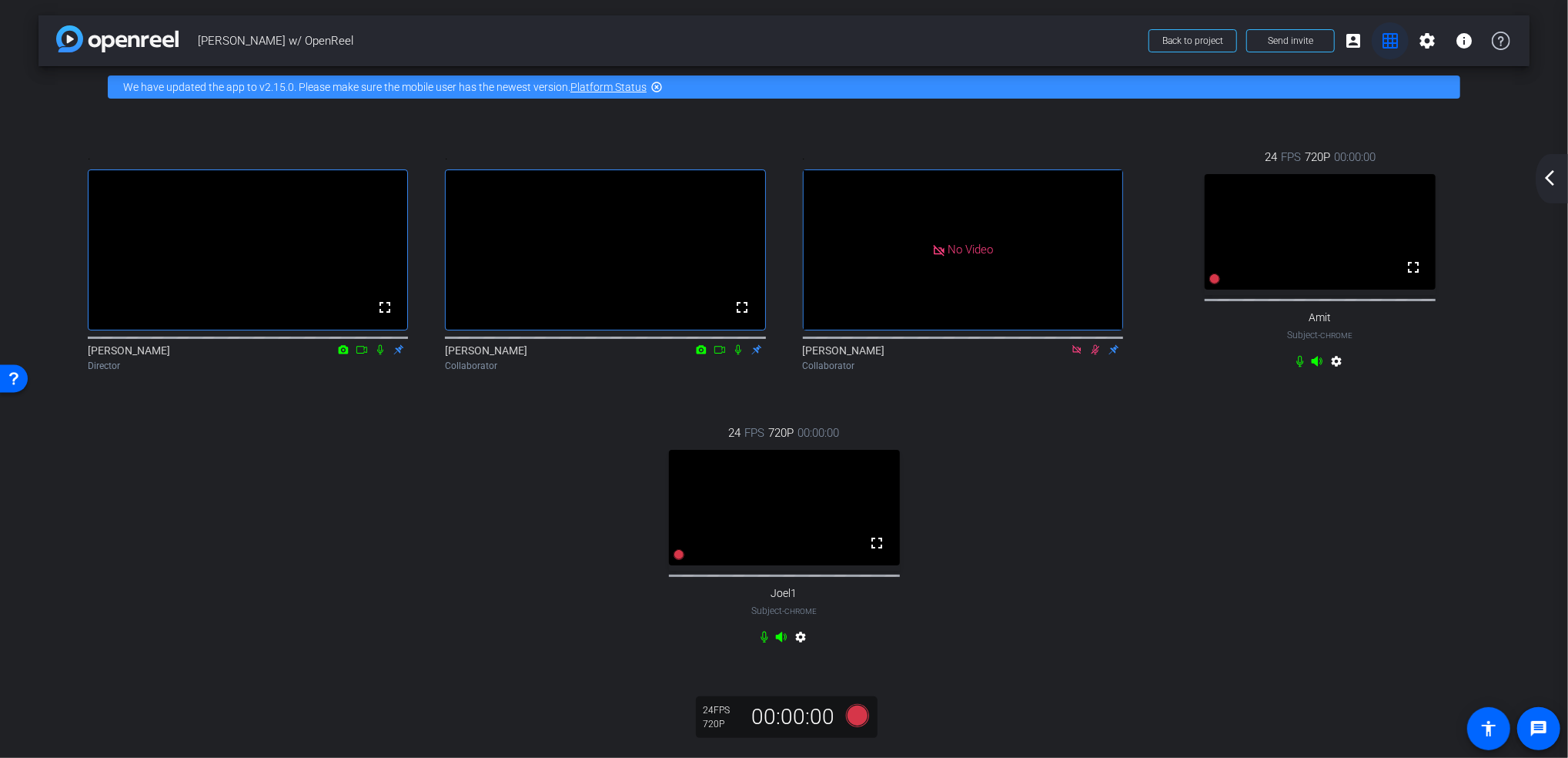
click at [1015, 41] on span "Joel Test w/ OpenReel" at bounding box center [668, 40] width 942 height 31
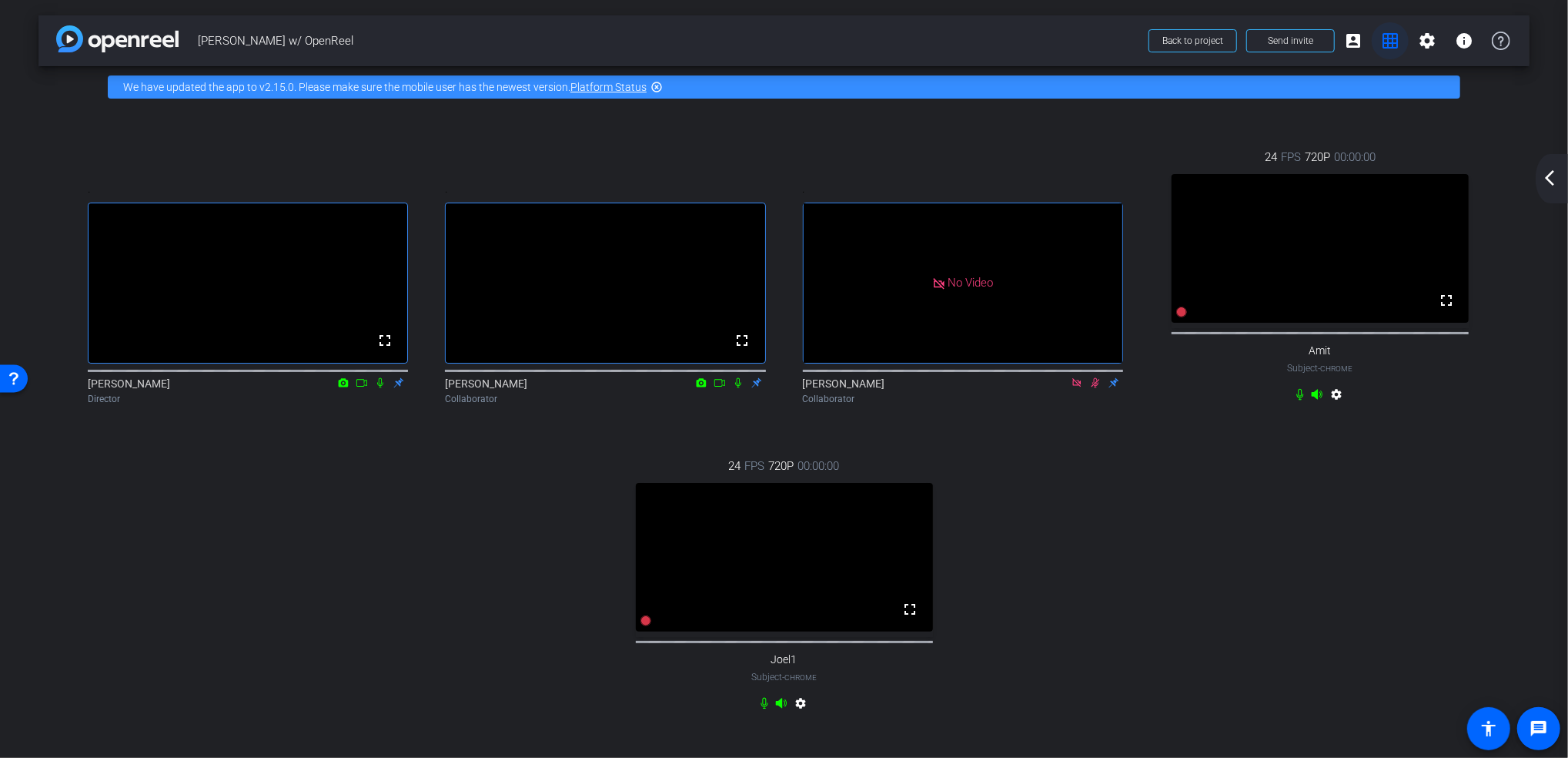
scroll to position [0, 0]
click at [1344, 42] on mat-icon "account_box" at bounding box center [1353, 41] width 19 height 19
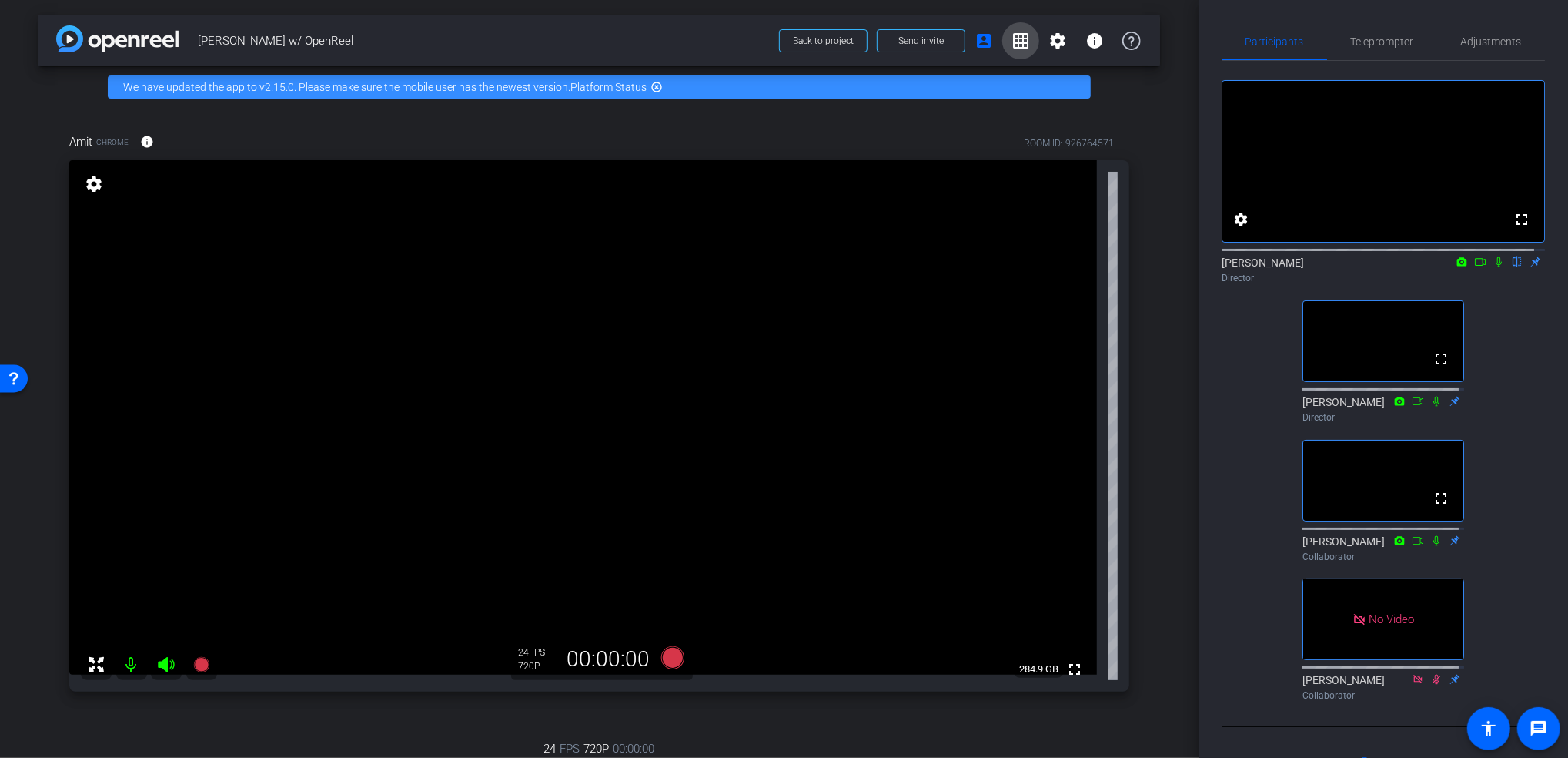
click at [1011, 46] on mat-icon "grid_on" at bounding box center [1021, 41] width 19 height 19
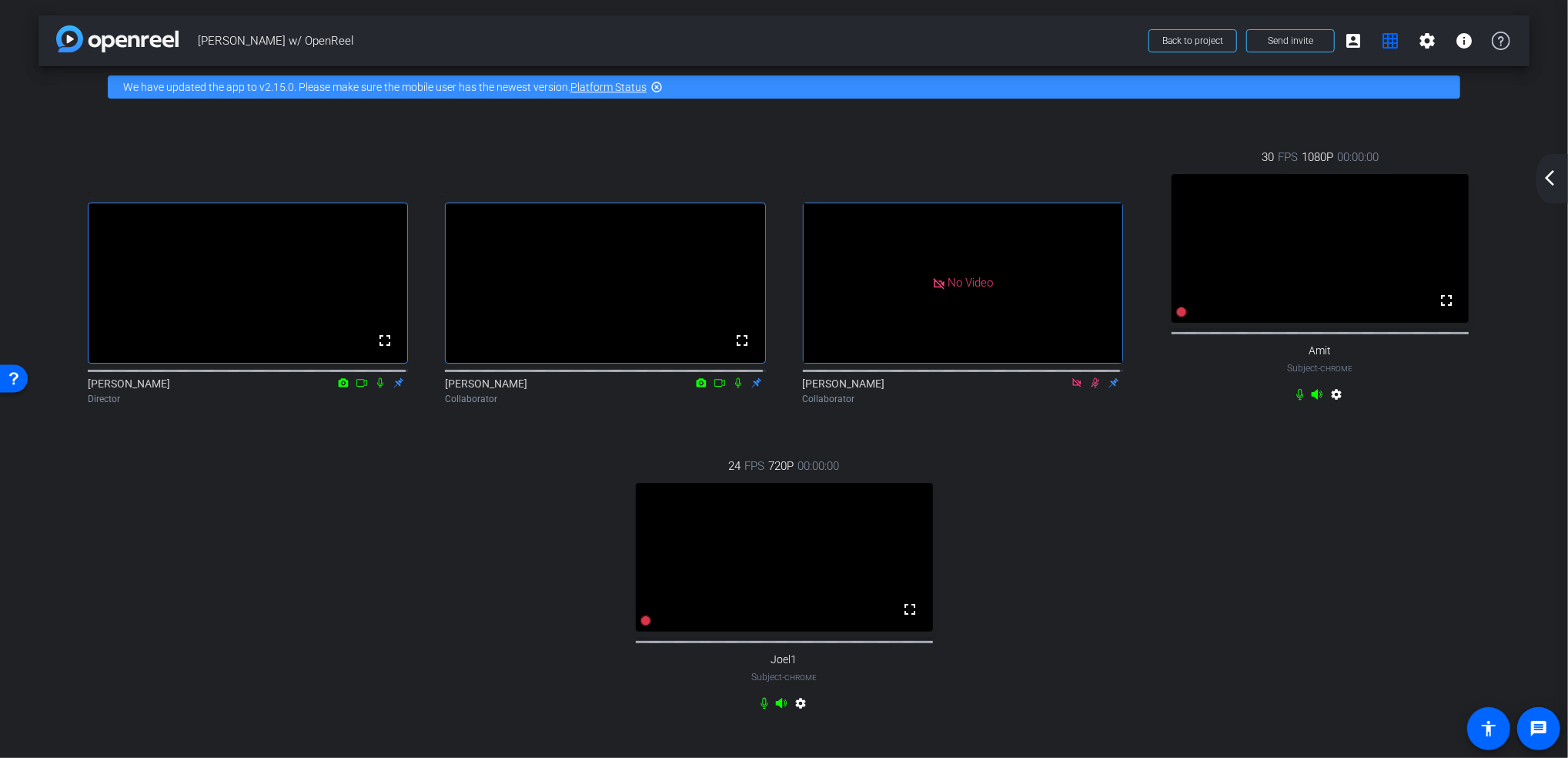
click at [1550, 168] on mat-icon "arrow_back_ios_new" at bounding box center [1549, 178] width 19 height 19
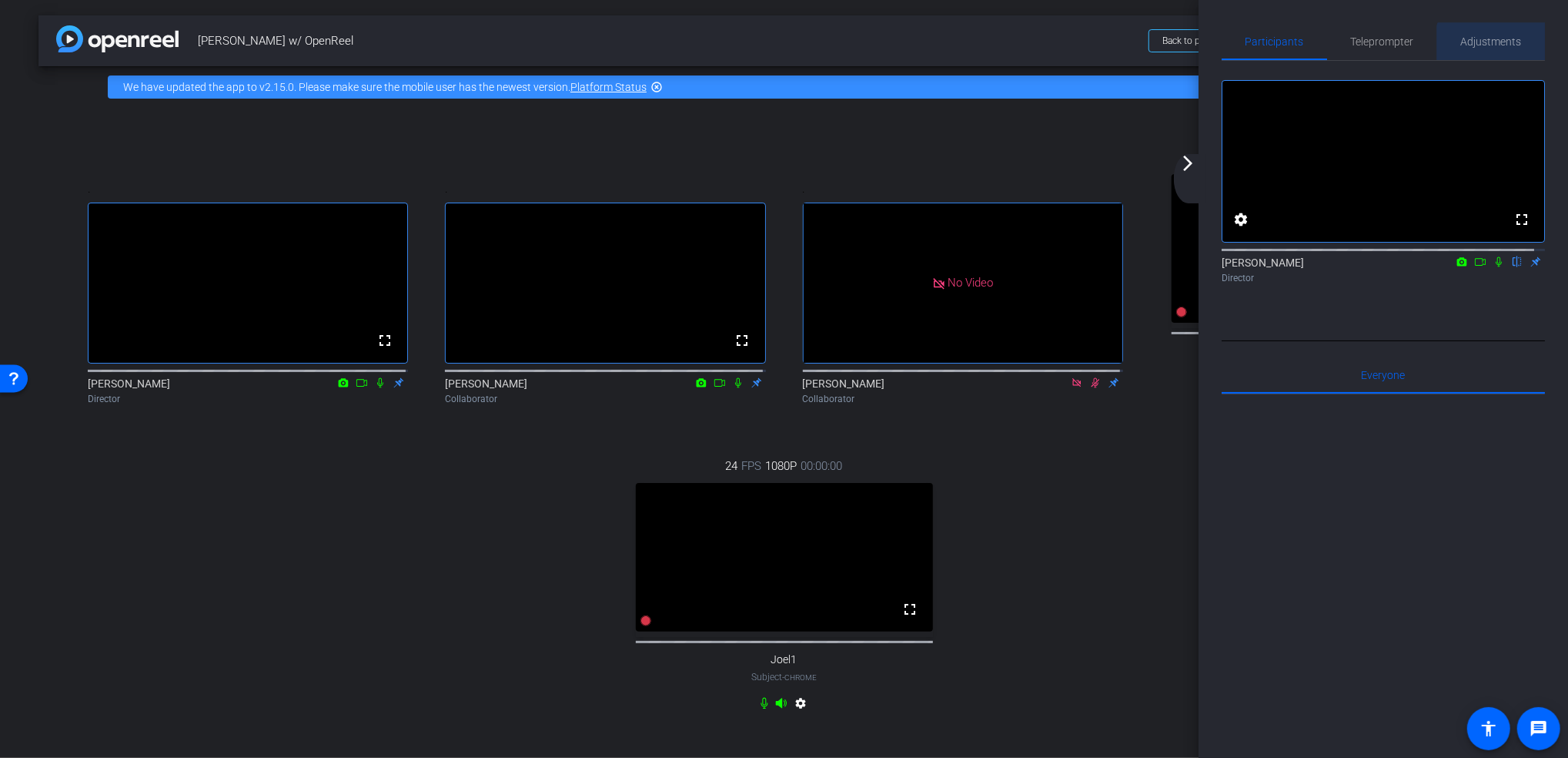
click at [1496, 51] on span "Adjustments" at bounding box center [1491, 42] width 60 height 37
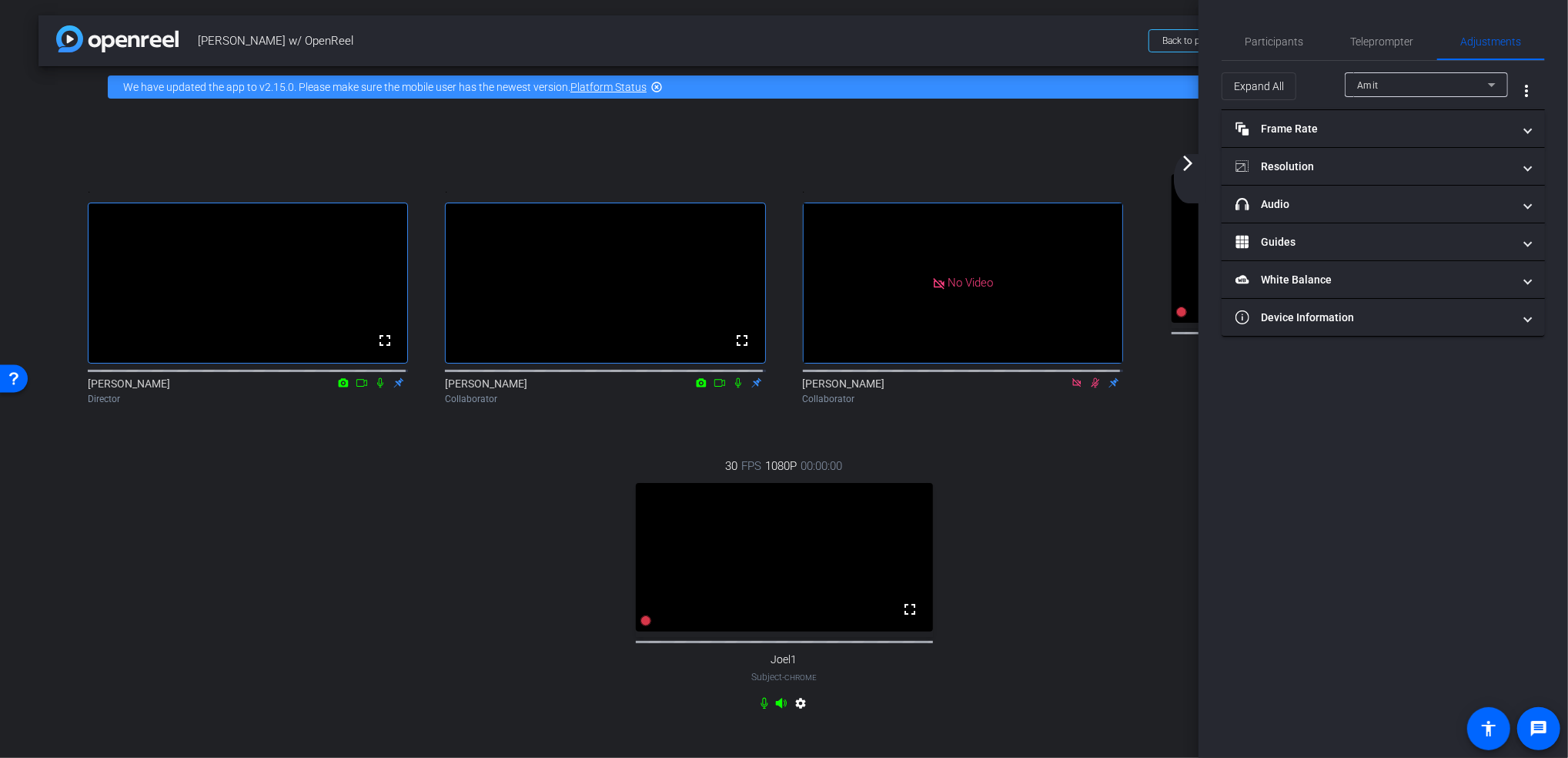
click at [1408, 88] on div "Amit" at bounding box center [1422, 85] width 131 height 20
click at [1384, 137] on mat-option "Joel1" at bounding box center [1427, 140] width 164 height 25
type input "11000"
click at [1182, 165] on mat-icon "arrow_forward_ios" at bounding box center [1188, 164] width 19 height 19
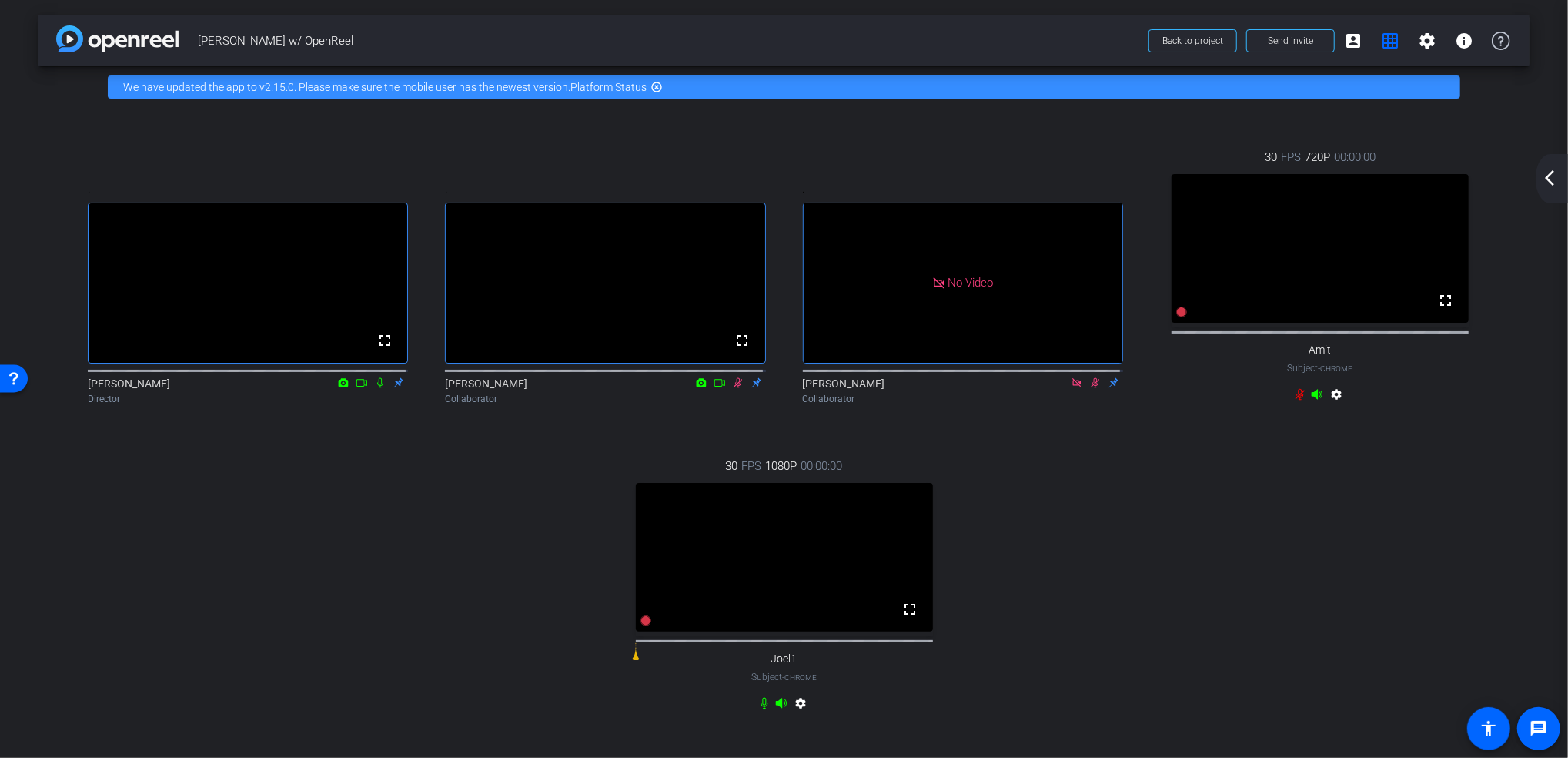
click at [1553, 184] on mat-icon "arrow_back_ios_new" at bounding box center [1549, 178] width 19 height 19
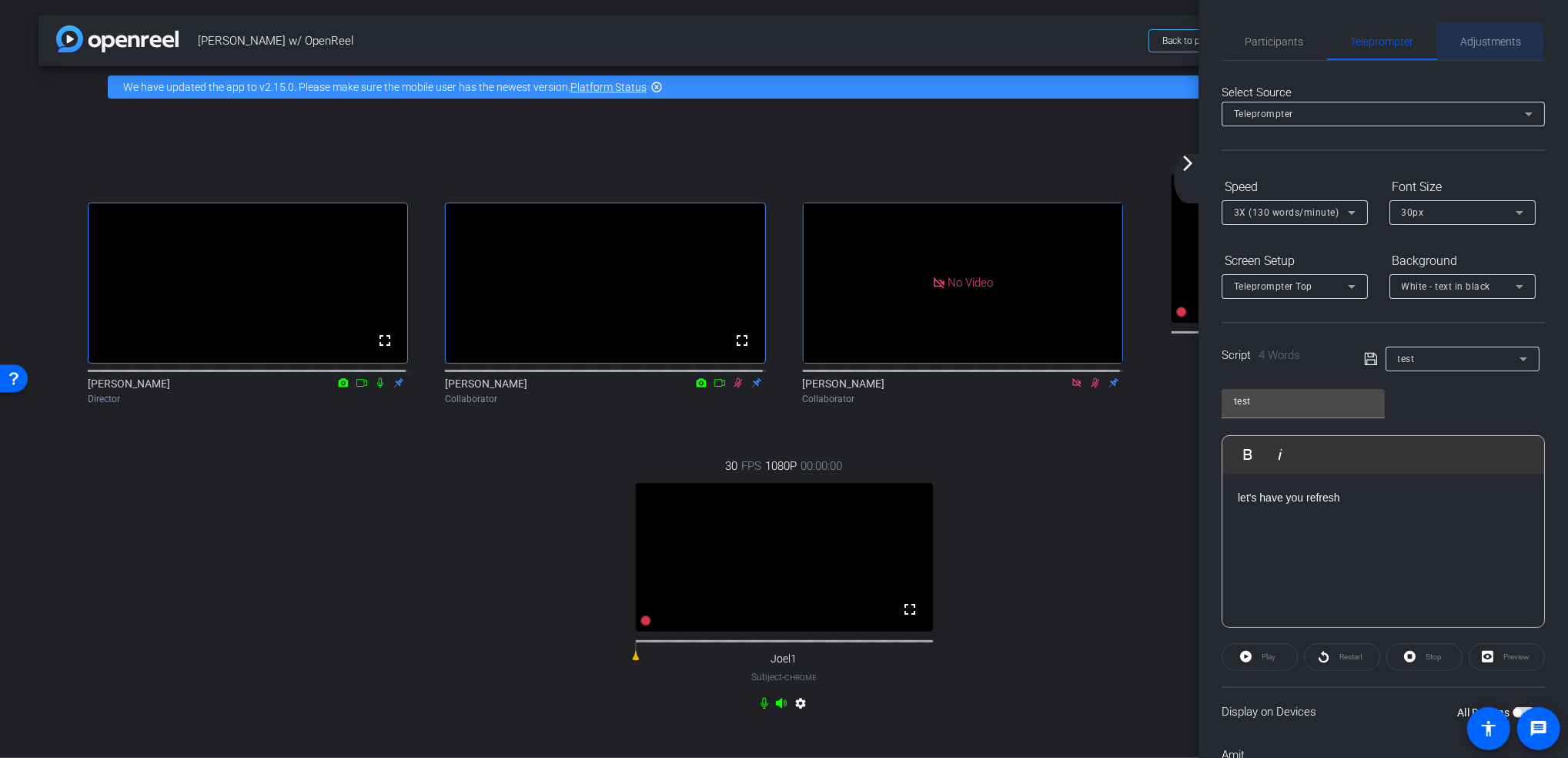
click at [1461, 42] on span "Adjustments" at bounding box center [1491, 42] width 60 height 11
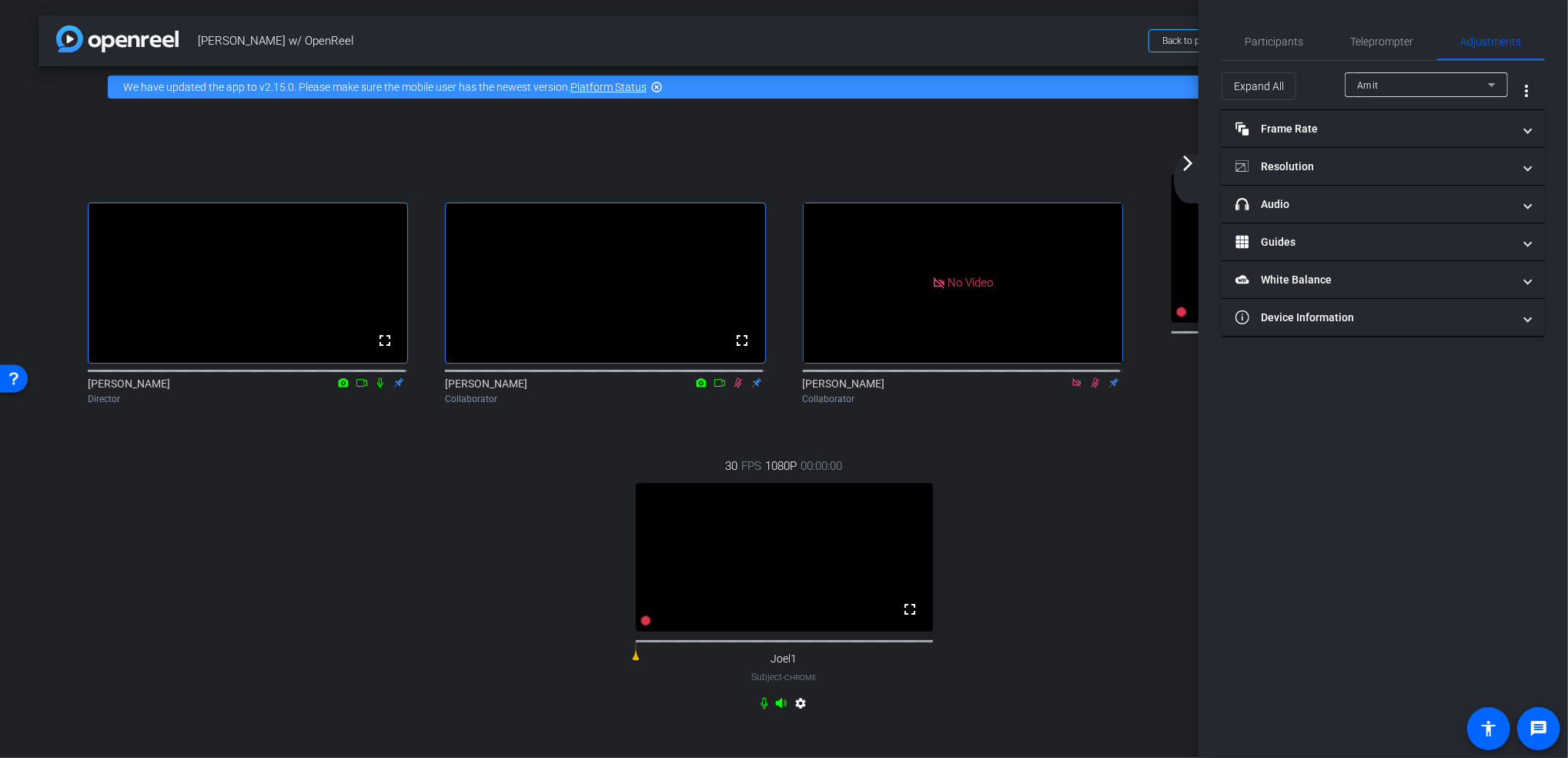
click at [1190, 168] on mat-icon "arrow_forward_ios" at bounding box center [1188, 164] width 19 height 19
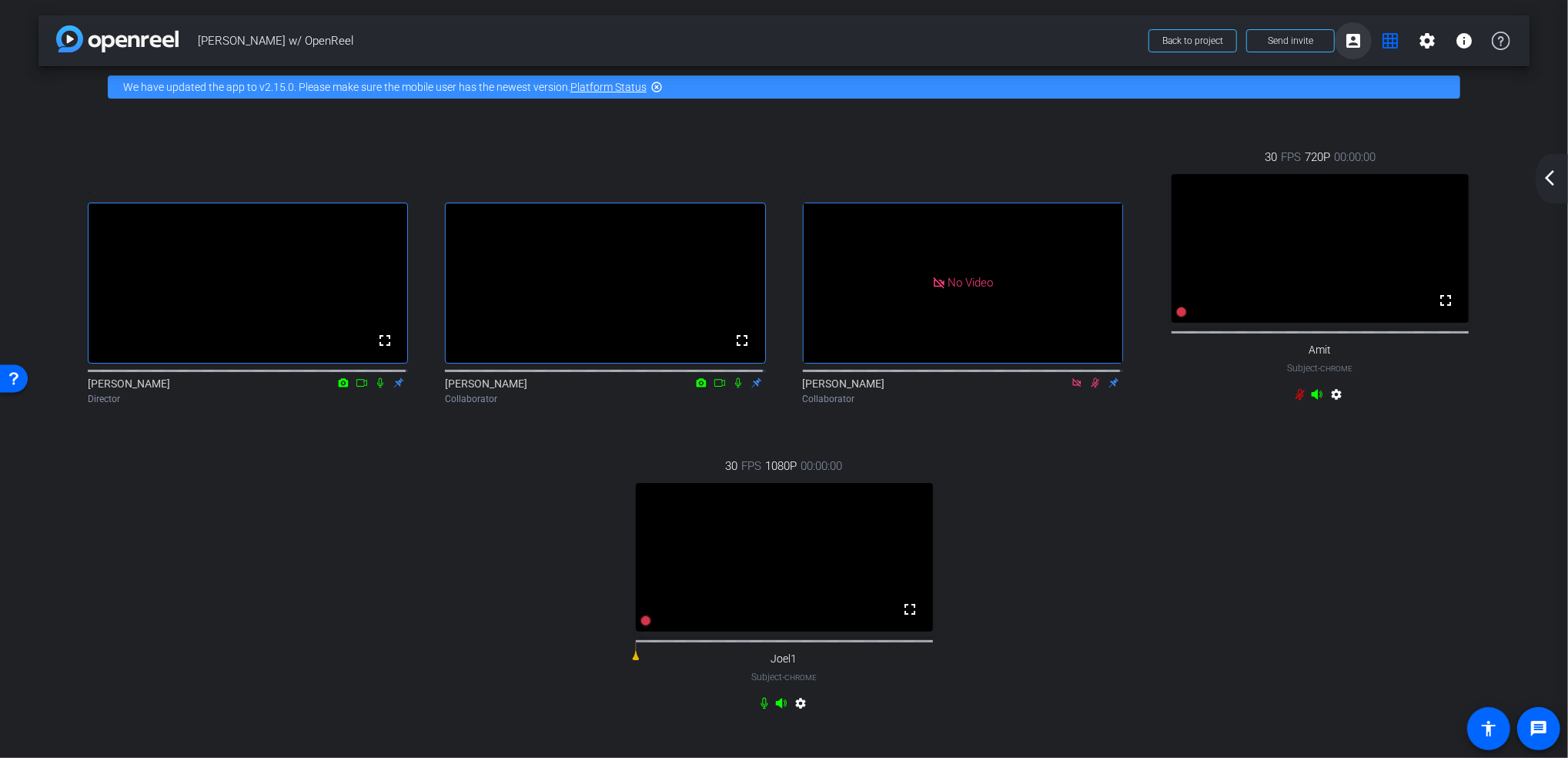
click at [1346, 44] on mat-icon "account_box" at bounding box center [1353, 41] width 19 height 19
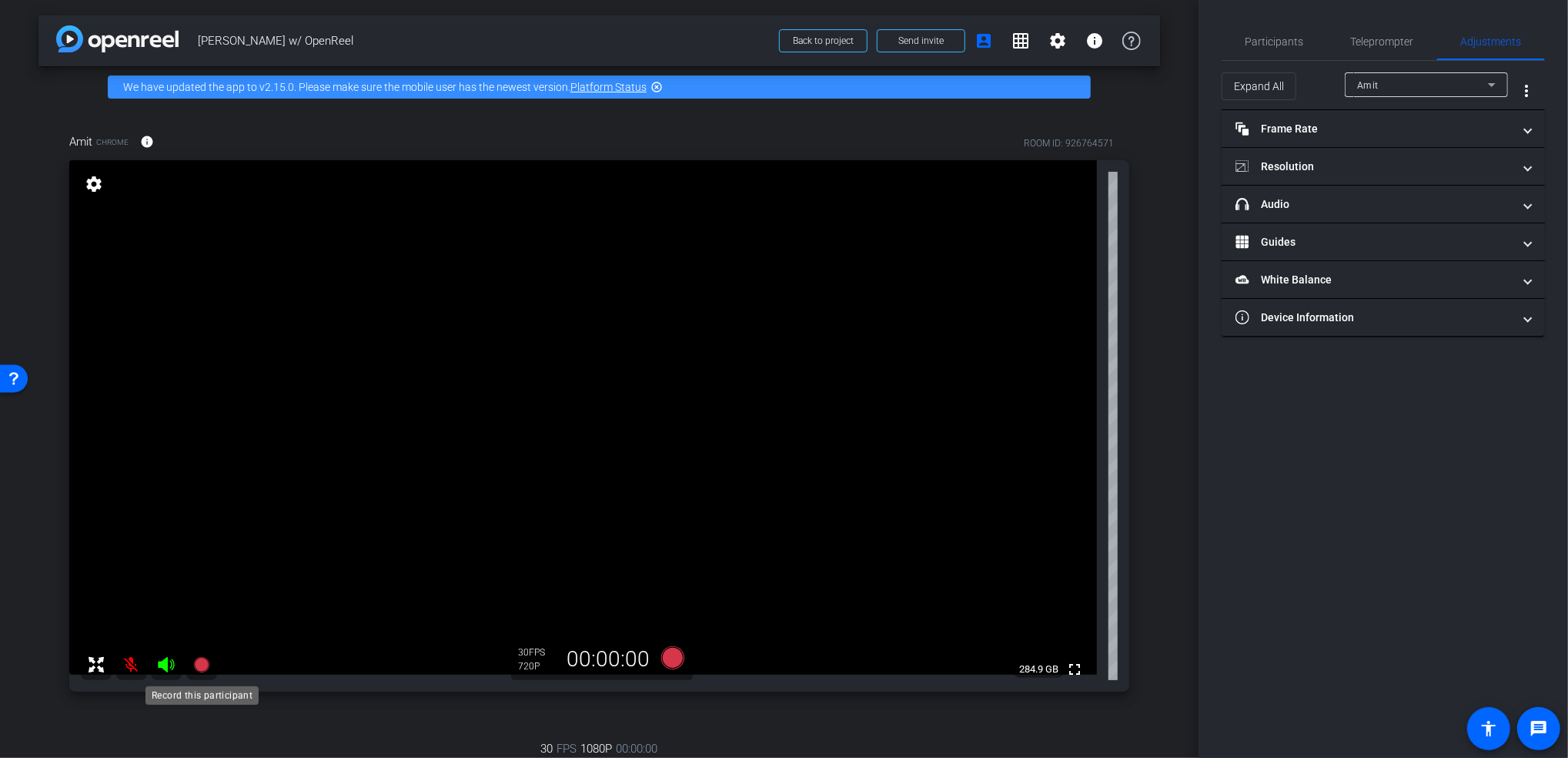
click at [204, 668] on icon at bounding box center [201, 665] width 16 height 16
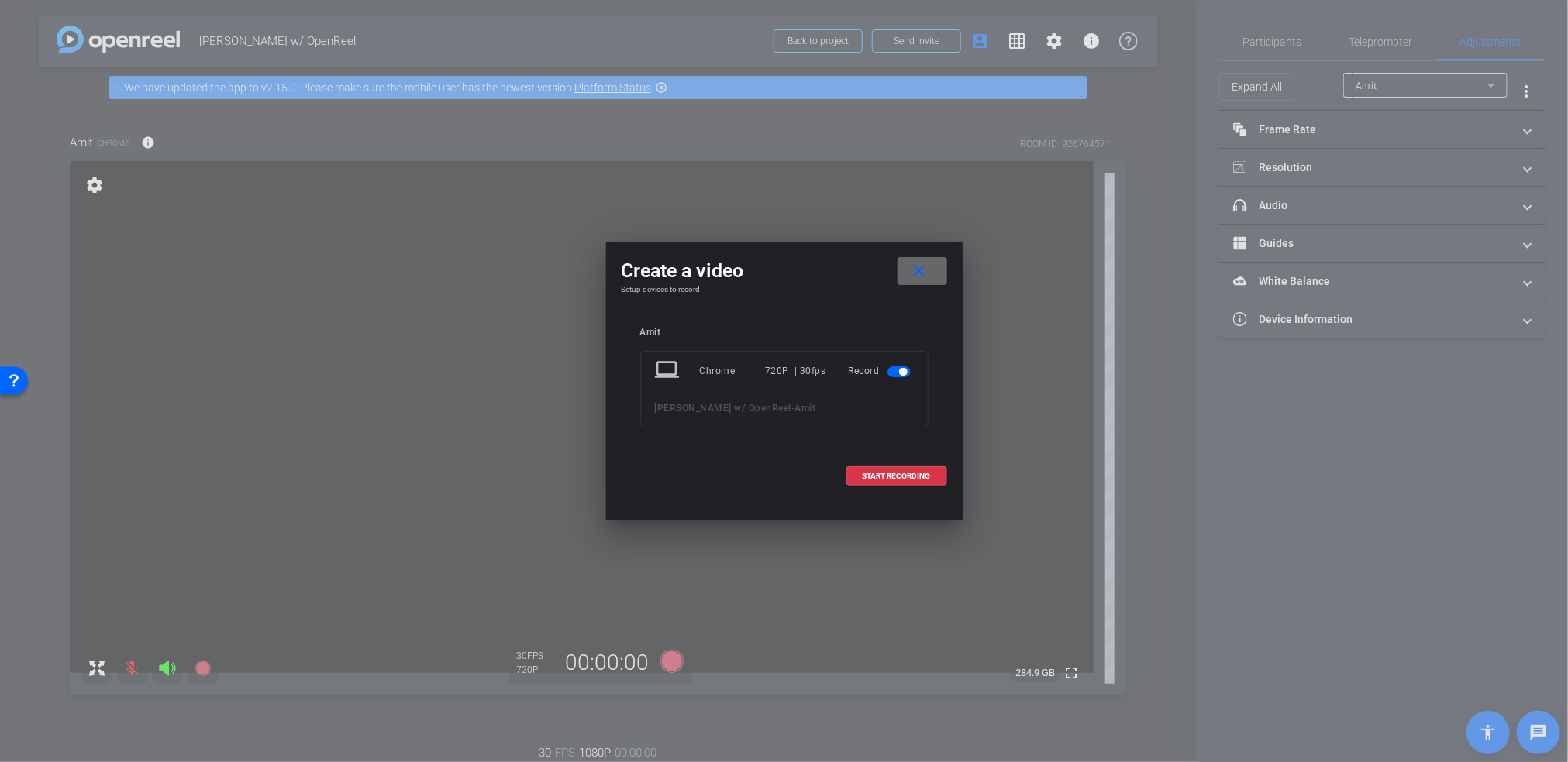
click at [922, 273] on mat-icon "close" at bounding box center [919, 271] width 20 height 20
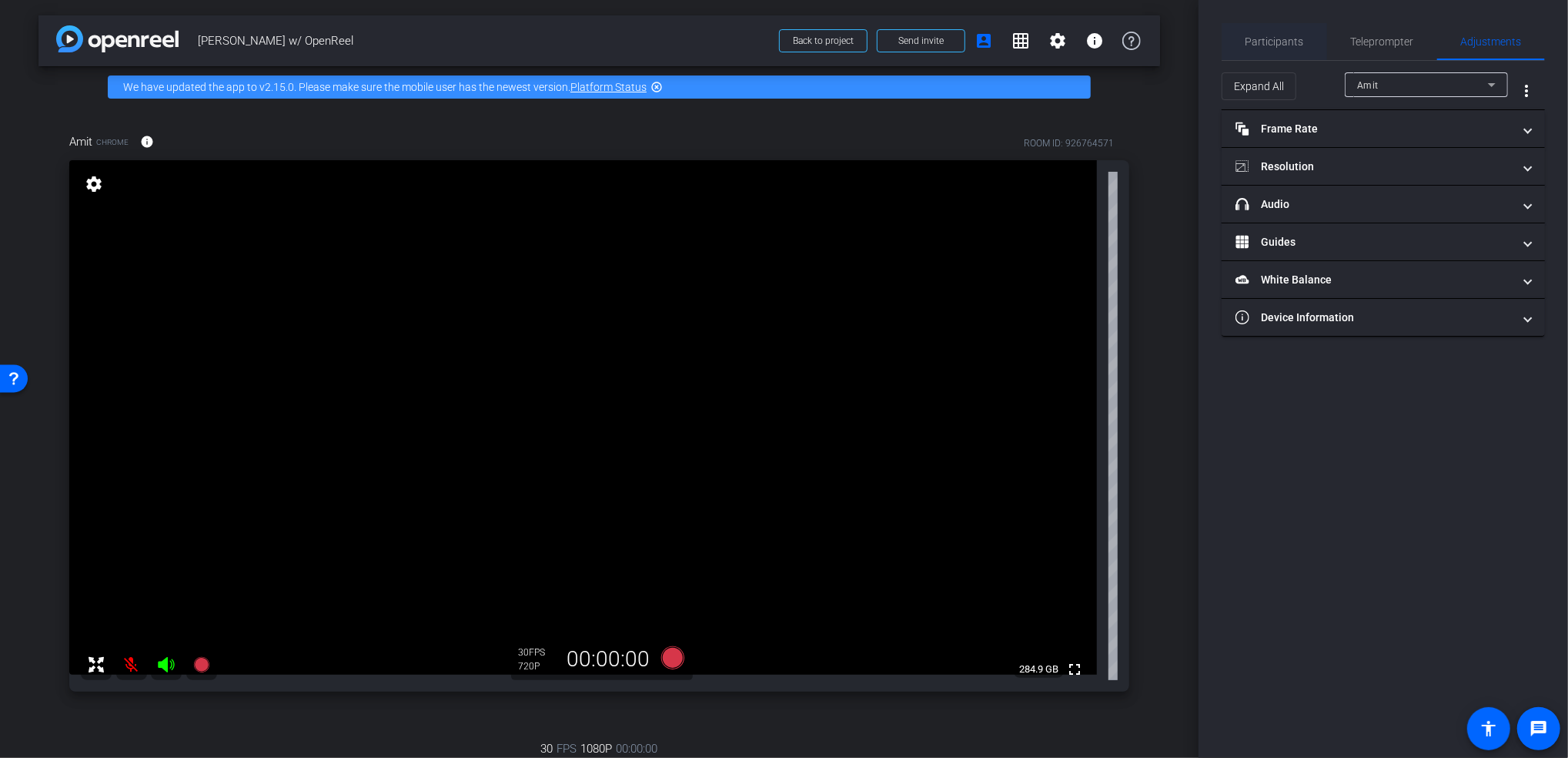
click at [1278, 31] on span "Participants" at bounding box center [1274, 42] width 59 height 37
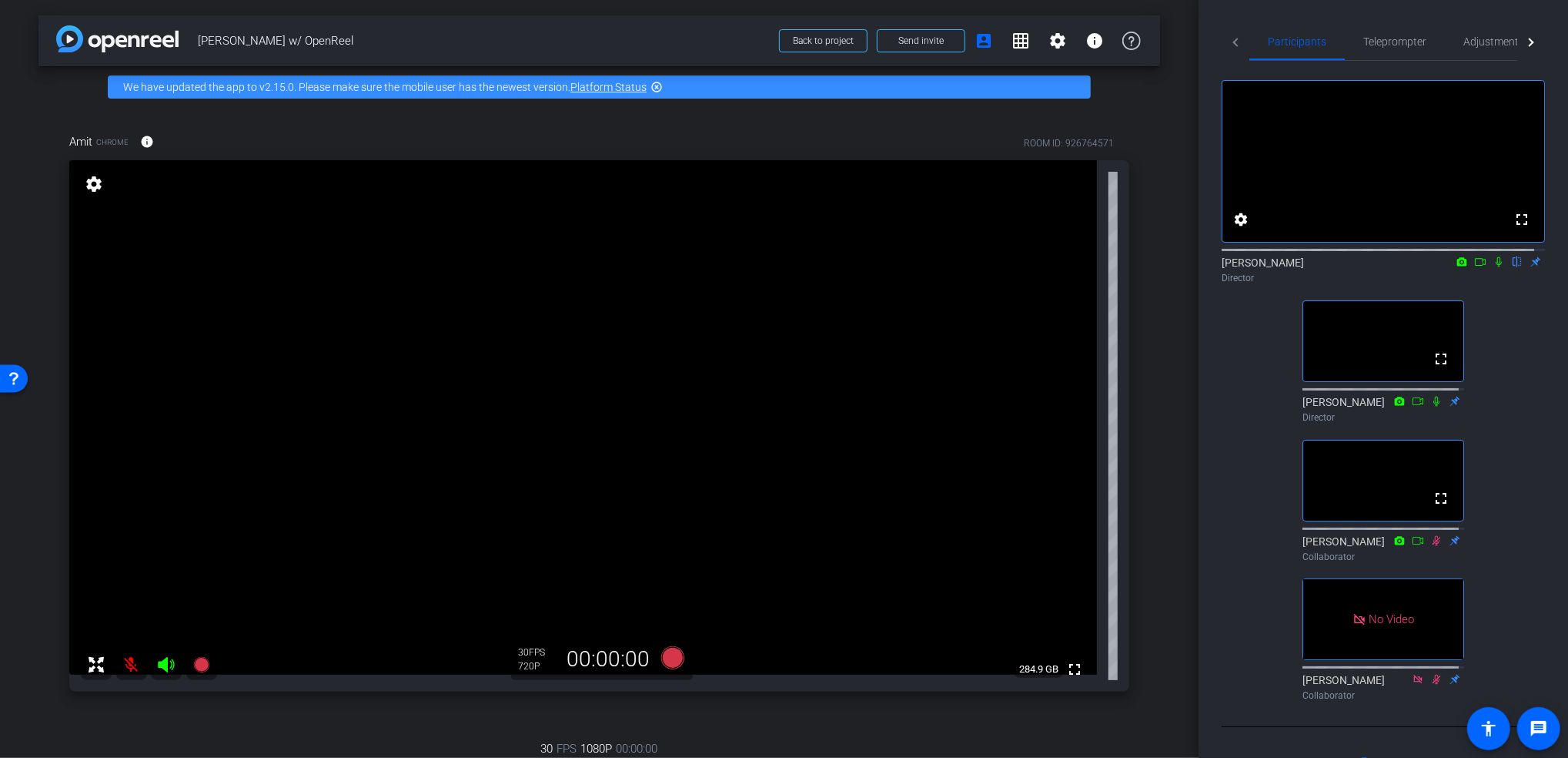
click at [1229, 40] on mat-tab-header "Participants Teleprompter Adjustments" at bounding box center [1383, 42] width 323 height 38
click at [1011, 37] on mat-icon "grid_on" at bounding box center [1021, 41] width 19 height 19
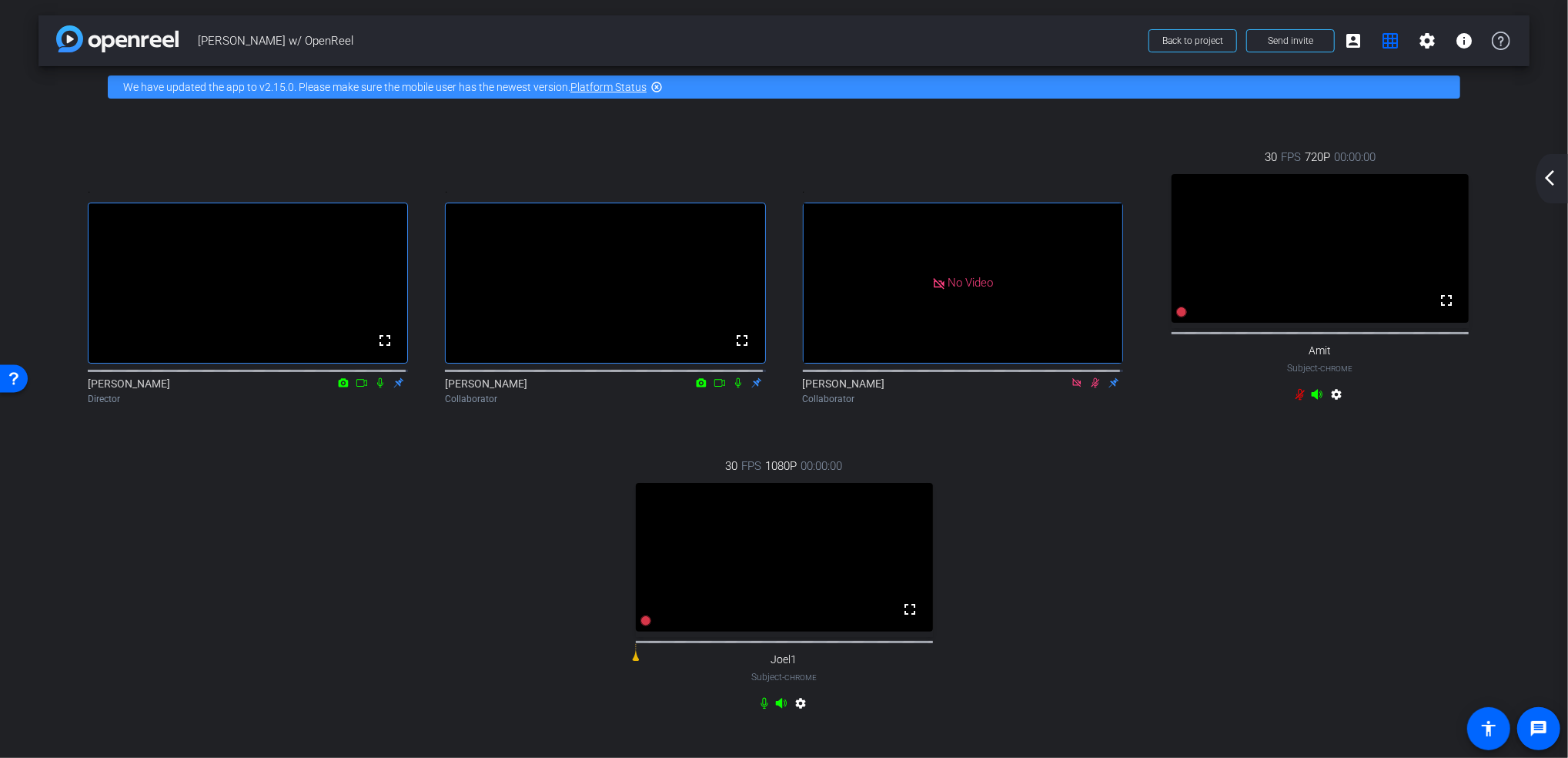
click at [826, 599] on video at bounding box center [784, 557] width 297 height 149
click at [1553, 175] on mat-icon "arrow_back_ios_new" at bounding box center [1549, 178] width 19 height 19
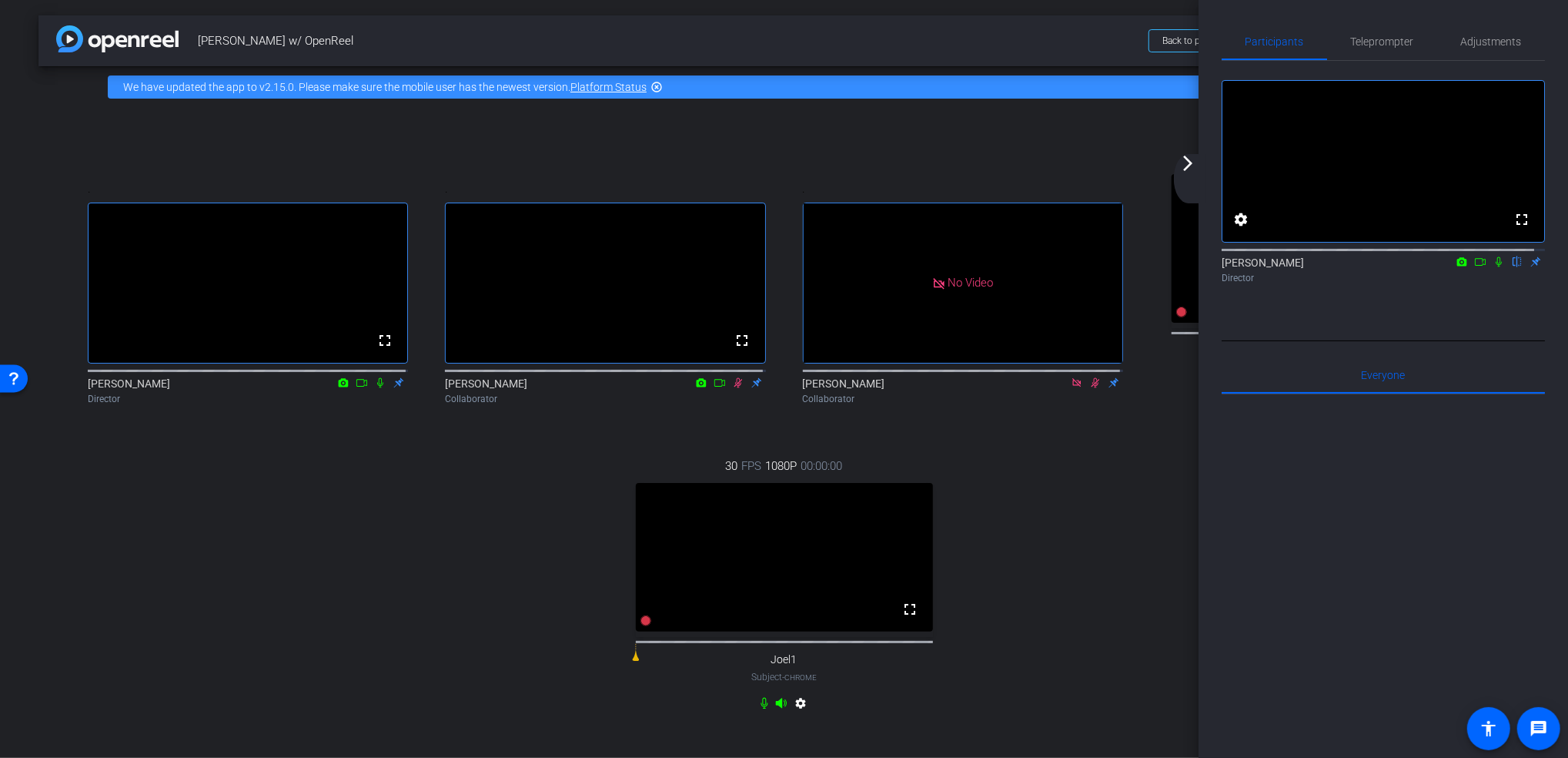
click at [1186, 175] on div "arrow_back_ios_new arrow_forward_ios" at bounding box center [1190, 179] width 33 height 49
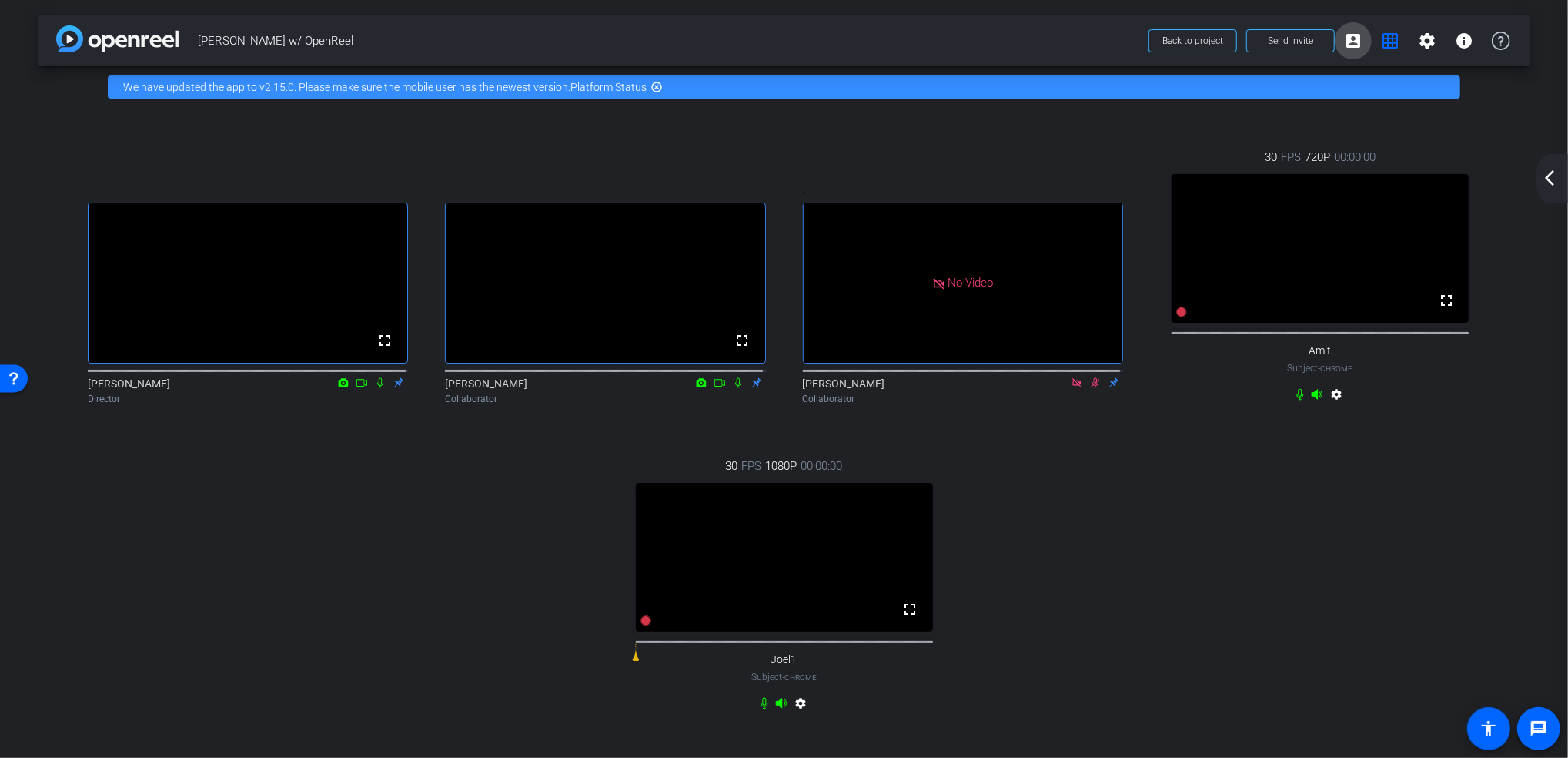
click at [1347, 34] on mat-icon "account_box" at bounding box center [1353, 41] width 19 height 19
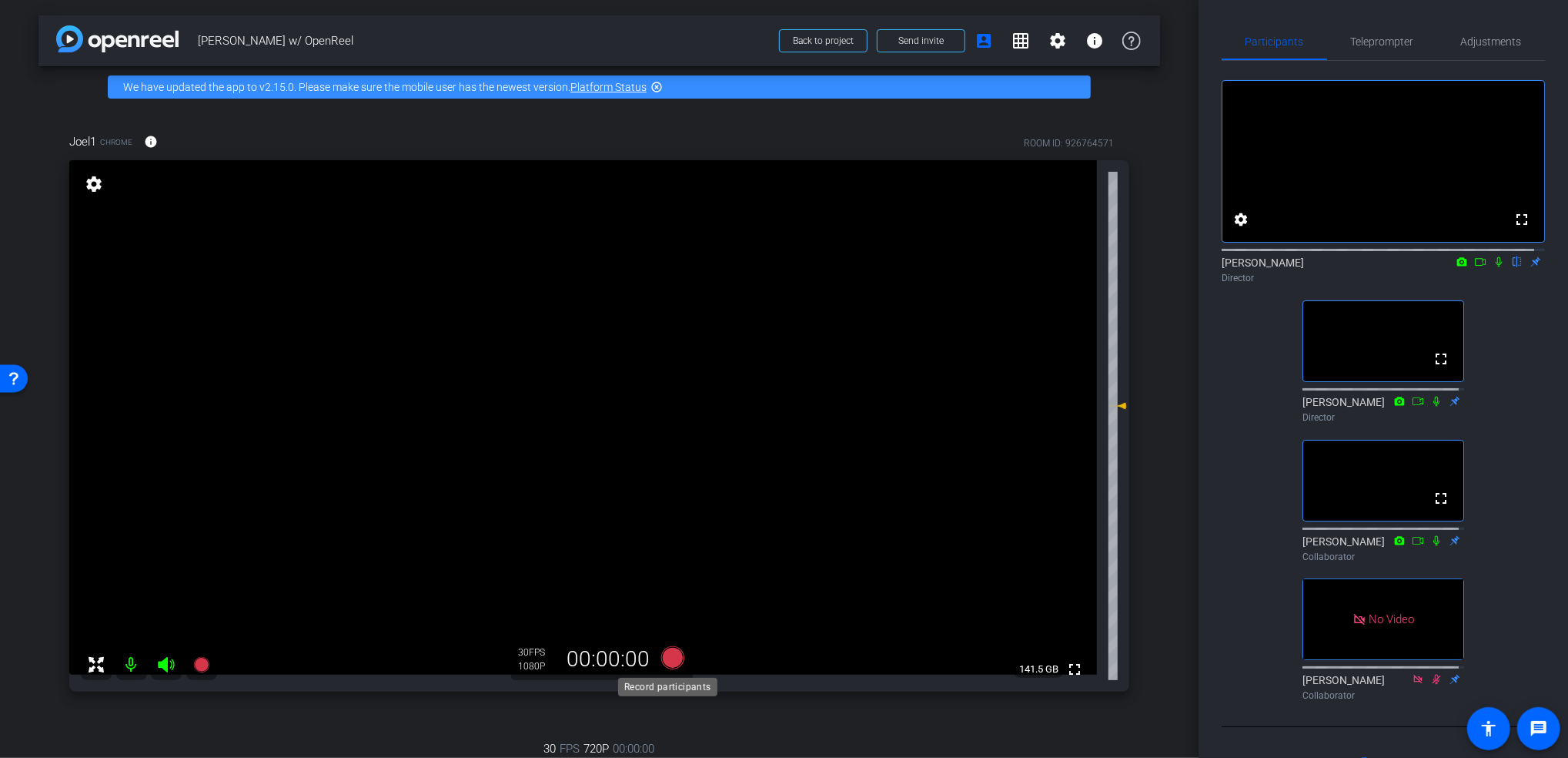
click at [670, 655] on icon at bounding box center [672, 658] width 23 height 23
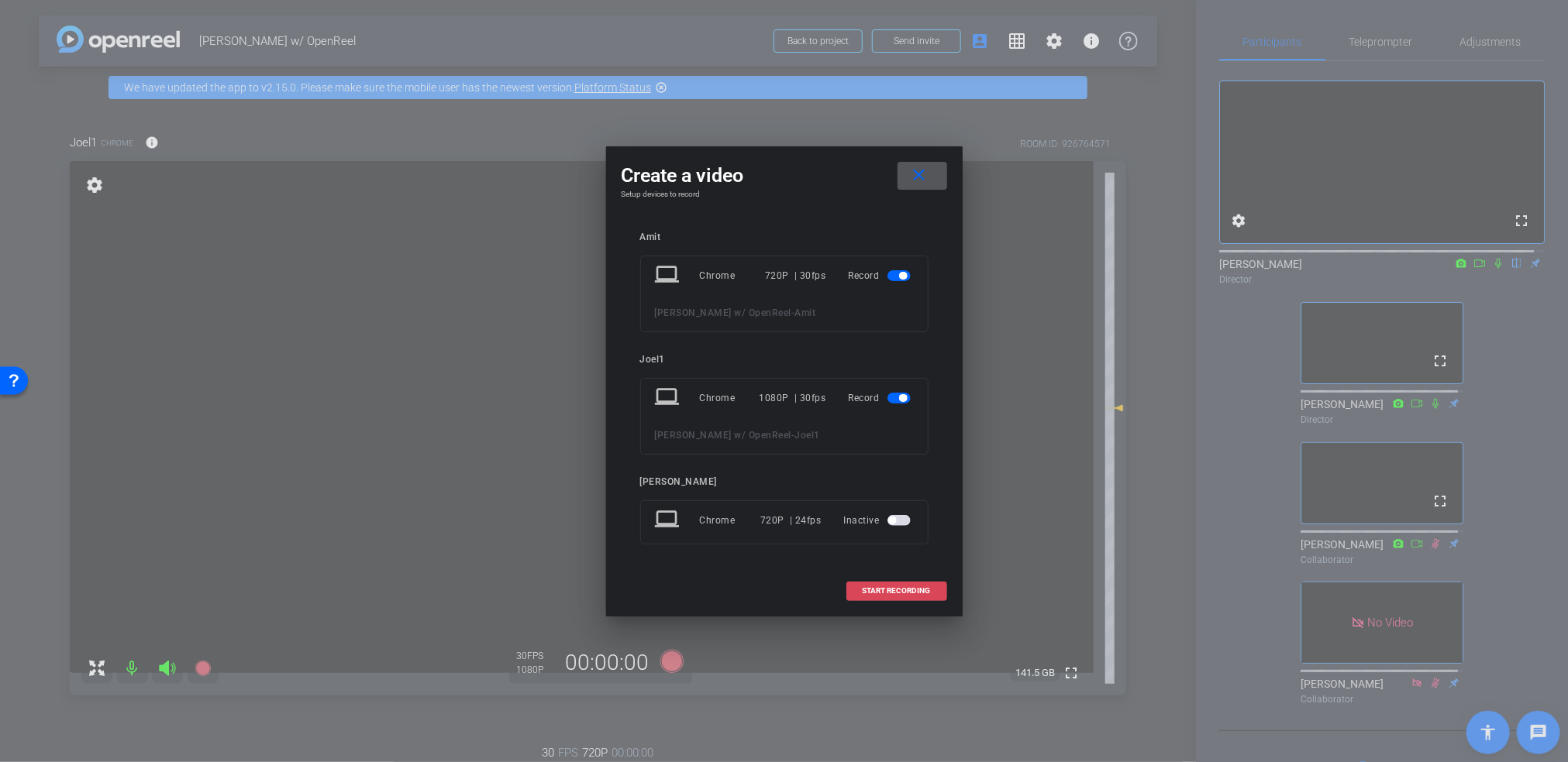
click at [888, 587] on span "START RECORDING" at bounding box center [896, 591] width 68 height 7
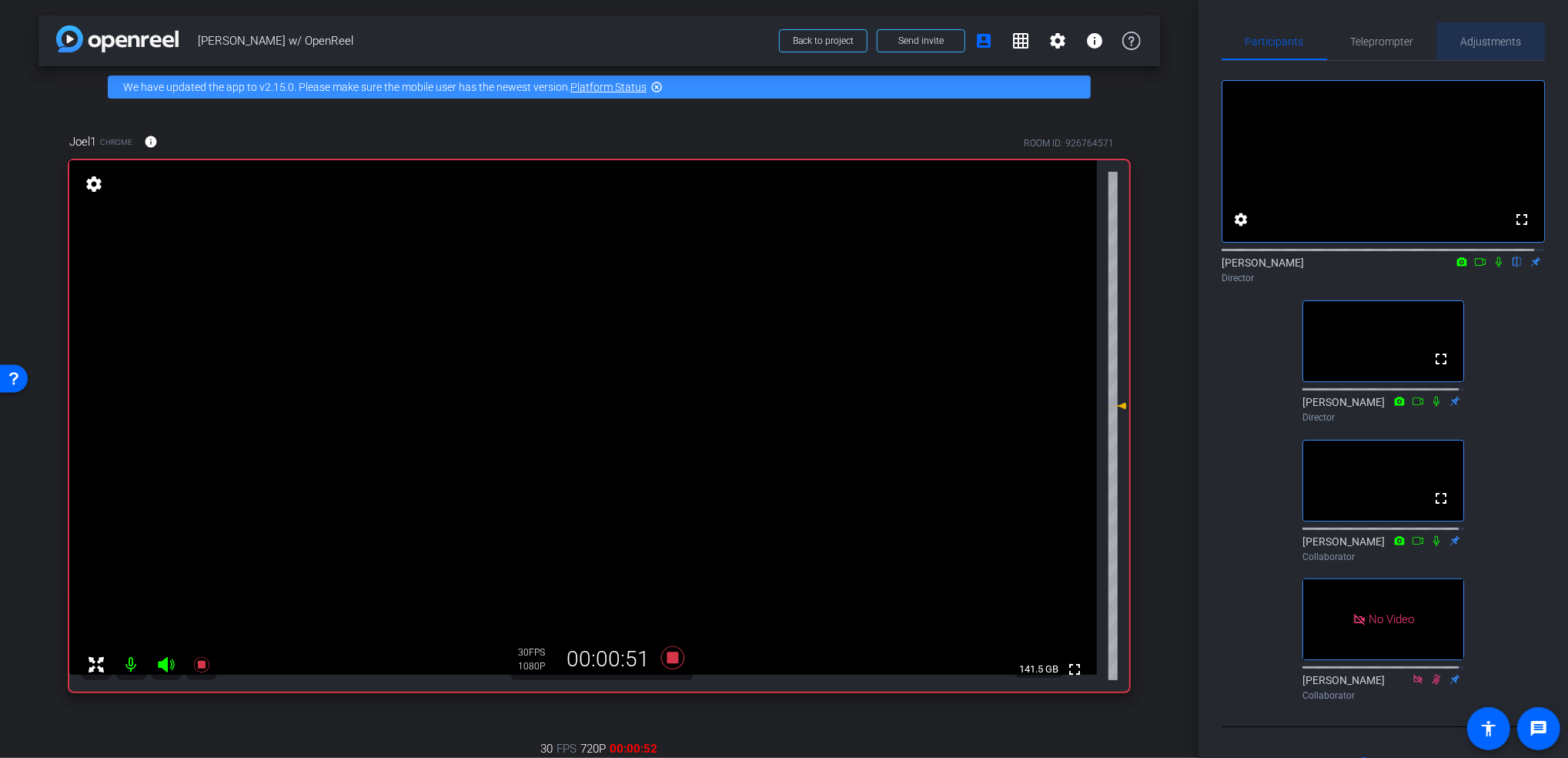
click at [1499, 38] on span "Adjustments" at bounding box center [1491, 42] width 60 height 11
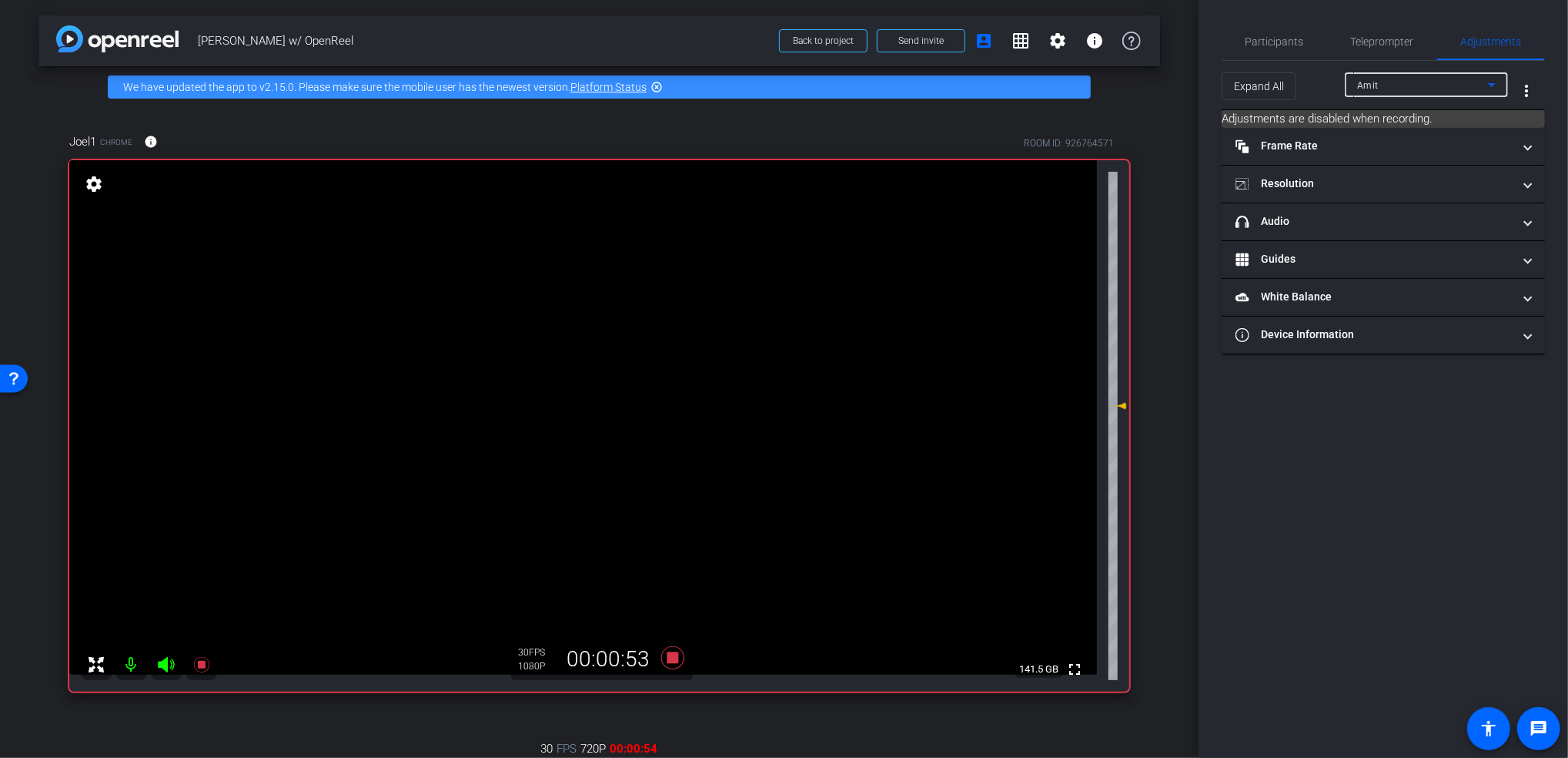
click at [1413, 86] on div "Amit" at bounding box center [1422, 85] width 131 height 20
click at [1376, 134] on span "Joel1" at bounding box center [1369, 140] width 25 height 19
click at [1311, 210] on mat-expansion-panel-header "headphone icon Audio" at bounding box center [1383, 222] width 323 height 37
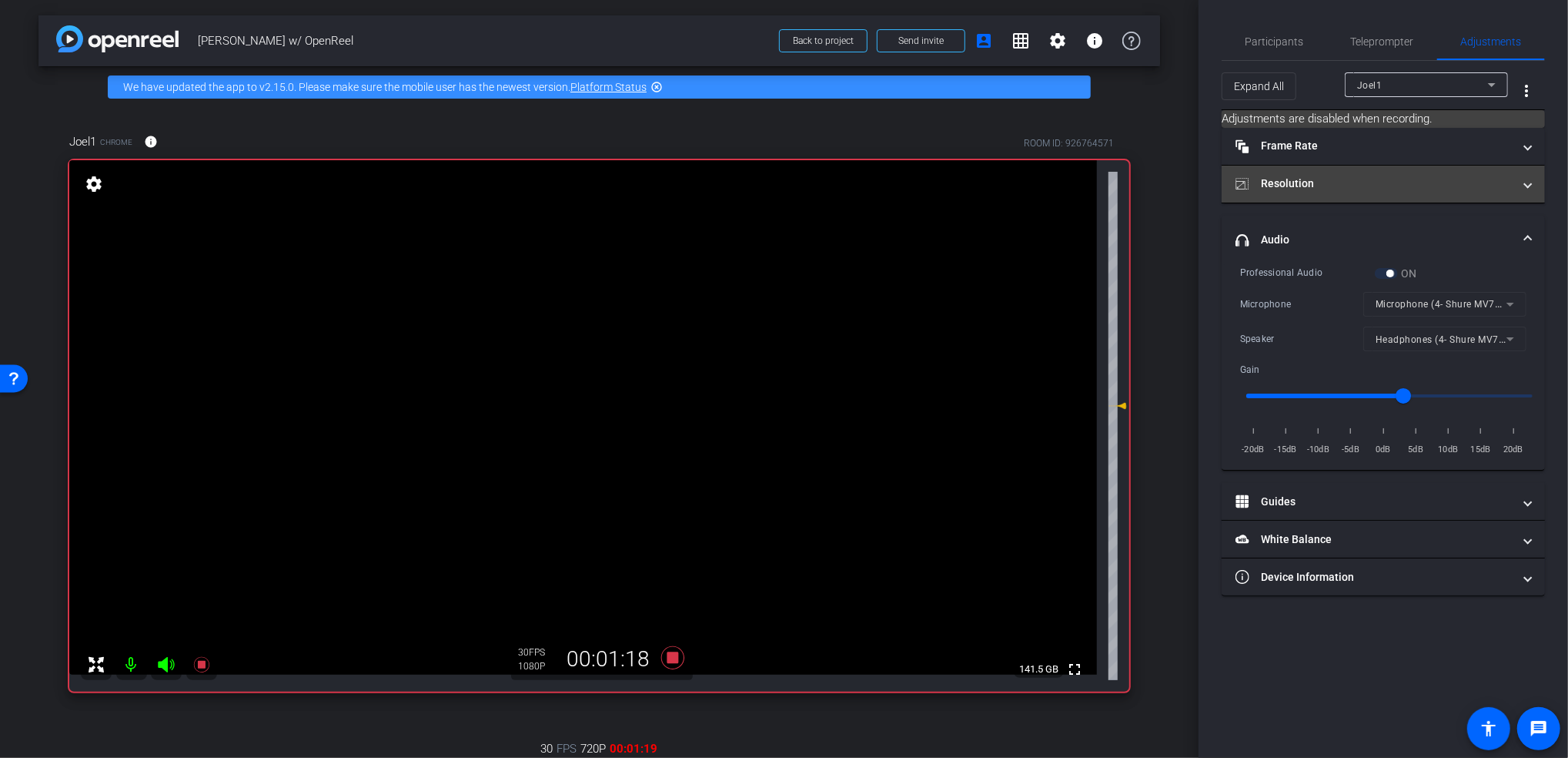
click at [1314, 180] on mat-panel-title "Resolution" at bounding box center [1374, 183] width 277 height 16
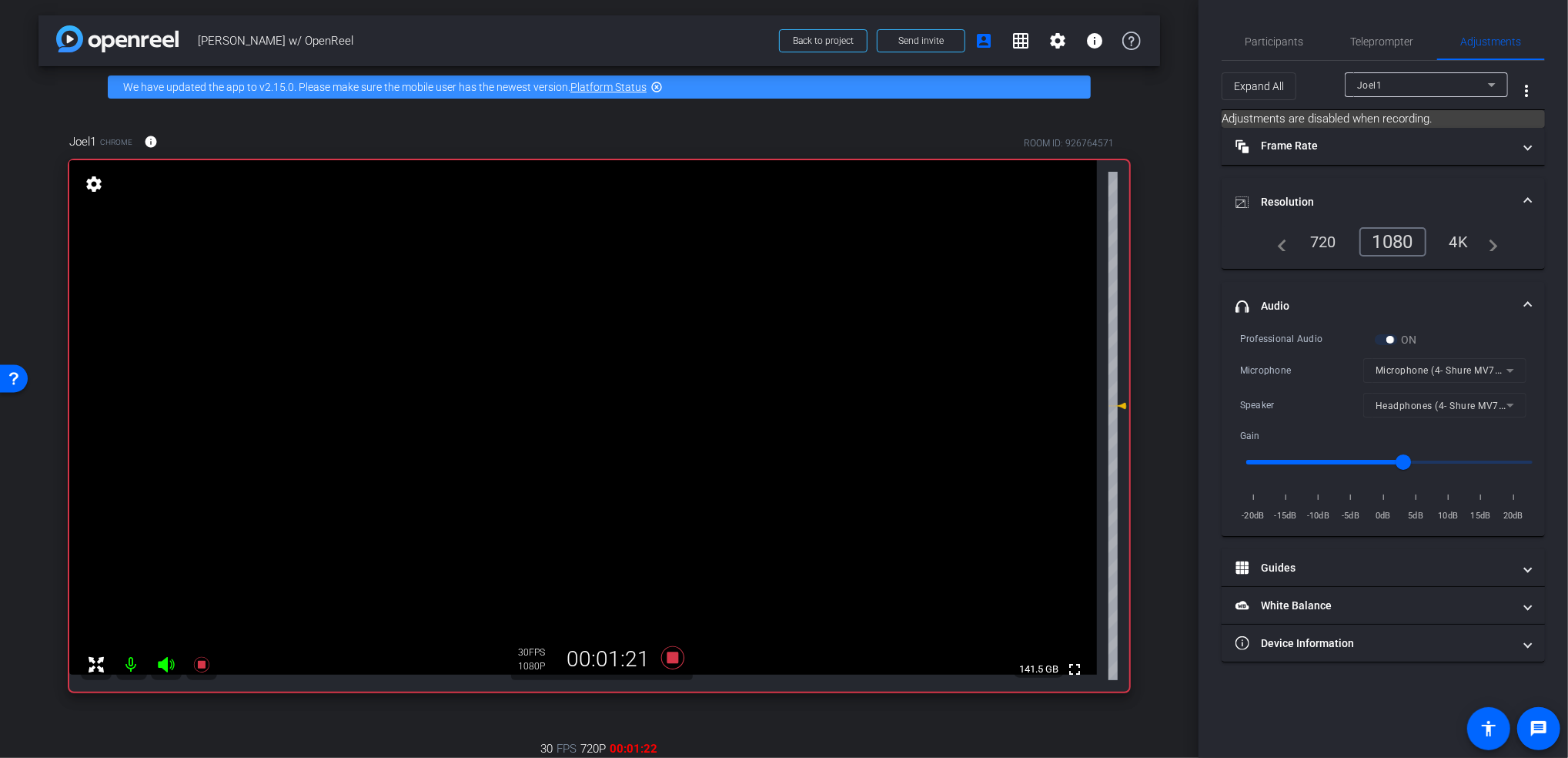
click at [1211, 275] on div "Participants Teleprompter Adjustments settings Garrett Schultz flip Director Ma…" at bounding box center [1384, 379] width 370 height 758
click at [1168, 172] on div "arrow_back Joel Test w/ OpenReel Back to project Send invite account_box grid_o…" at bounding box center [600, 379] width 1199 height 758
click at [670, 648] on icon at bounding box center [673, 658] width 37 height 28
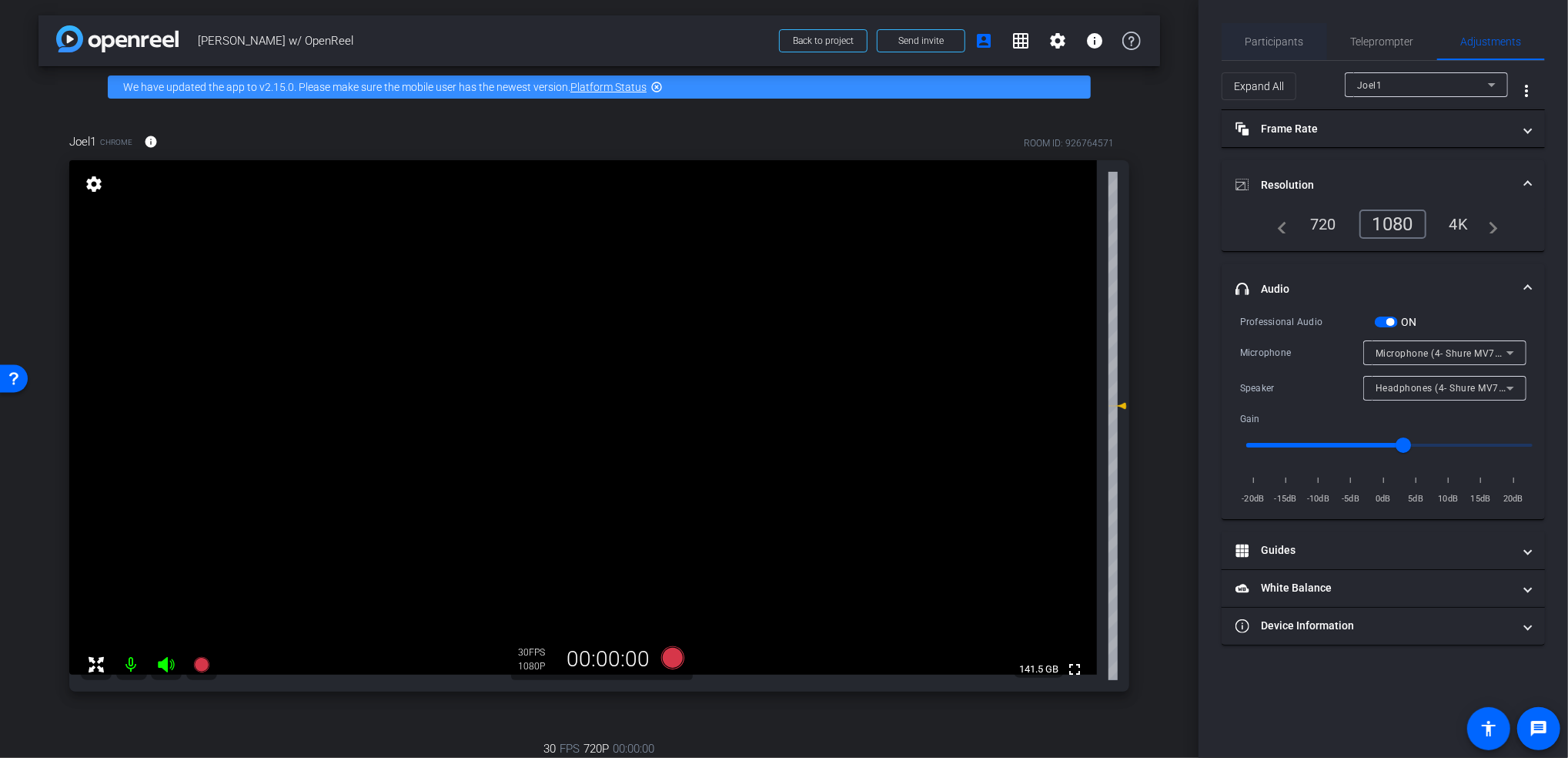
click at [1279, 38] on span "Participants" at bounding box center [1274, 42] width 59 height 11
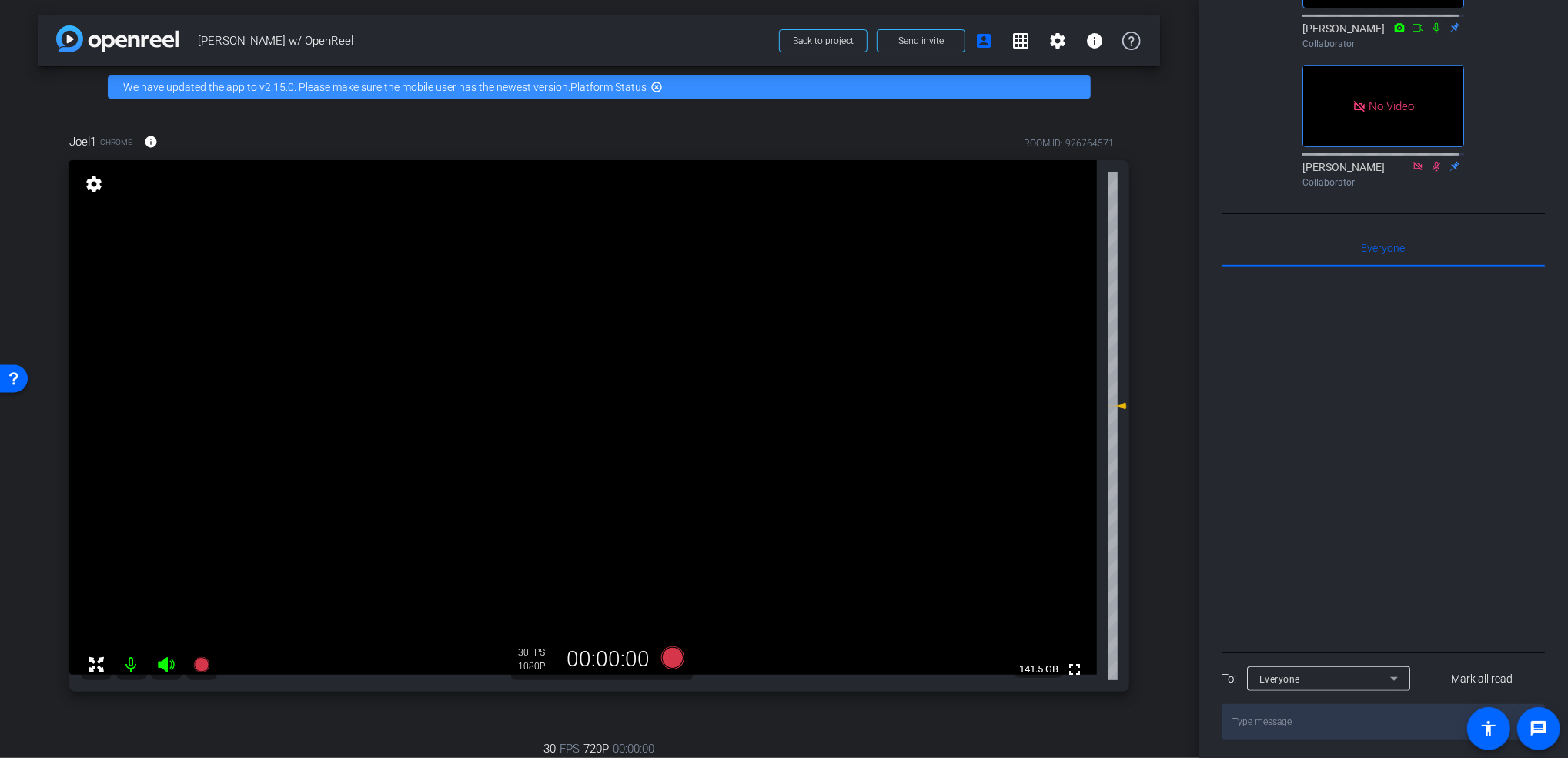
scroll to position [522, 0]
click at [1299, 735] on textarea at bounding box center [1383, 717] width 323 height 35
paste textarea "https://capture.openreel.com/director/lobby/92951317"
type textarea "https://capture.openreel.com/director/lobby/92951317"
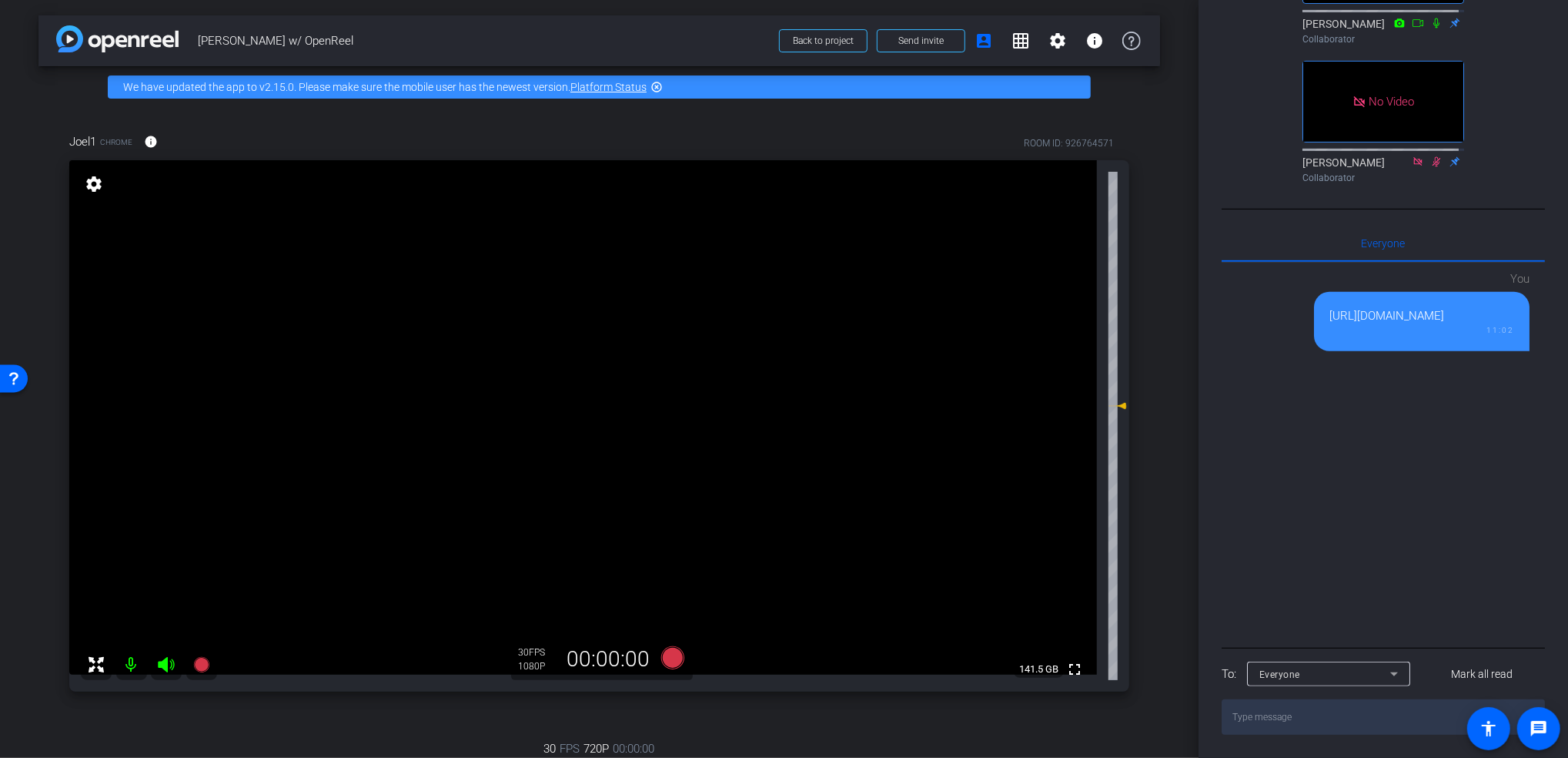
scroll to position [262, 0]
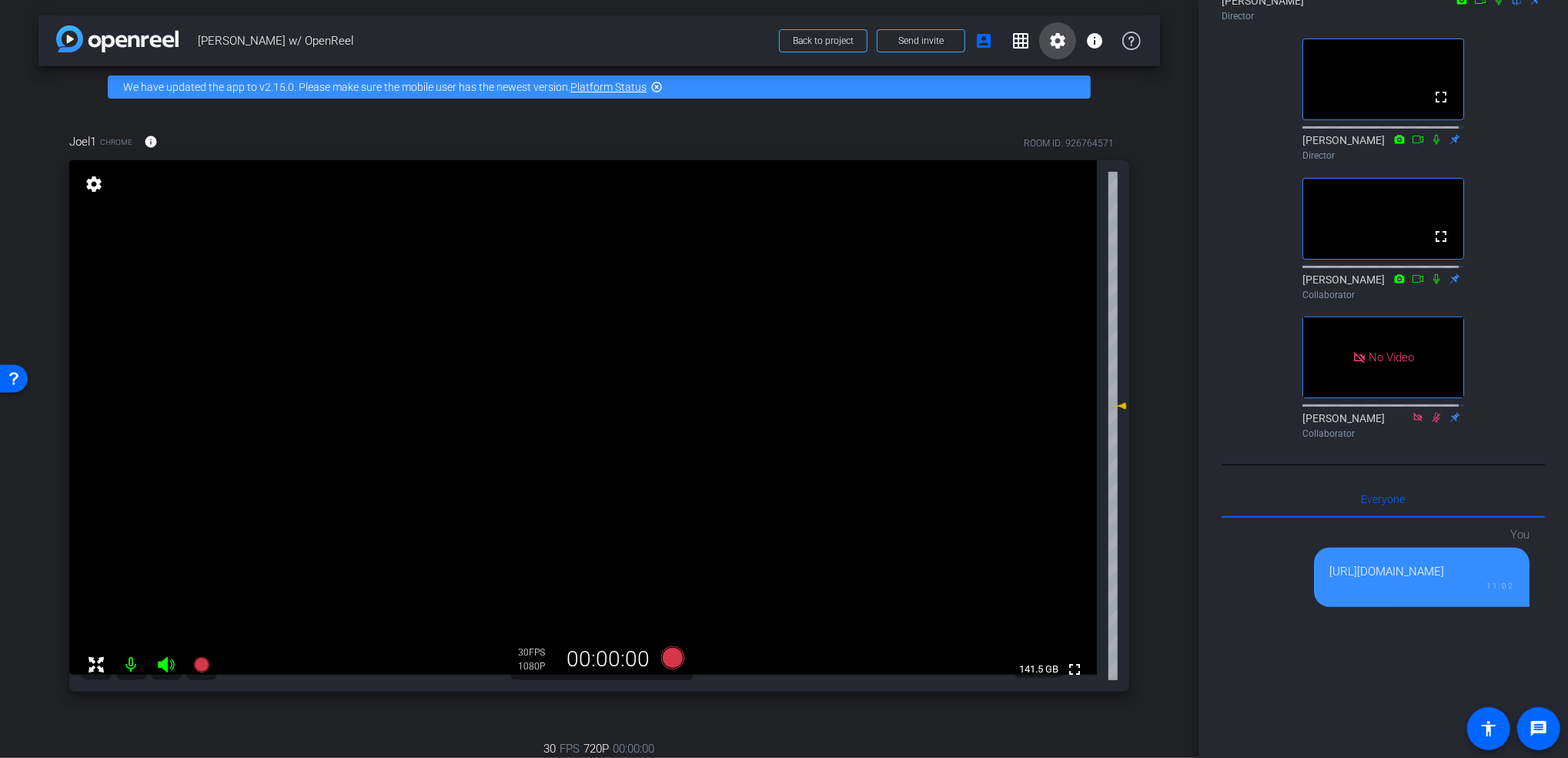
click at [1051, 33] on mat-icon "settings" at bounding box center [1058, 41] width 19 height 19
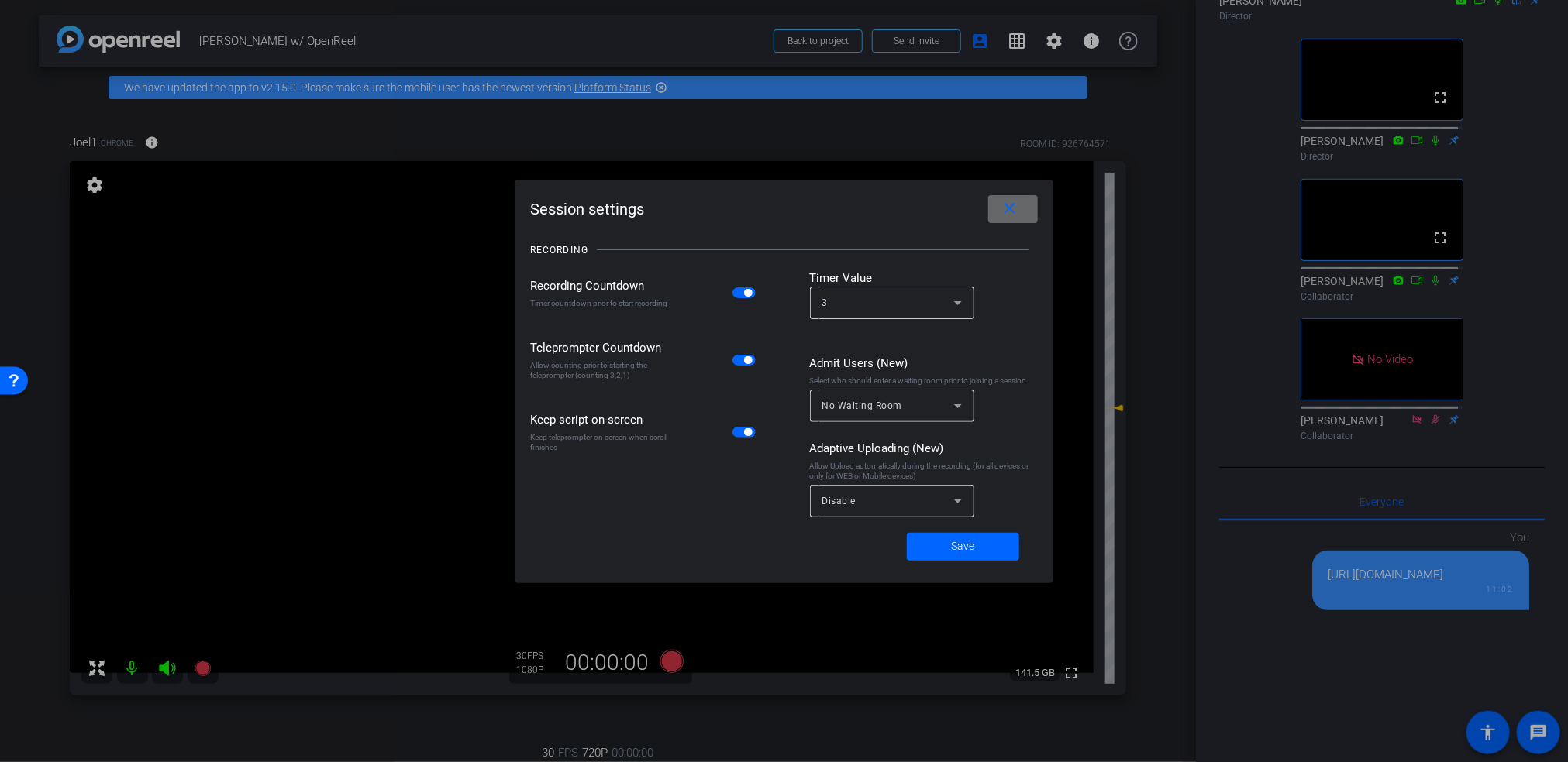
click at [1026, 205] on span at bounding box center [1012, 209] width 50 height 37
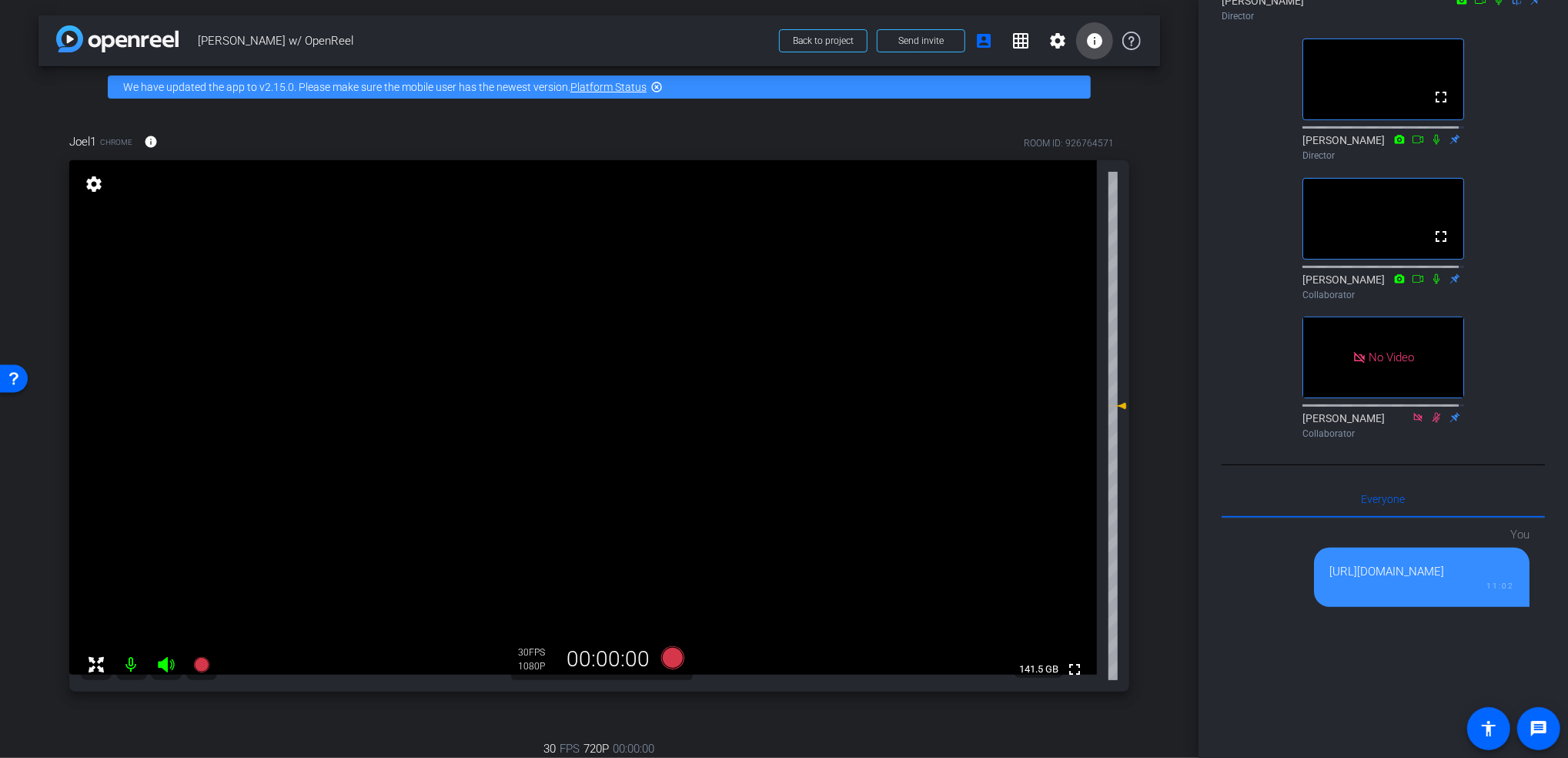
click at [1087, 42] on mat-icon "info" at bounding box center [1095, 41] width 19 height 19
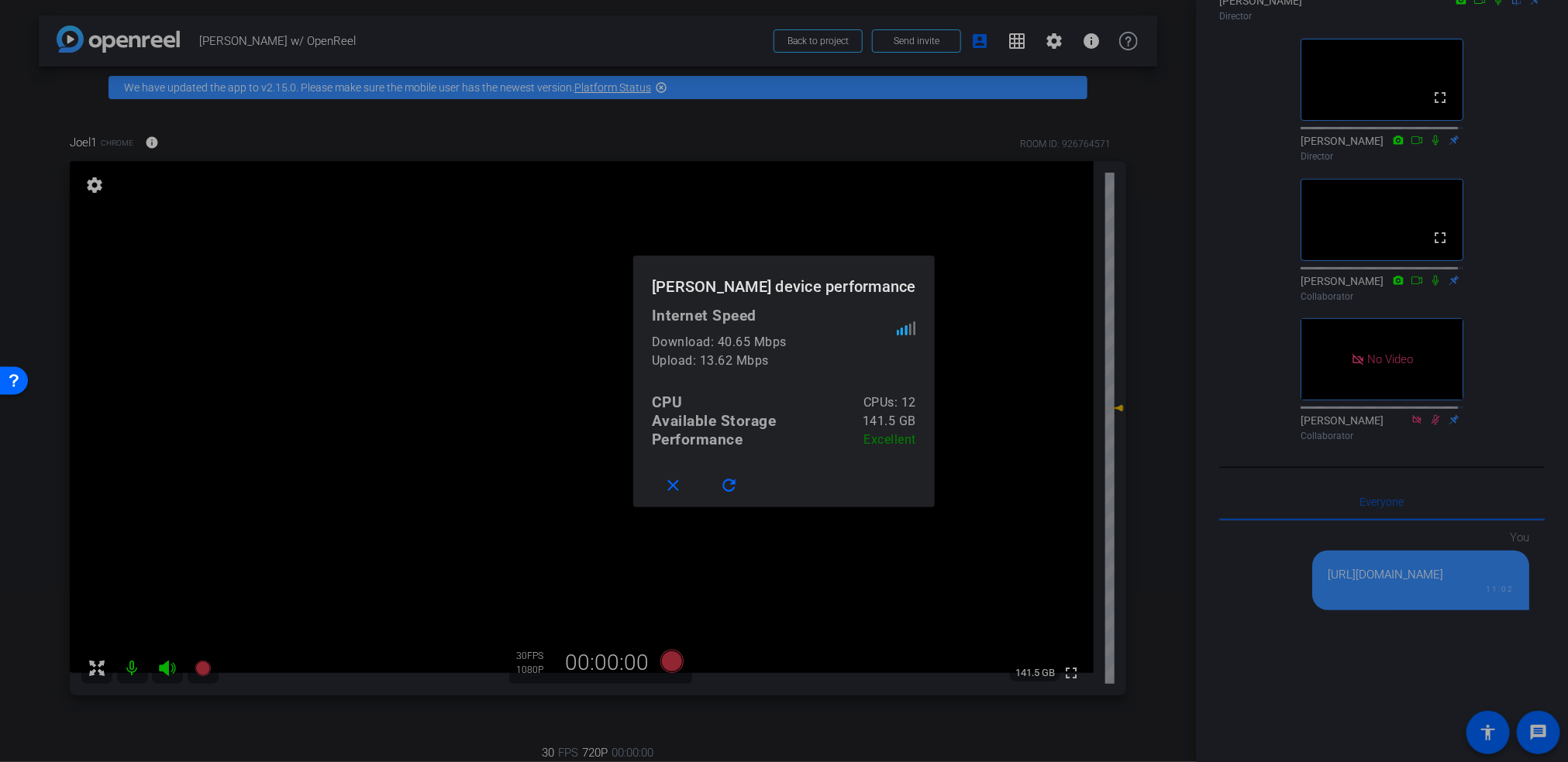
click at [1144, 113] on div at bounding box center [784, 381] width 1568 height 762
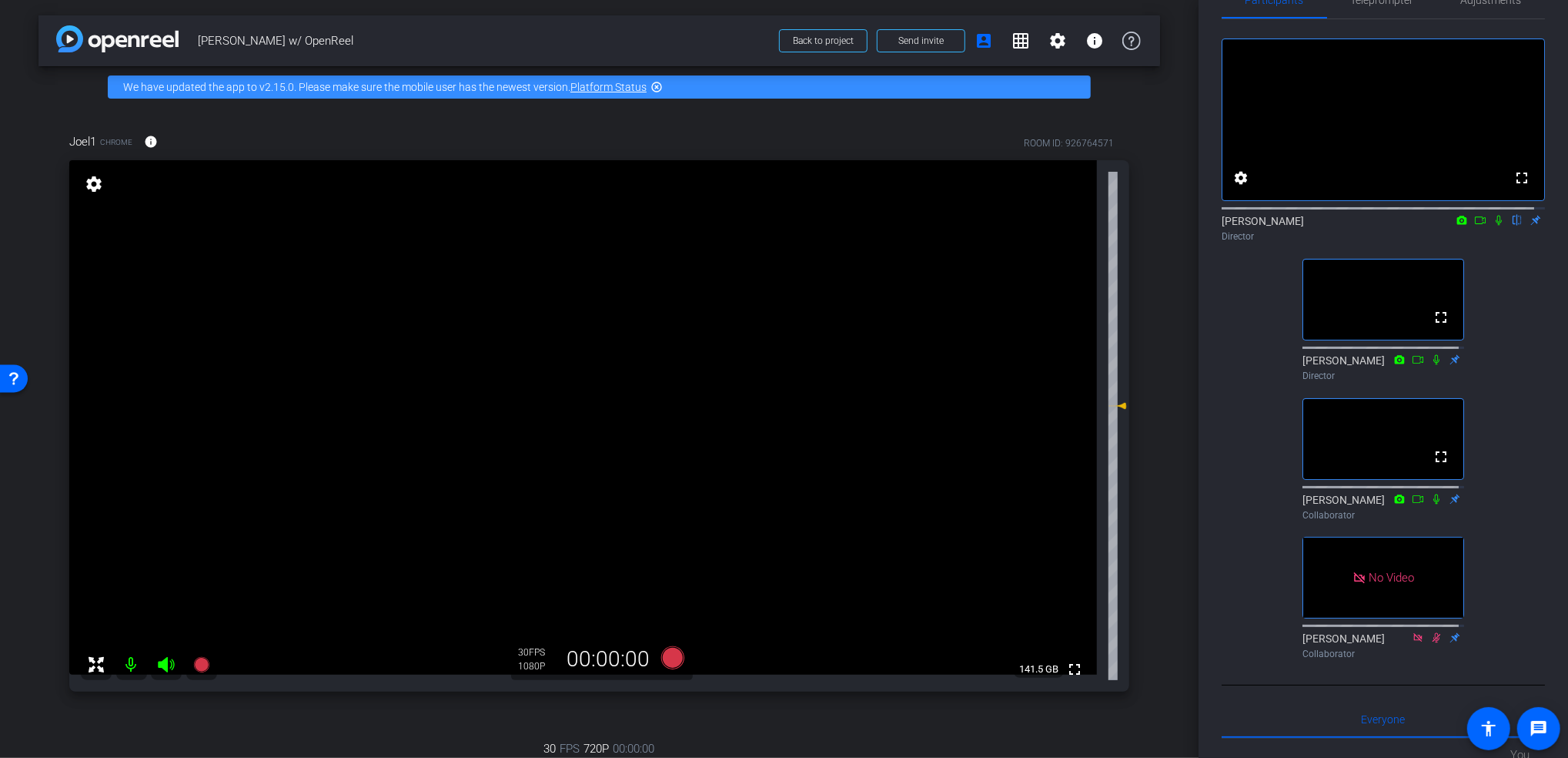
scroll to position [0, 0]
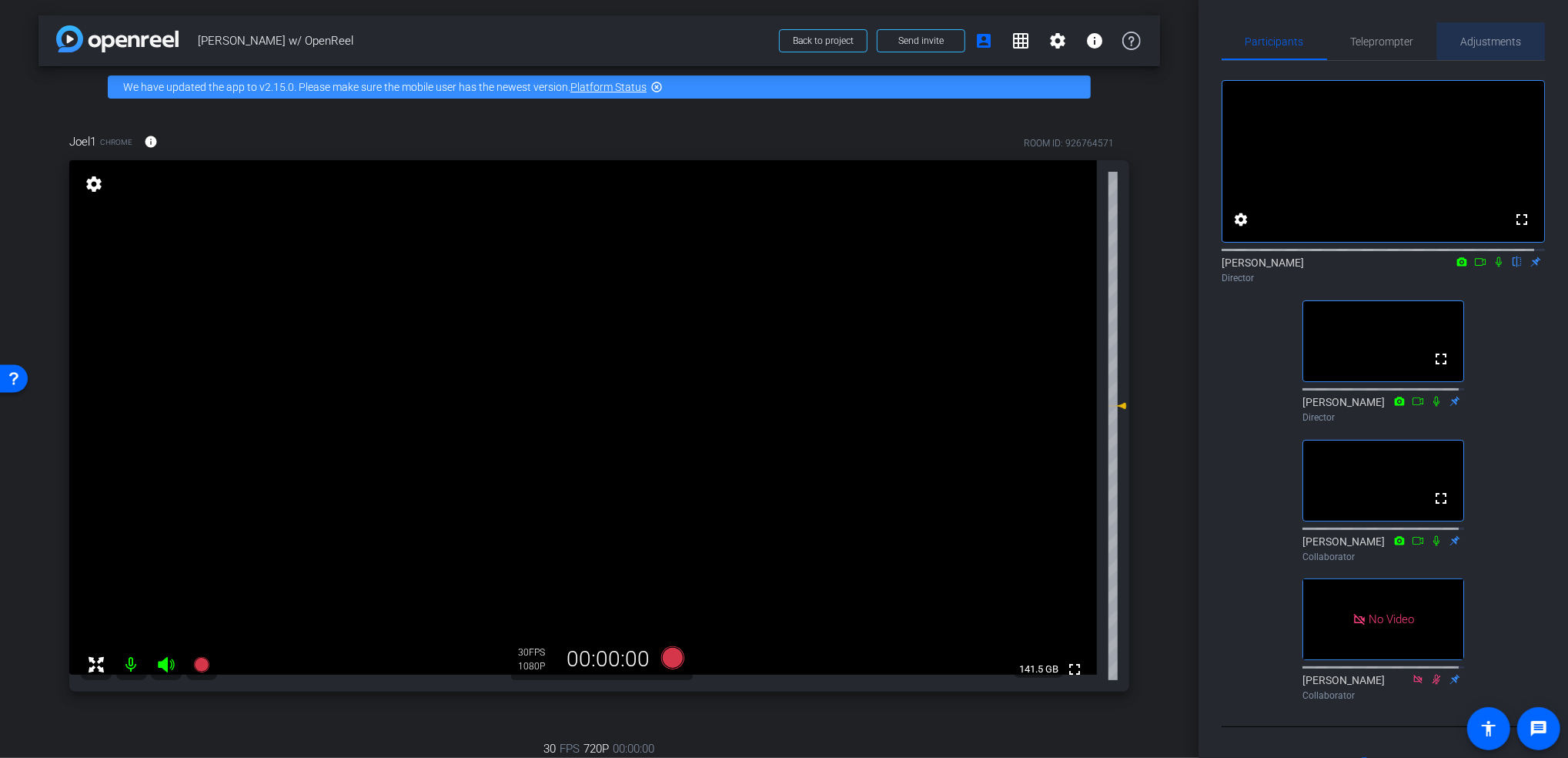
click at [1499, 36] on span "Adjustments" at bounding box center [1491, 42] width 60 height 11
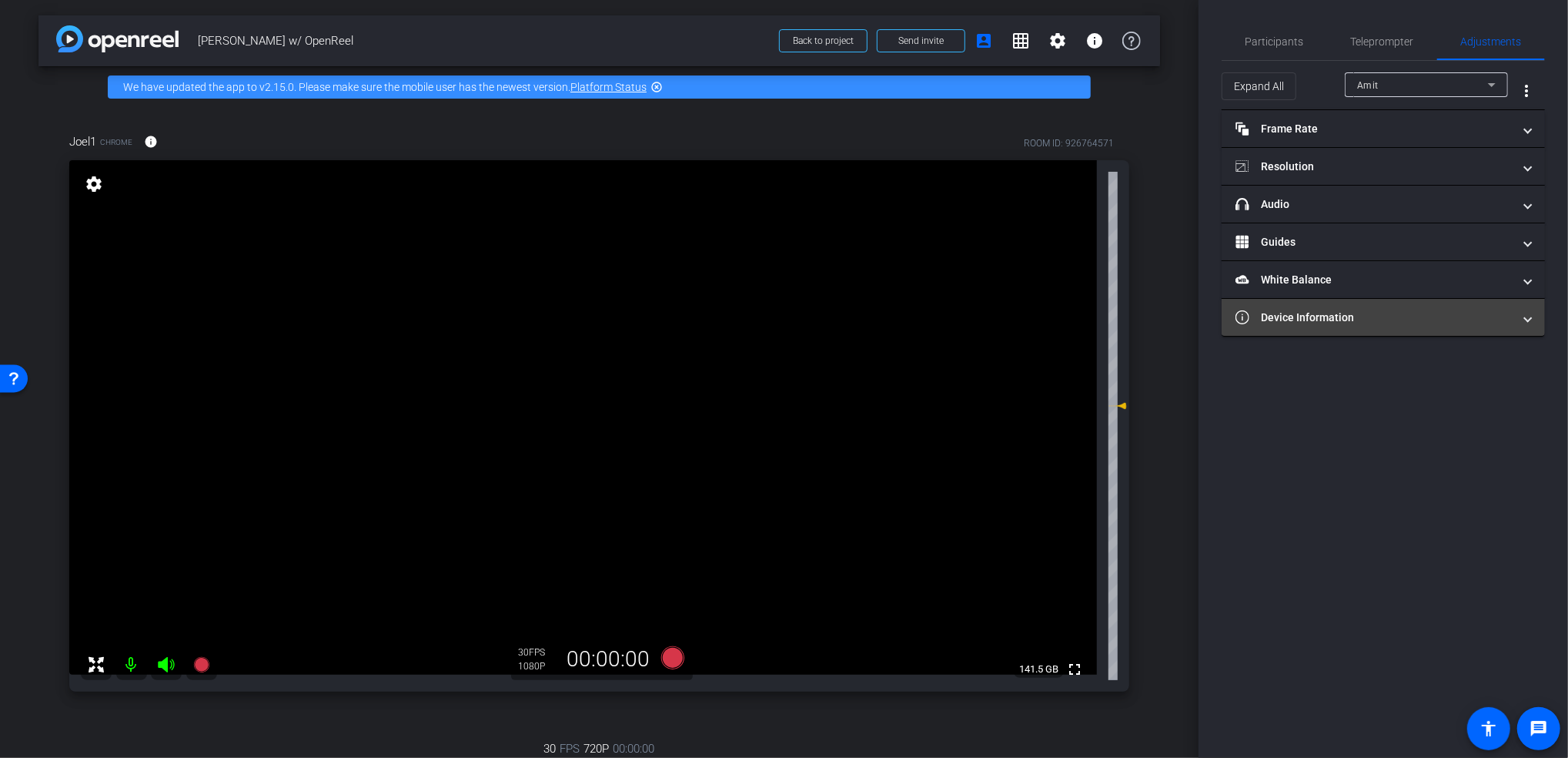
click at [1355, 315] on mat-panel-title "Device Information" at bounding box center [1374, 317] width 277 height 16
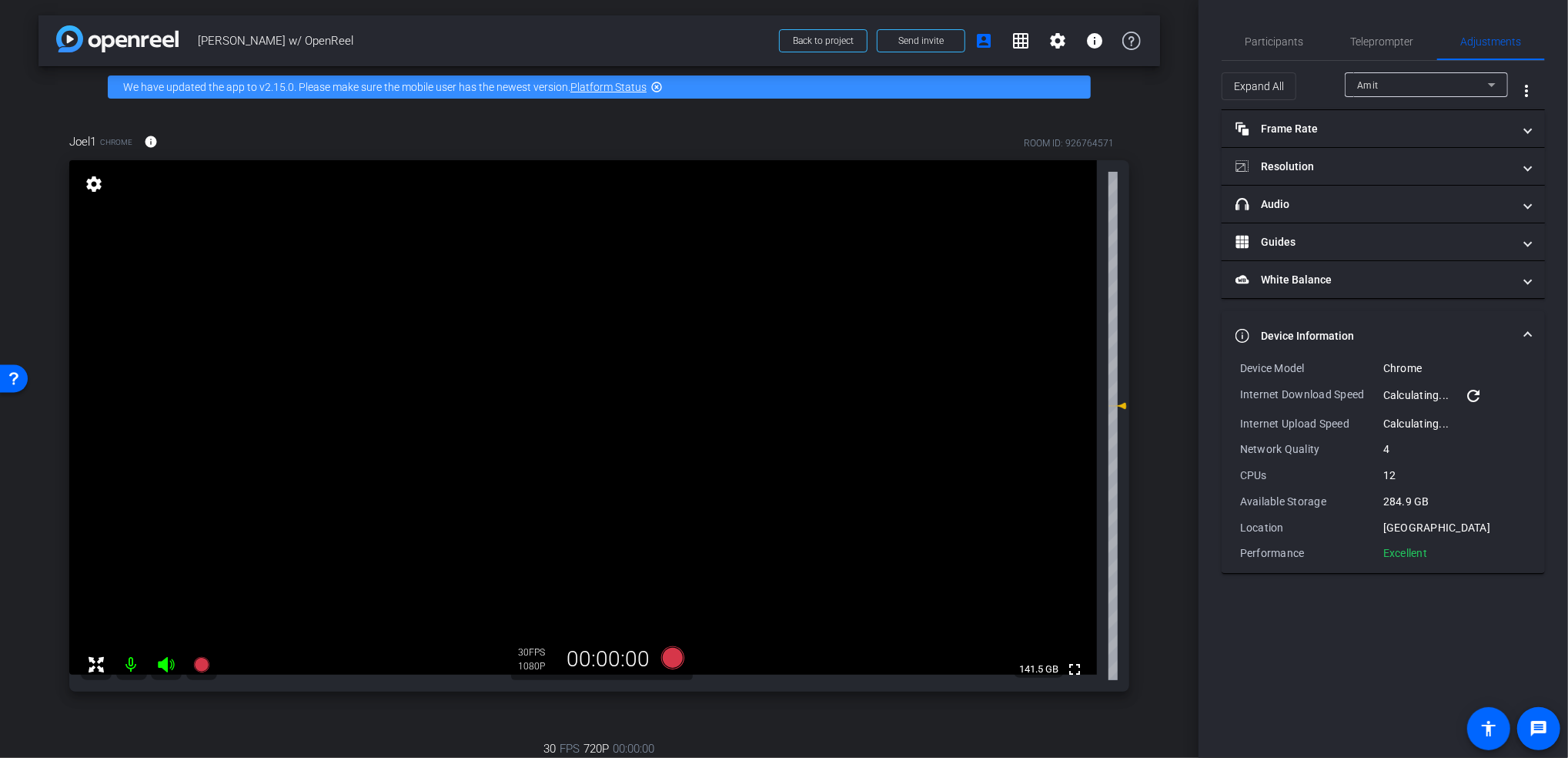
click at [1410, 73] on div "Amit" at bounding box center [1426, 85] width 138 height 25
click at [1382, 138] on span "Joel1" at bounding box center [1369, 140] width 25 height 19
click at [1412, 80] on div "Joel1" at bounding box center [1422, 85] width 131 height 20
click at [1388, 107] on mat-option "Amit" at bounding box center [1427, 115] width 164 height 25
click at [1412, 87] on div "Amit" at bounding box center [1422, 85] width 131 height 20
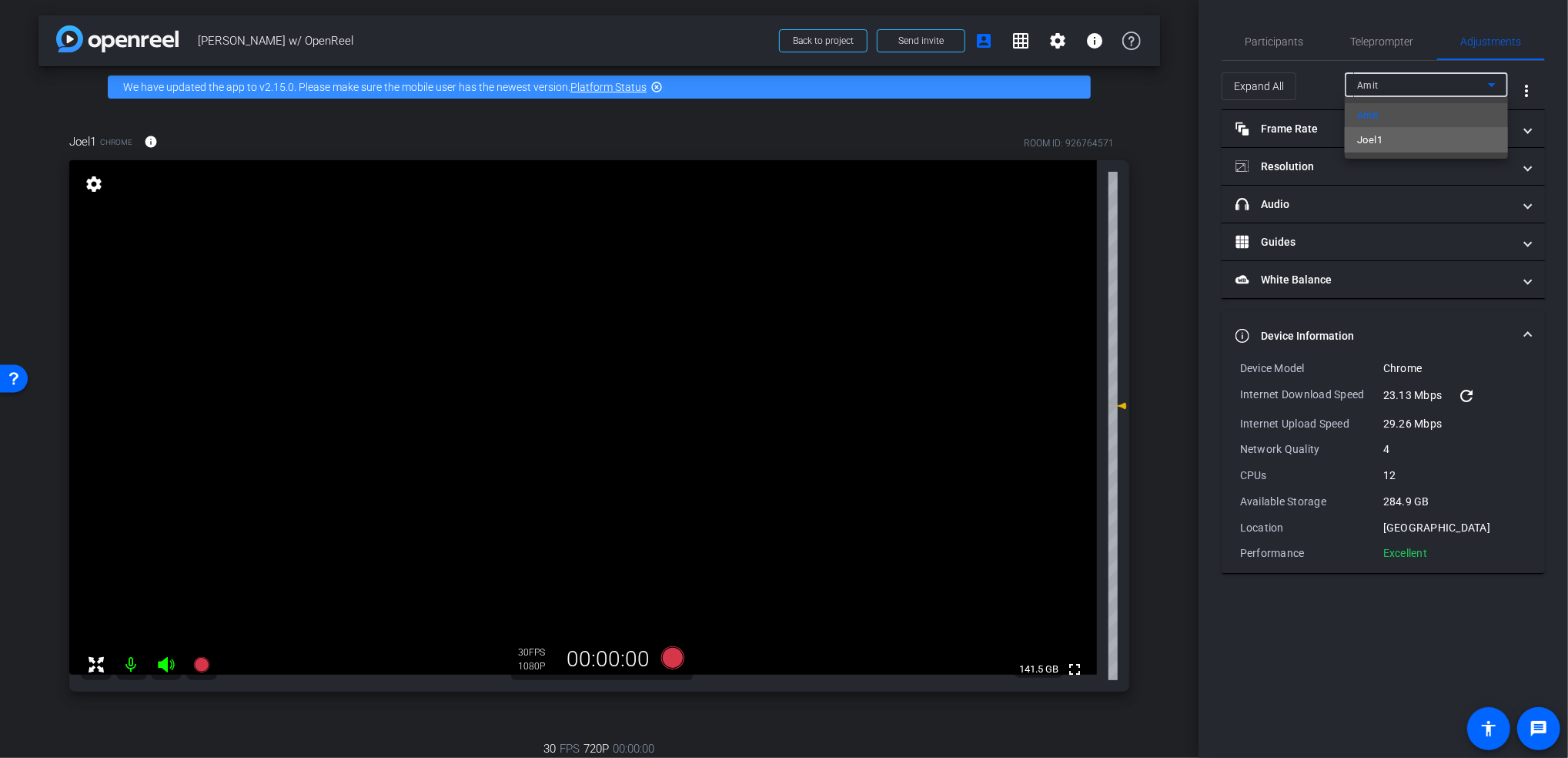
click at [1385, 145] on mat-option "Joel1" at bounding box center [1427, 140] width 164 height 25
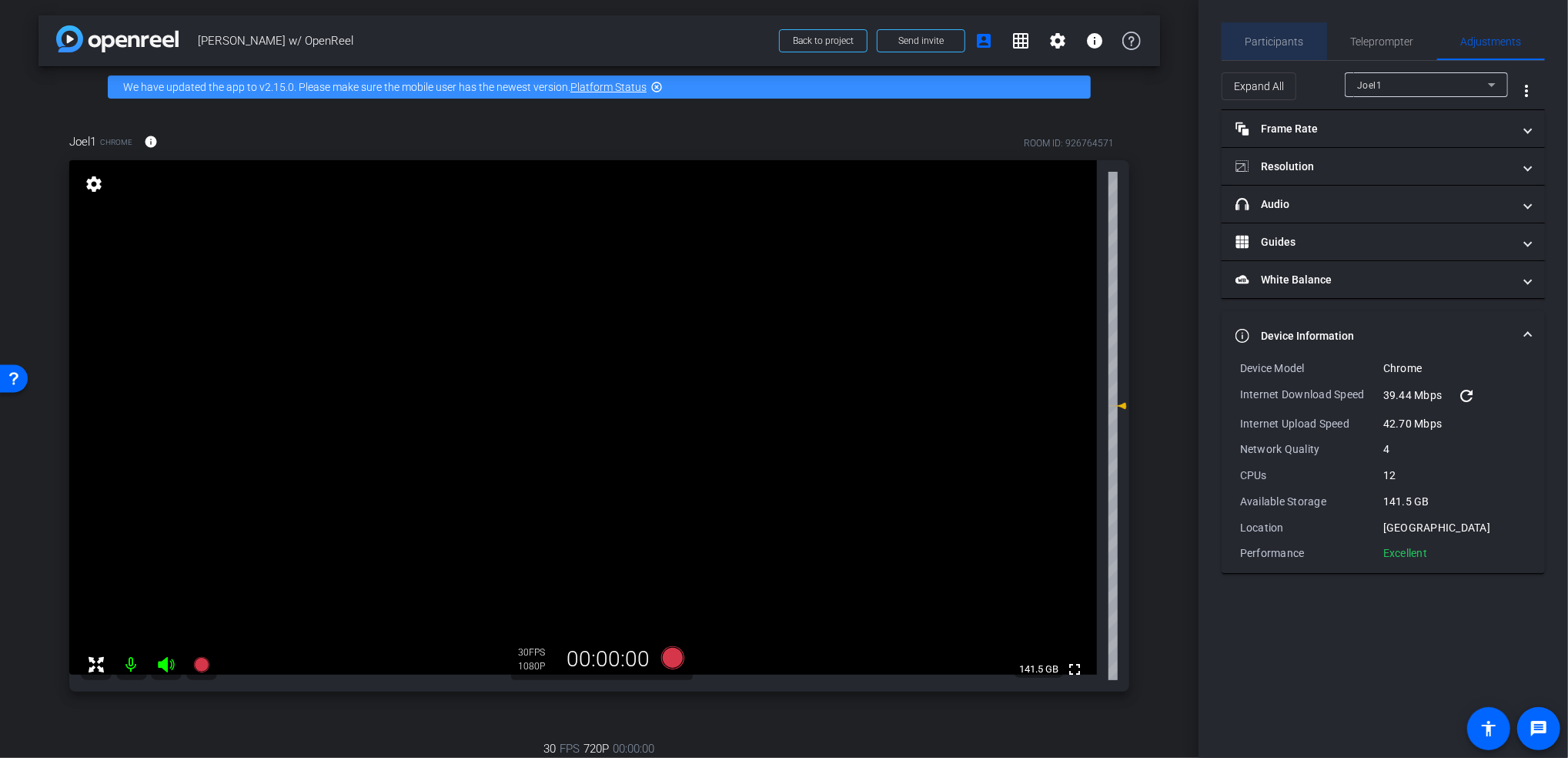
click at [1285, 38] on span "Participants" at bounding box center [1274, 42] width 59 height 11
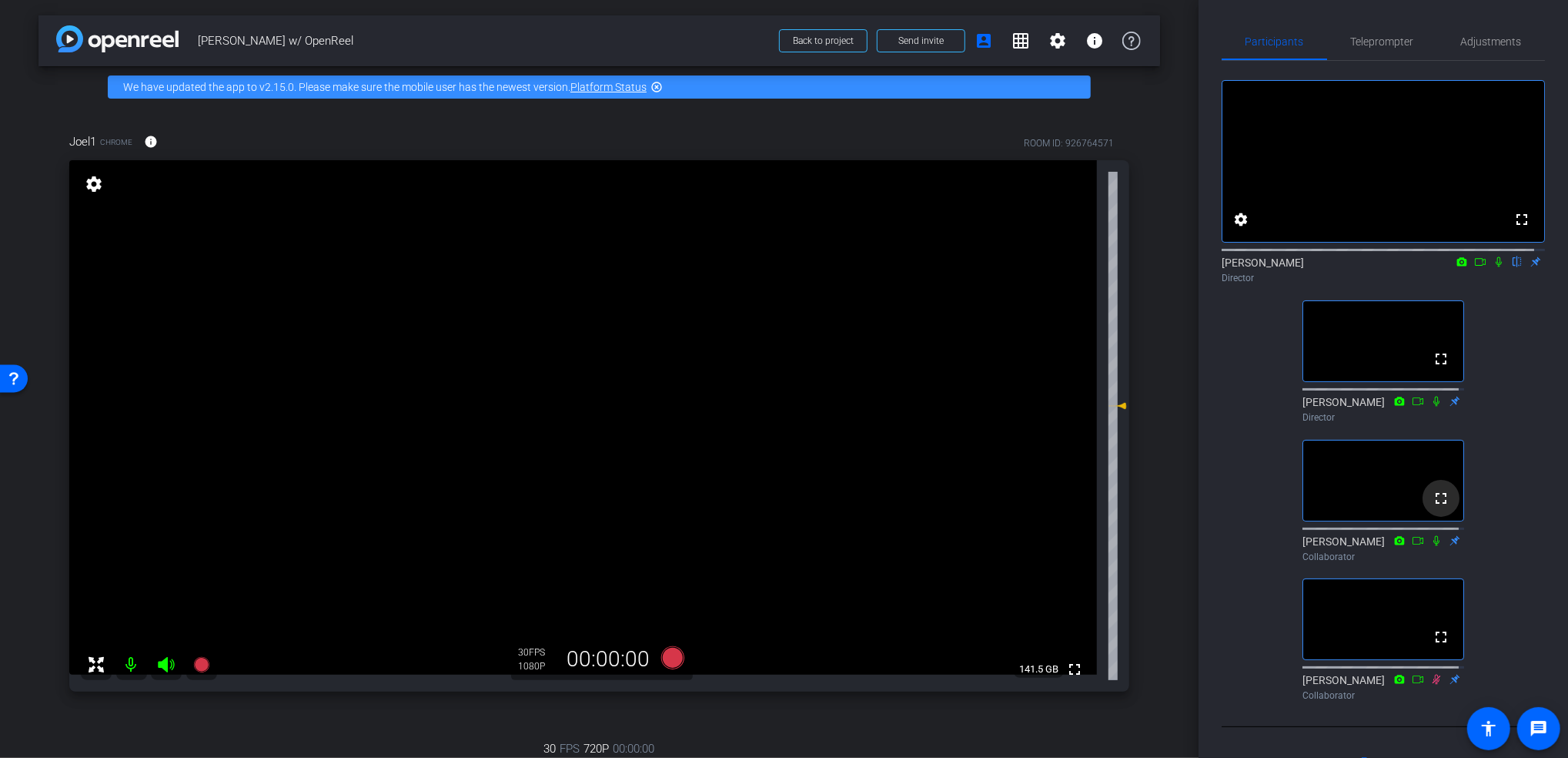
click at [1433, 508] on mat-icon "fullscreen" at bounding box center [1442, 499] width 19 height 19
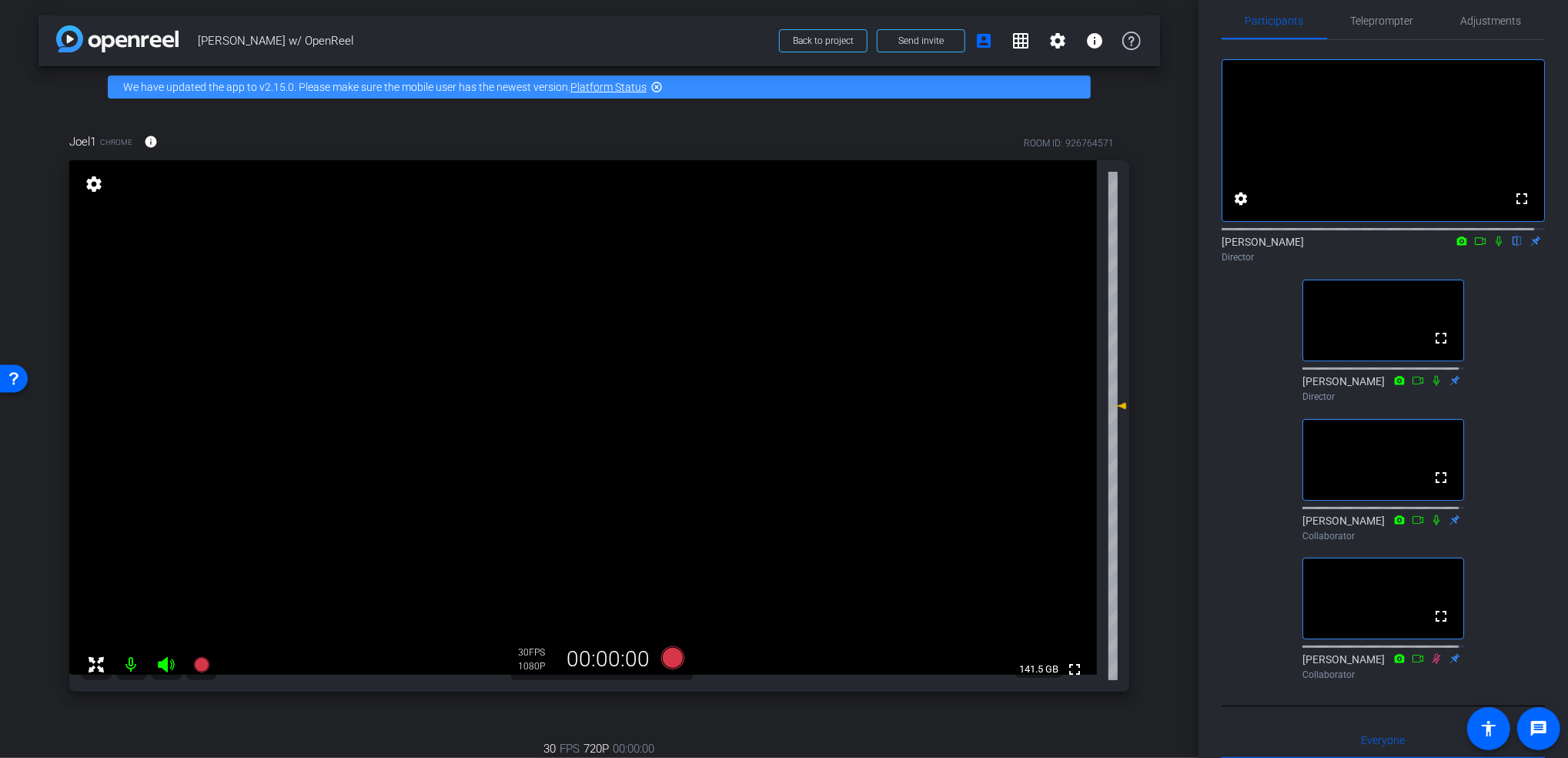
scroll to position [20, 0]
click at [1461, 25] on span "Adjustments" at bounding box center [1491, 21] width 60 height 11
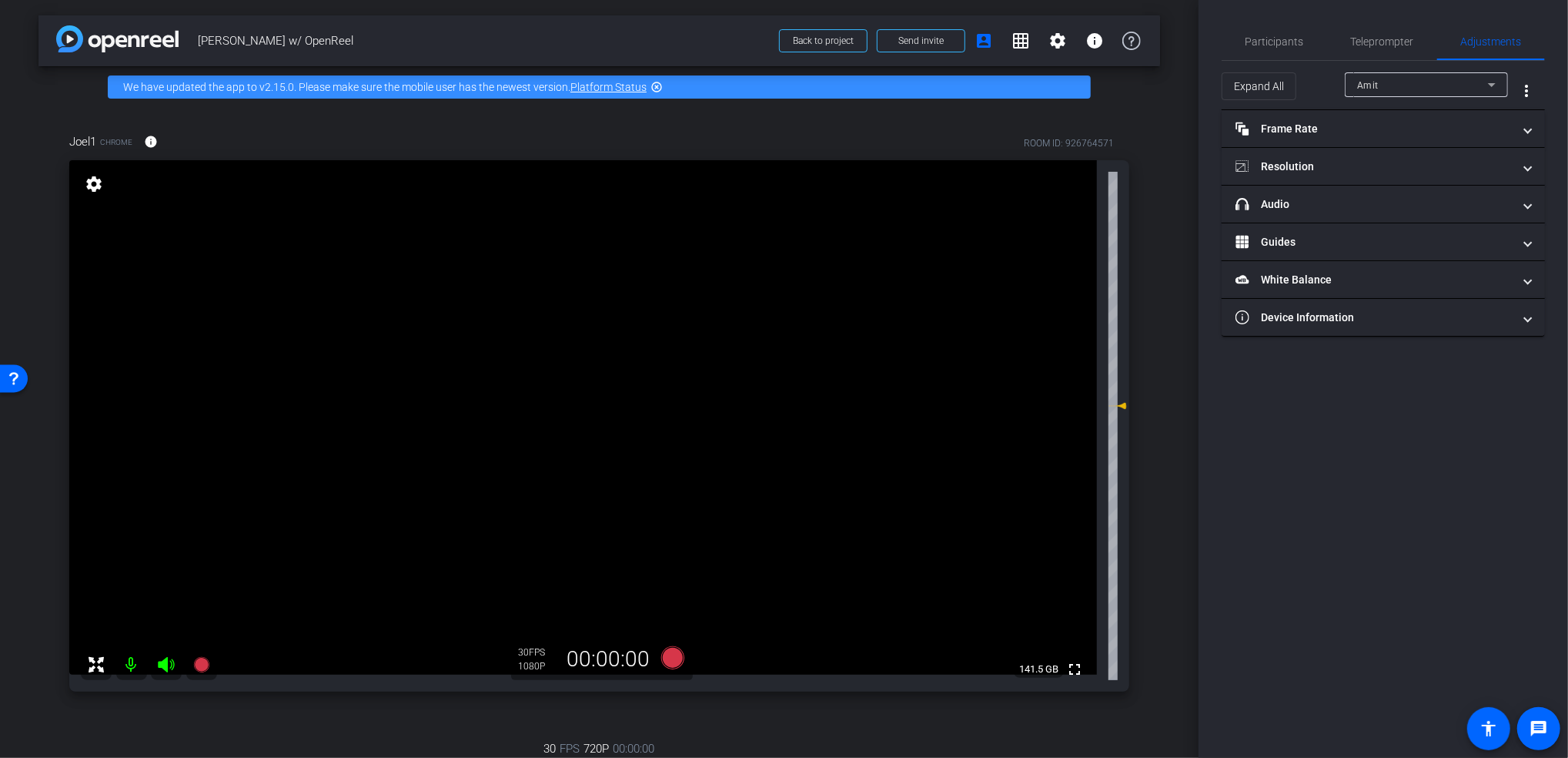
click at [1415, 85] on div "Amit" at bounding box center [1422, 85] width 131 height 20
click at [1392, 137] on mat-option "Joel1" at bounding box center [1427, 140] width 164 height 25
click at [1392, 137] on mat-expansion-panel-header "Frame Rate Frame Rate" at bounding box center [1383, 128] width 323 height 37
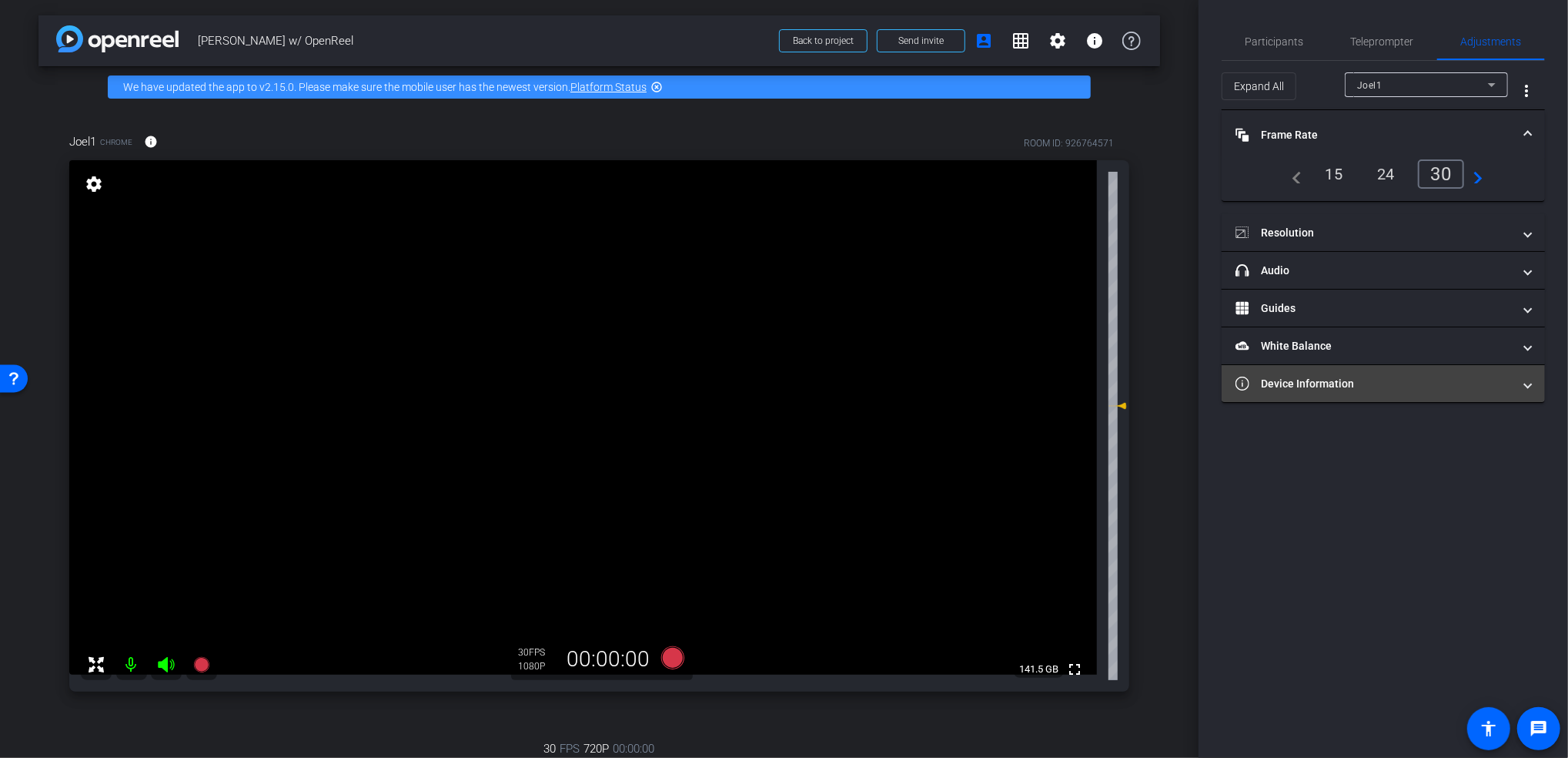
click at [1393, 376] on mat-panel-title "Device Information" at bounding box center [1374, 383] width 277 height 16
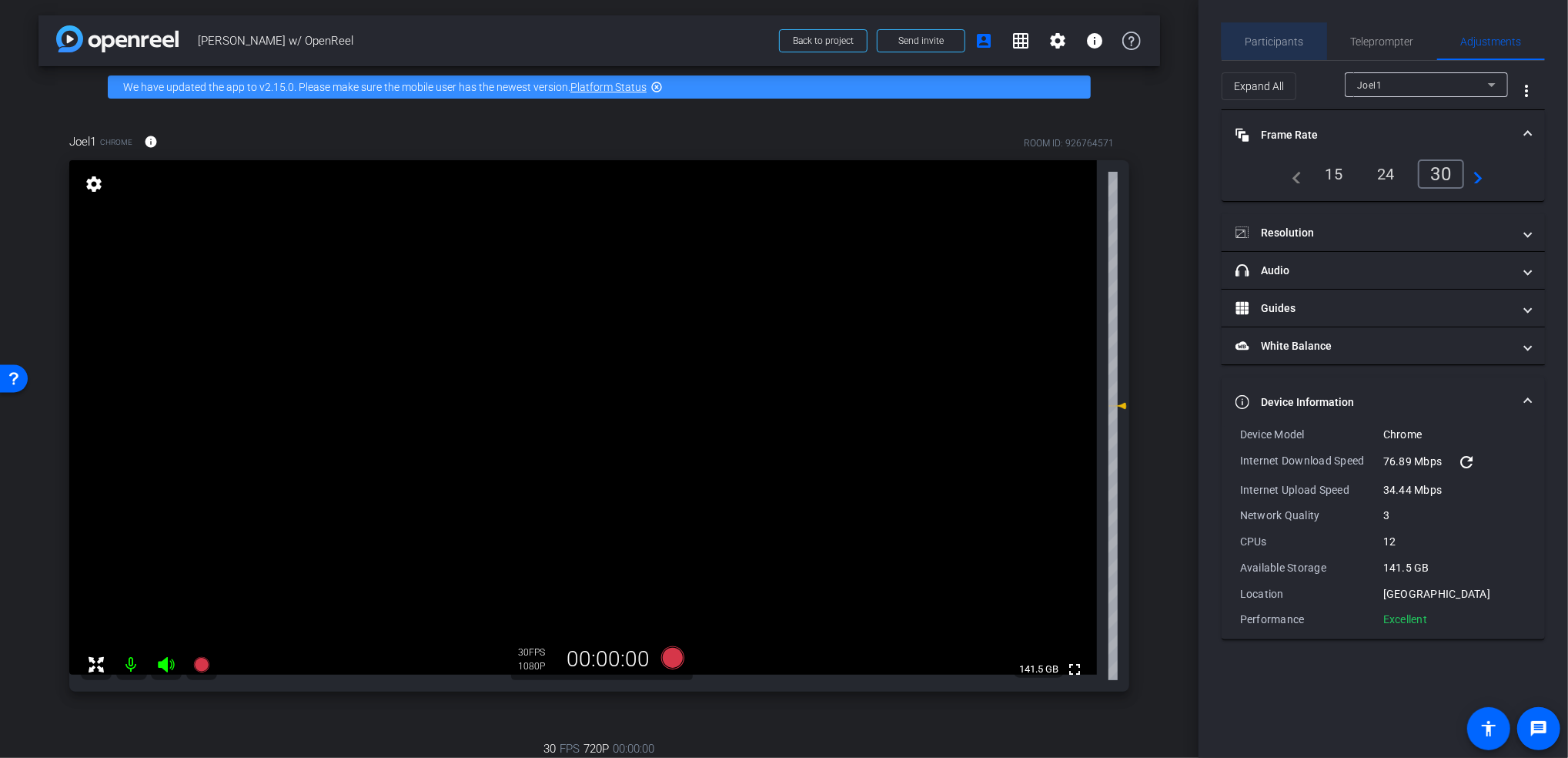
click at [1291, 38] on span "Participants" at bounding box center [1274, 42] width 59 height 11
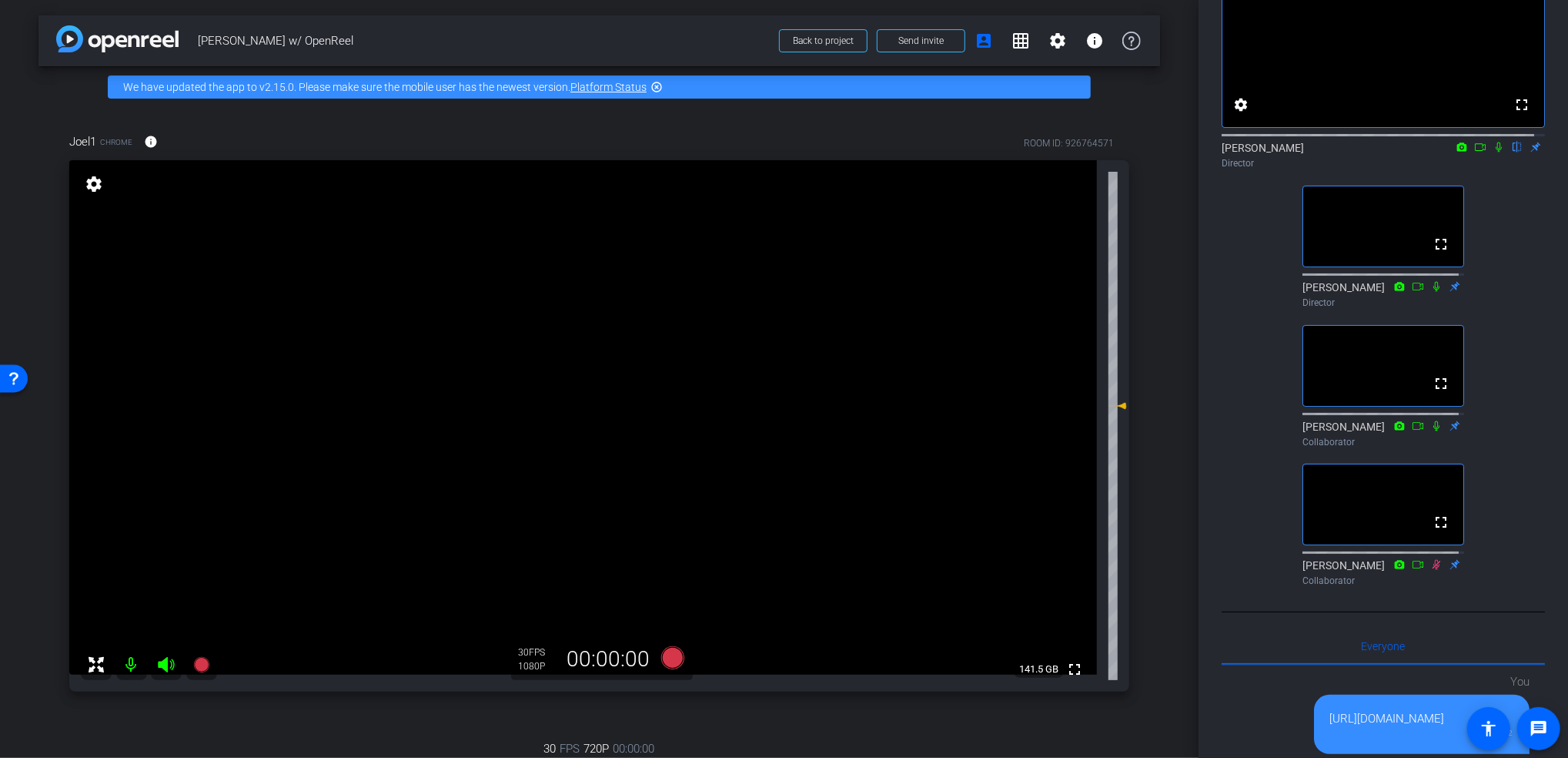
scroll to position [111, 0]
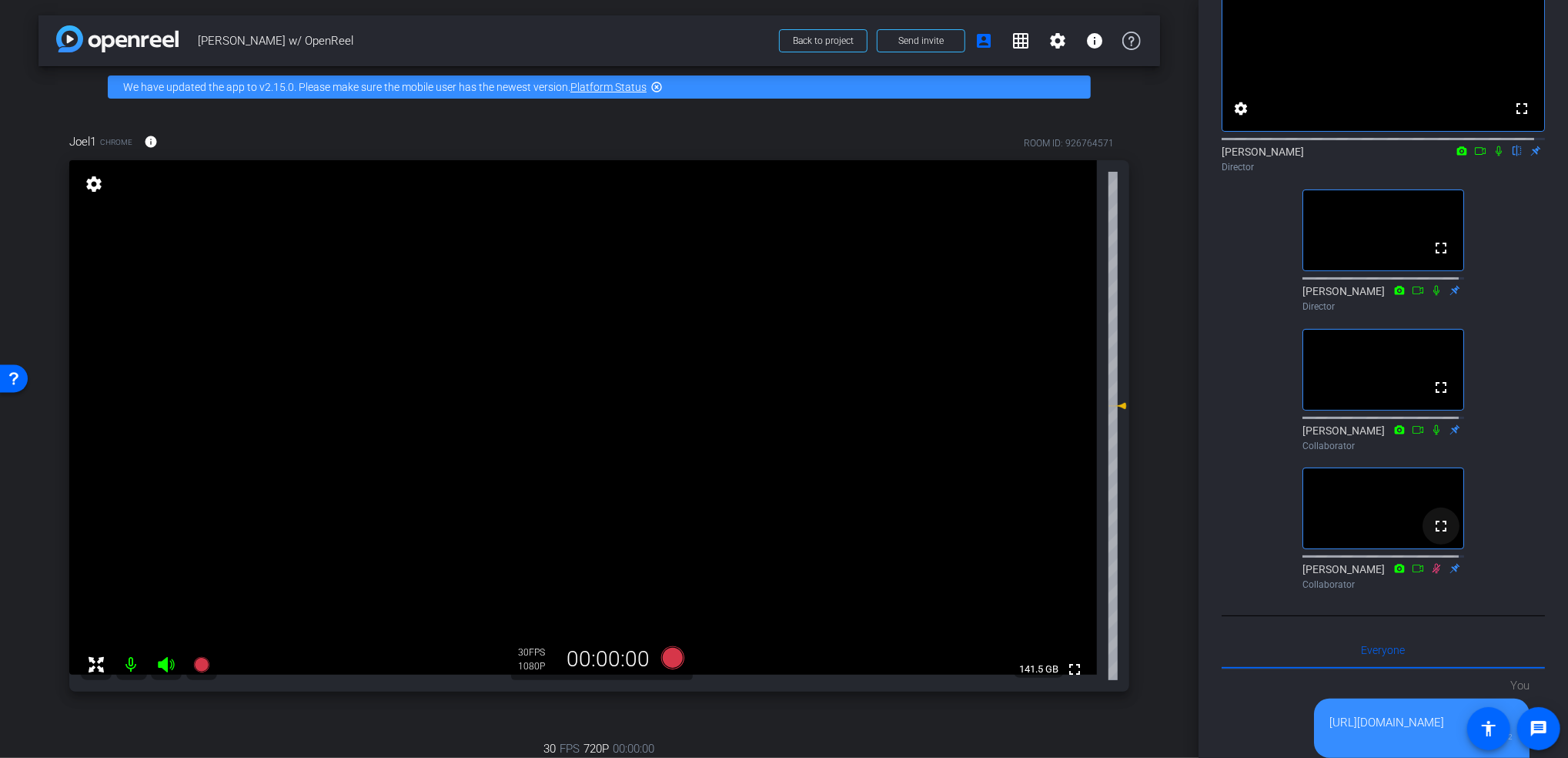
click at [1436, 536] on mat-icon "fullscreen" at bounding box center [1442, 526] width 19 height 19
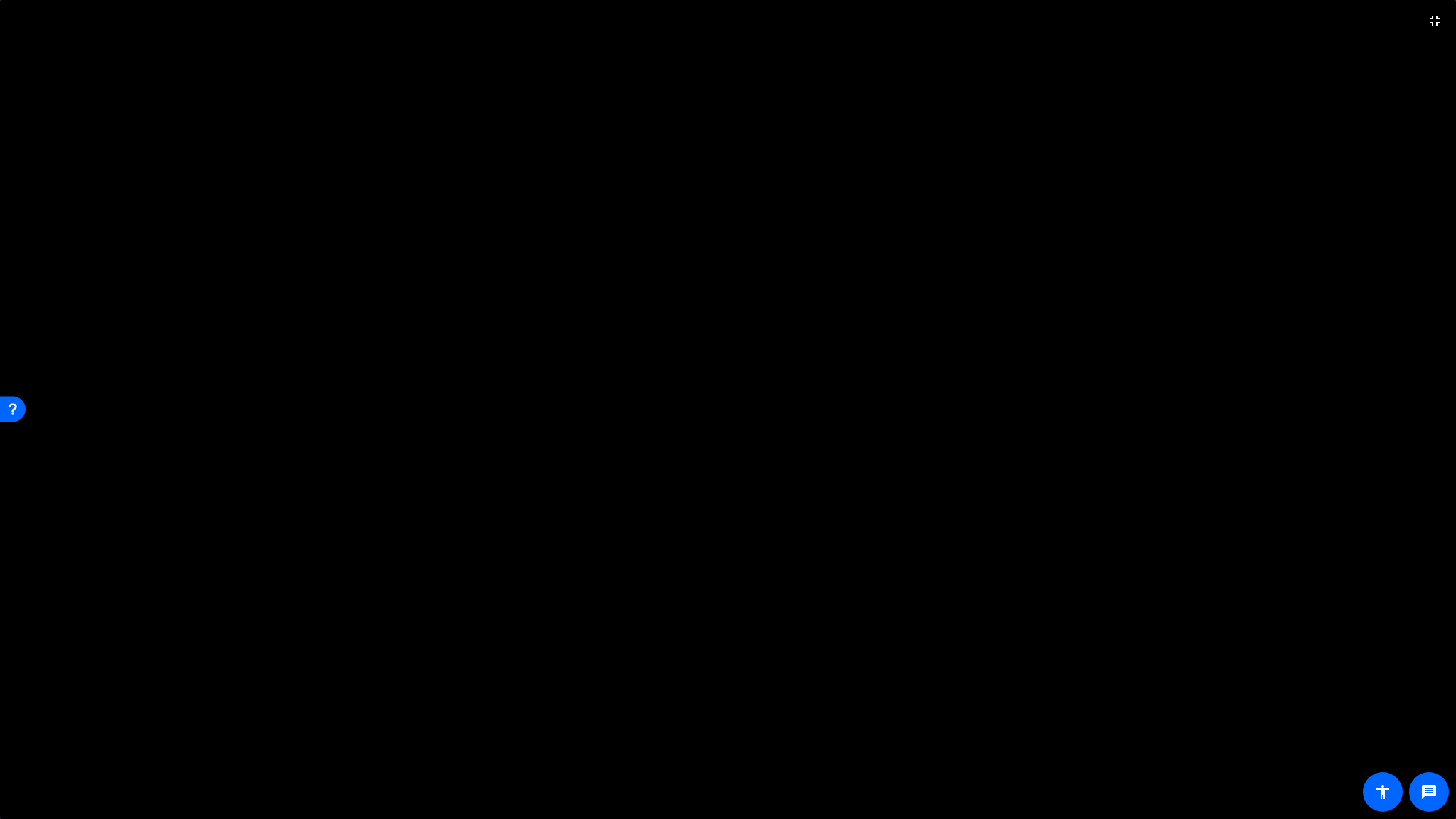
click at [1223, 282] on video at bounding box center [728, 410] width 1456 height 819
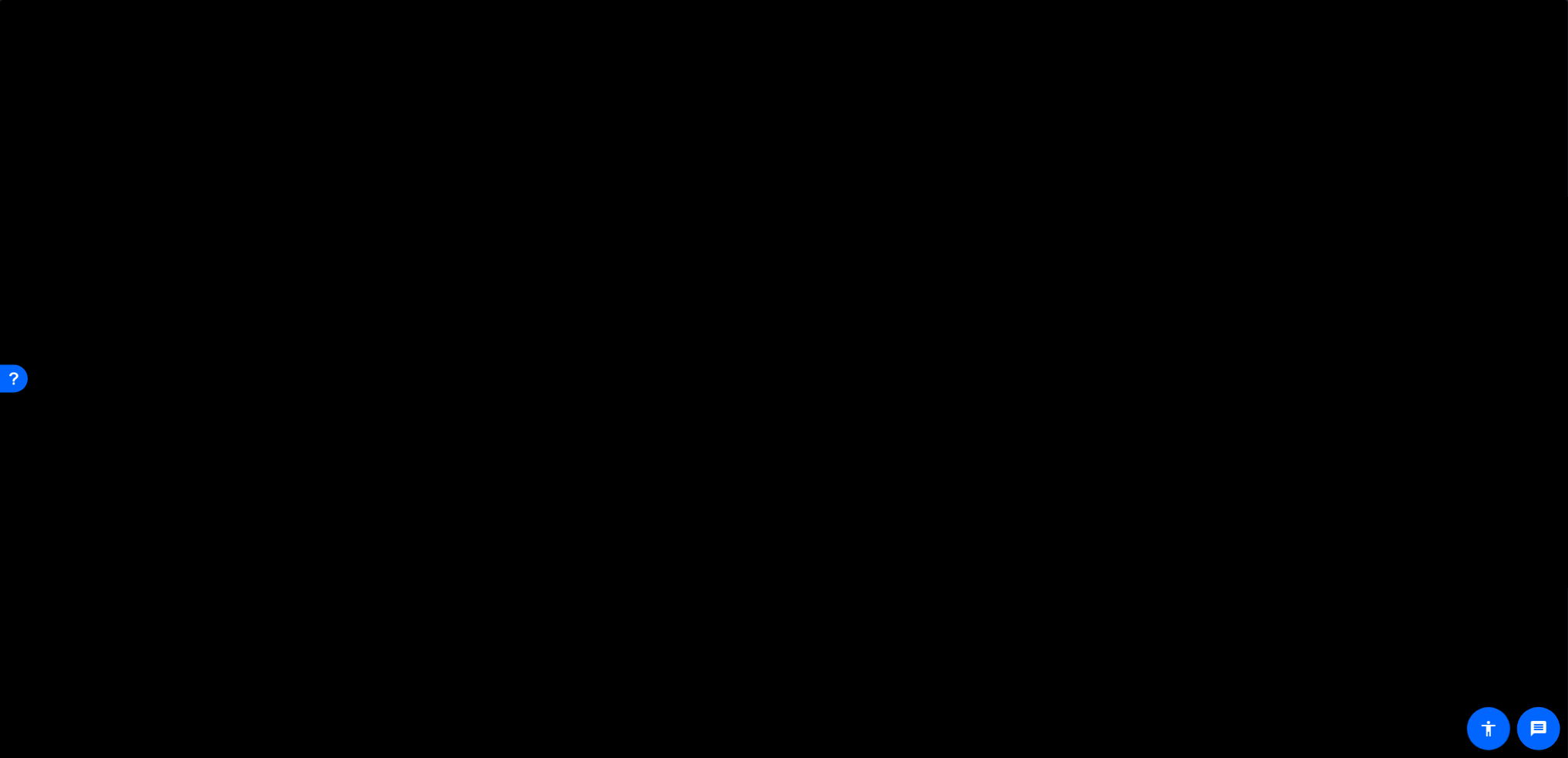
scroll to position [0, 0]
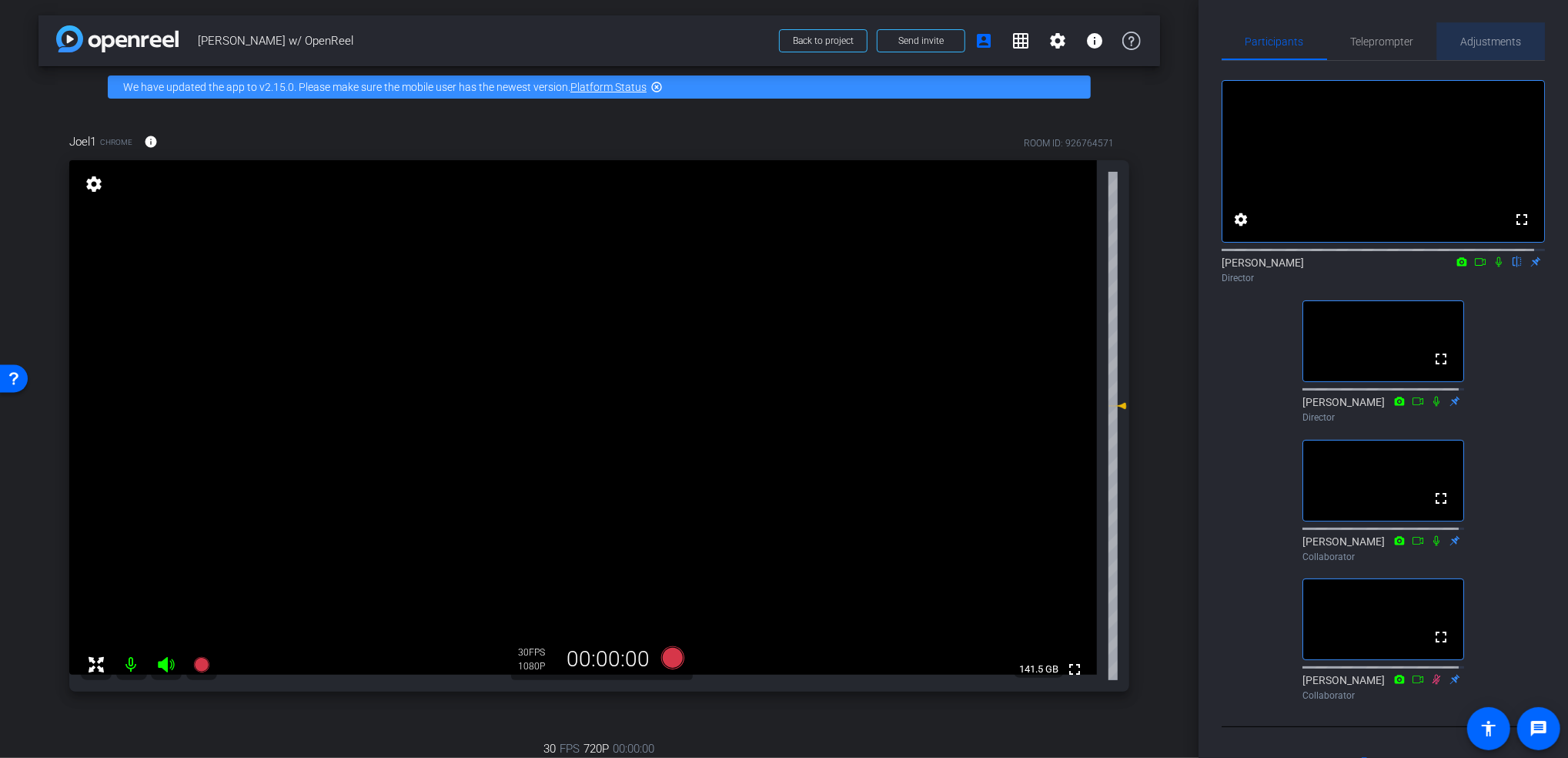
click at [1484, 38] on span "Adjustments" at bounding box center [1491, 42] width 60 height 11
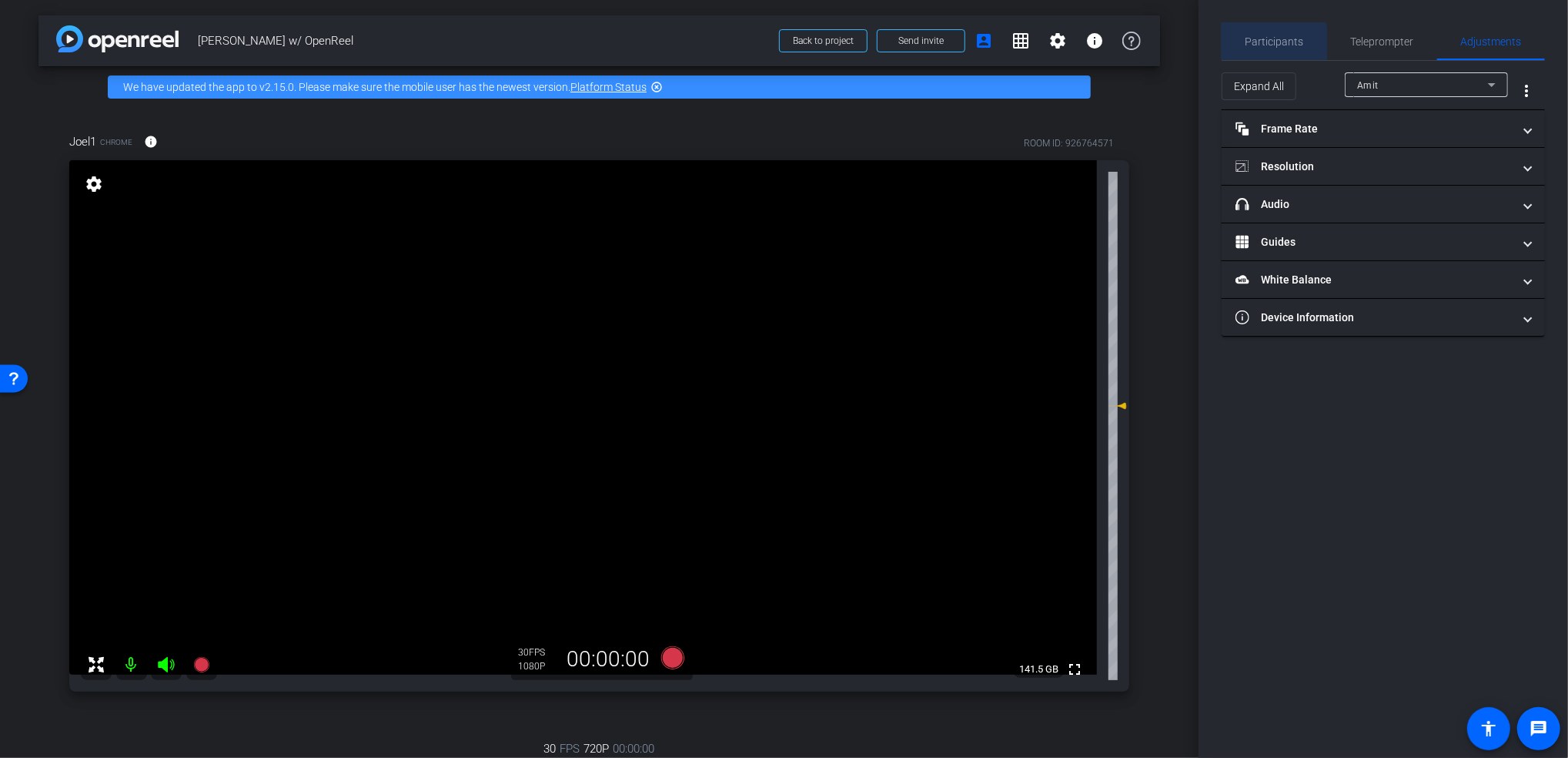
click at [1248, 46] on span "Participants" at bounding box center [1274, 42] width 59 height 11
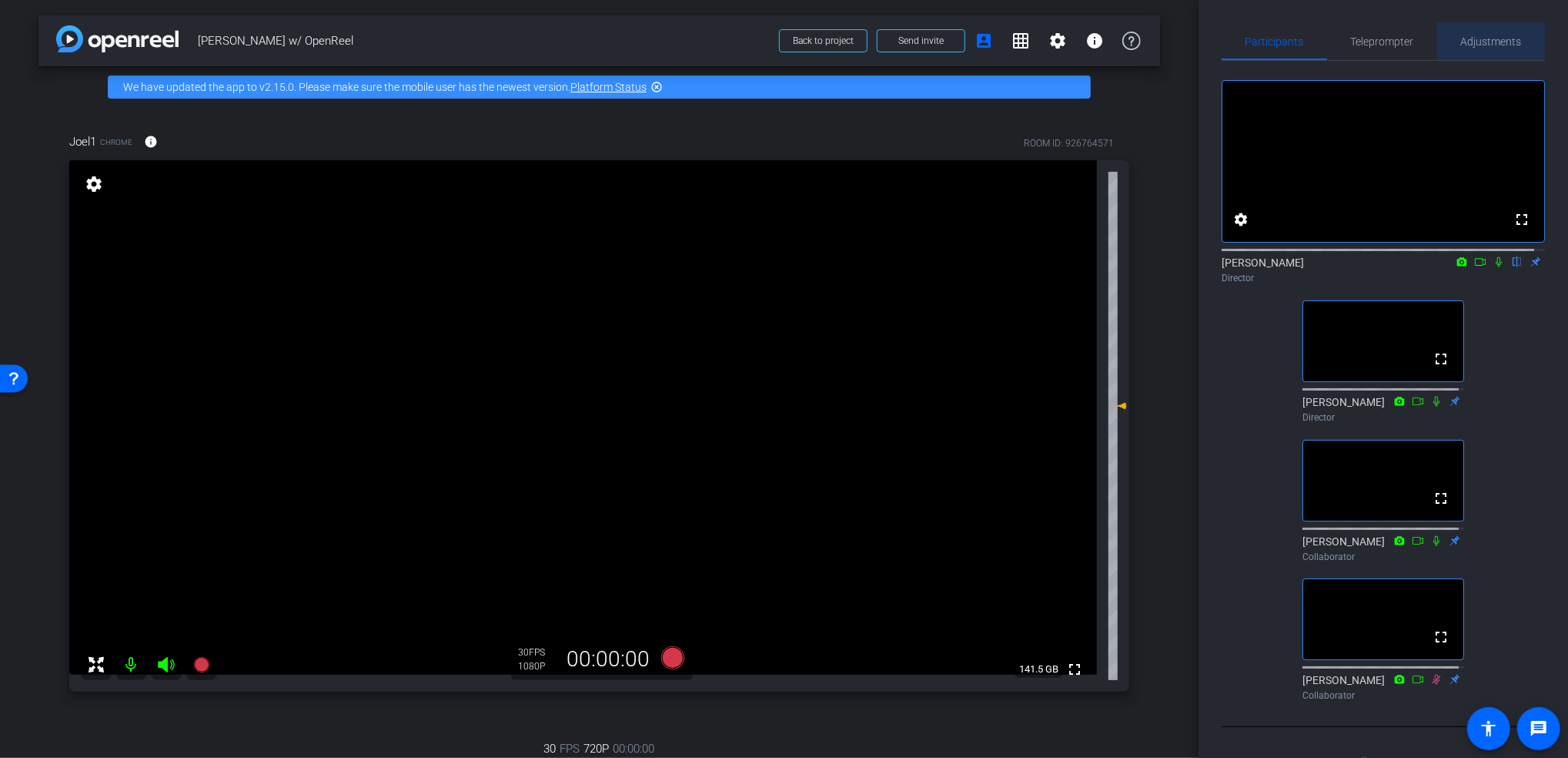
click at [1493, 38] on span "Adjustments" at bounding box center [1491, 42] width 60 height 11
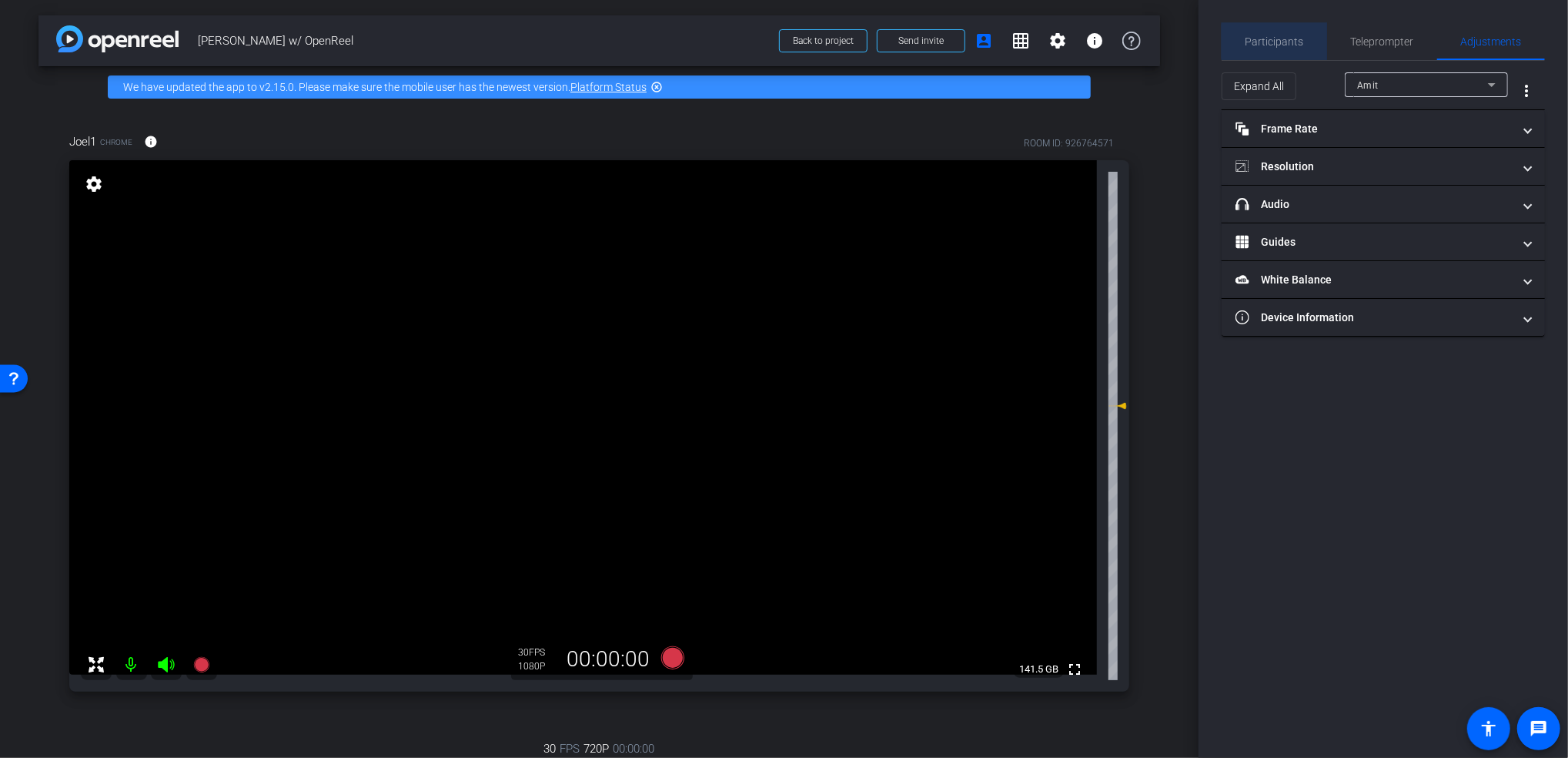
click at [1284, 41] on span "Participants" at bounding box center [1274, 42] width 59 height 11
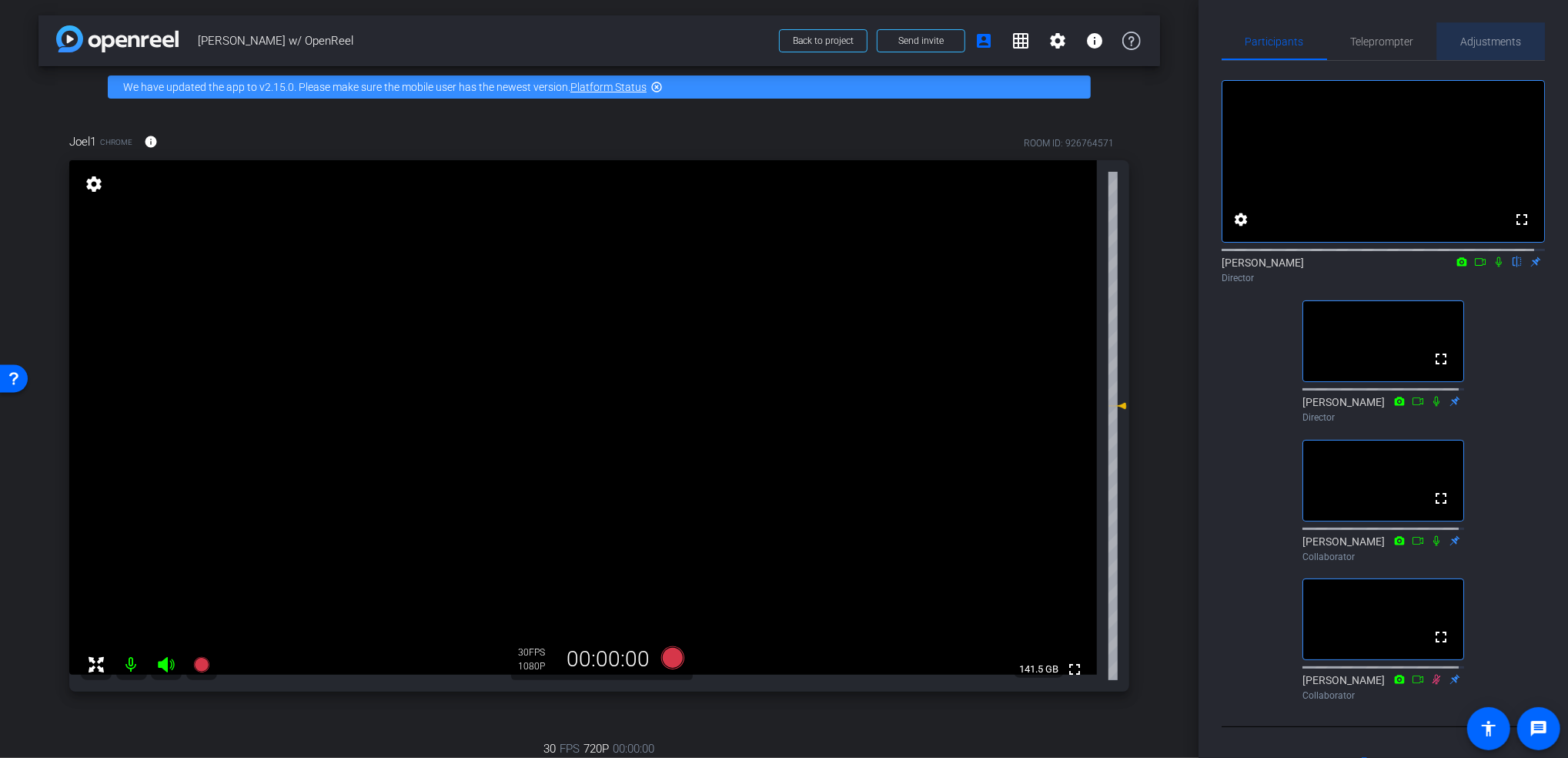
click at [1491, 39] on span "Adjustments" at bounding box center [1491, 42] width 60 height 11
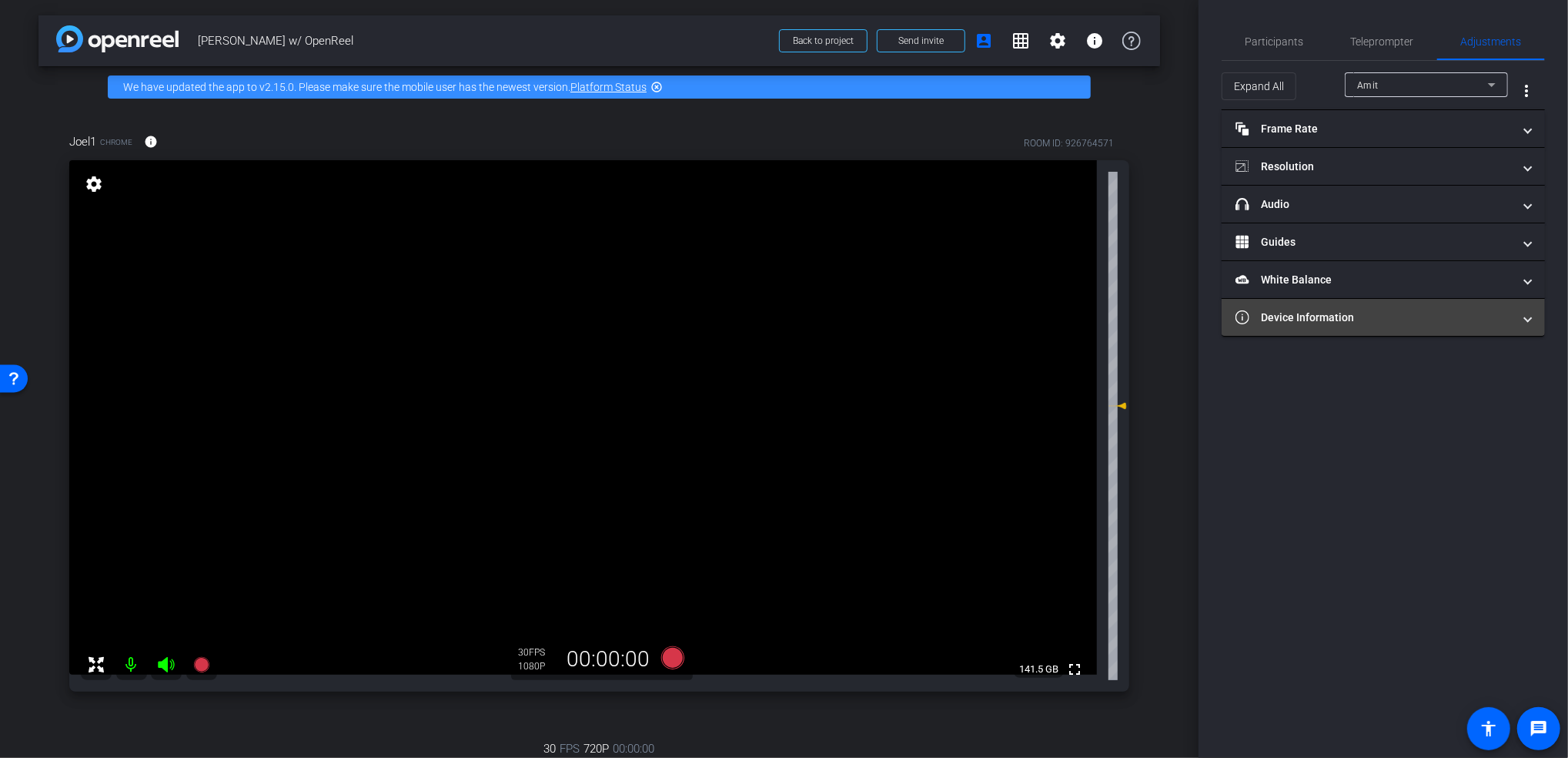
click at [1324, 321] on mat-panel-title "Device Information" at bounding box center [1374, 317] width 277 height 16
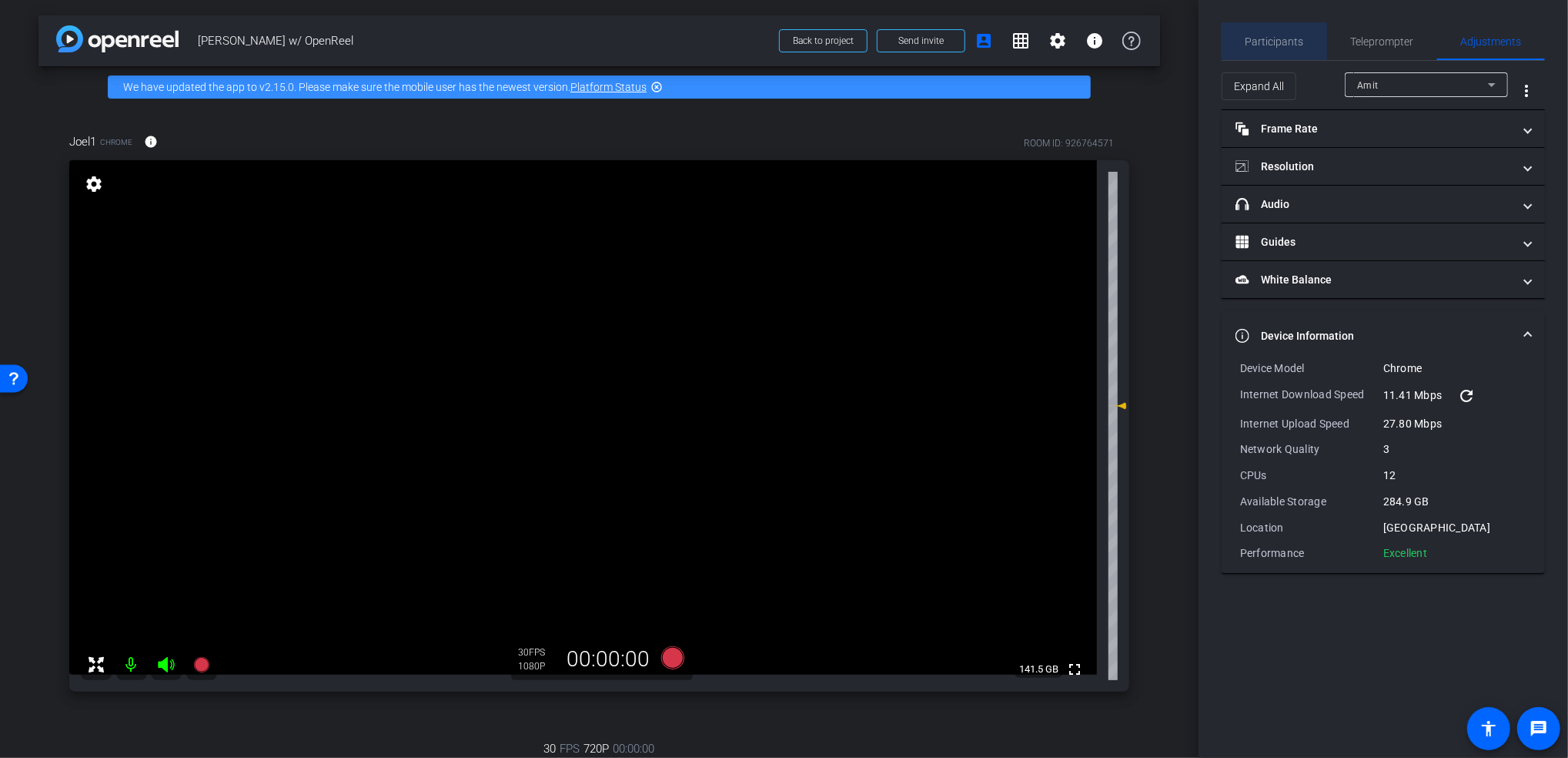
click at [1284, 40] on span "Participants" at bounding box center [1274, 42] width 59 height 11
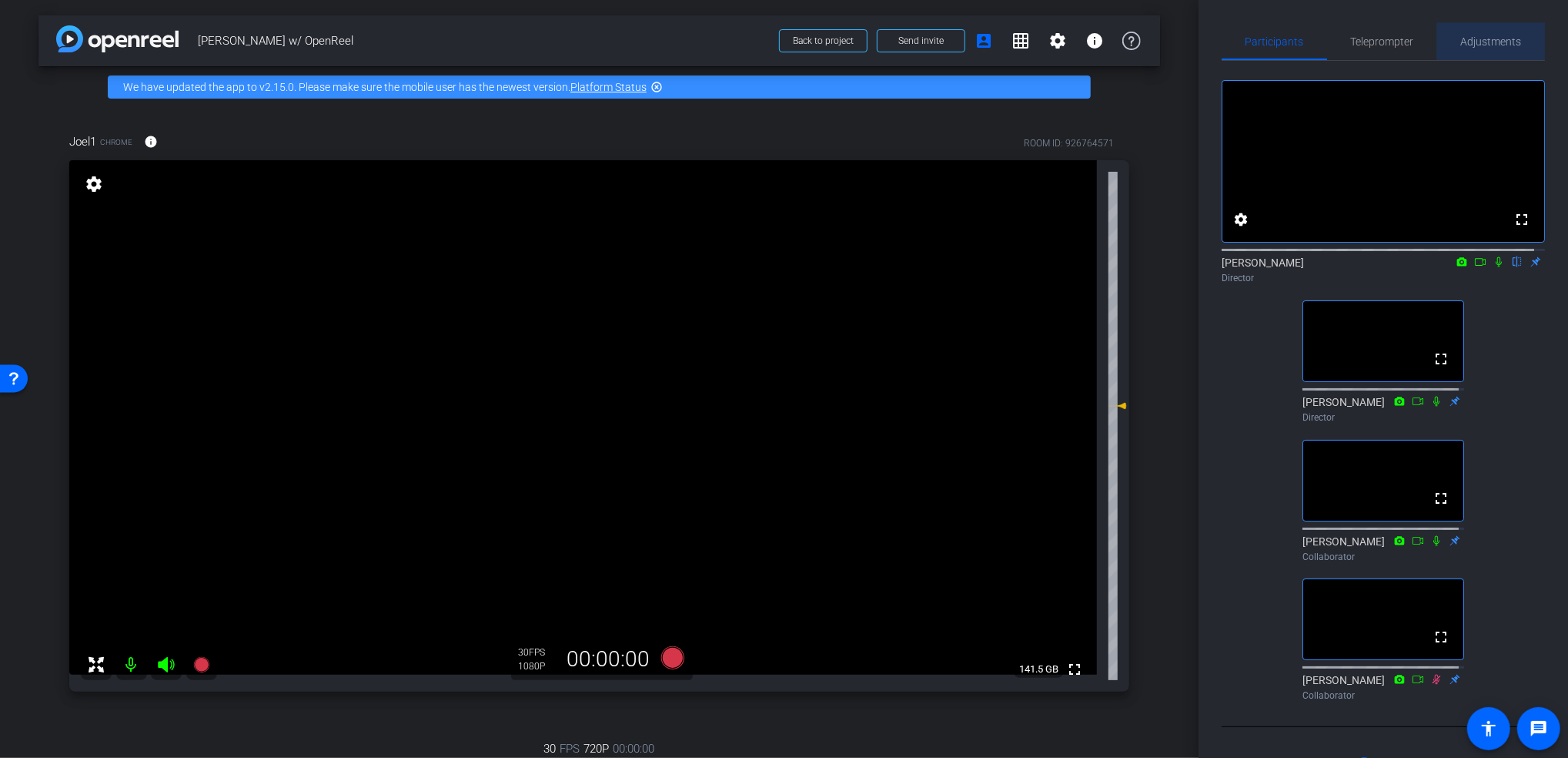
click at [1491, 56] on span "Adjustments" at bounding box center [1491, 42] width 60 height 37
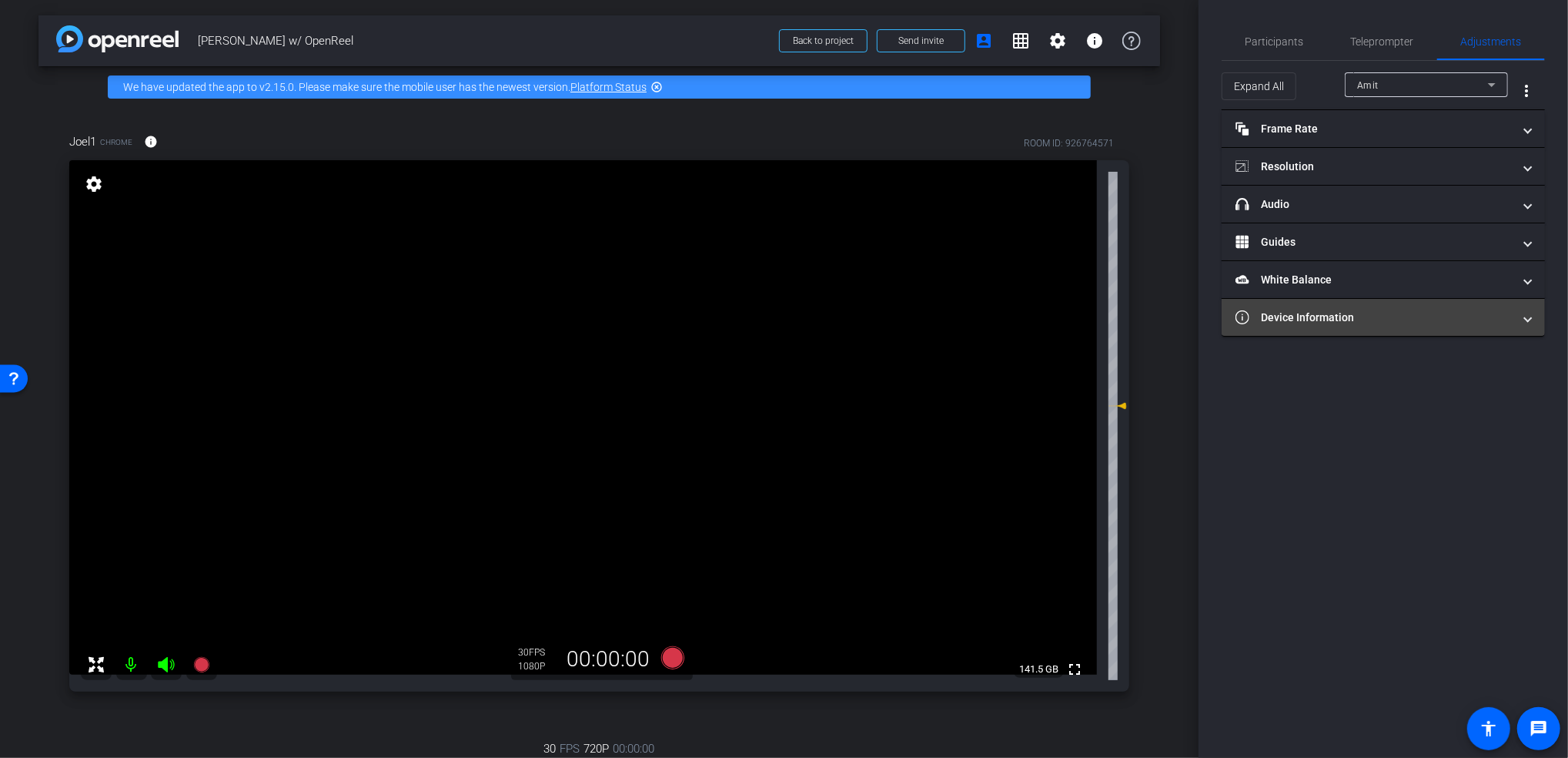
click at [1398, 334] on mat-expansion-panel-header "Device Information" at bounding box center [1383, 317] width 323 height 37
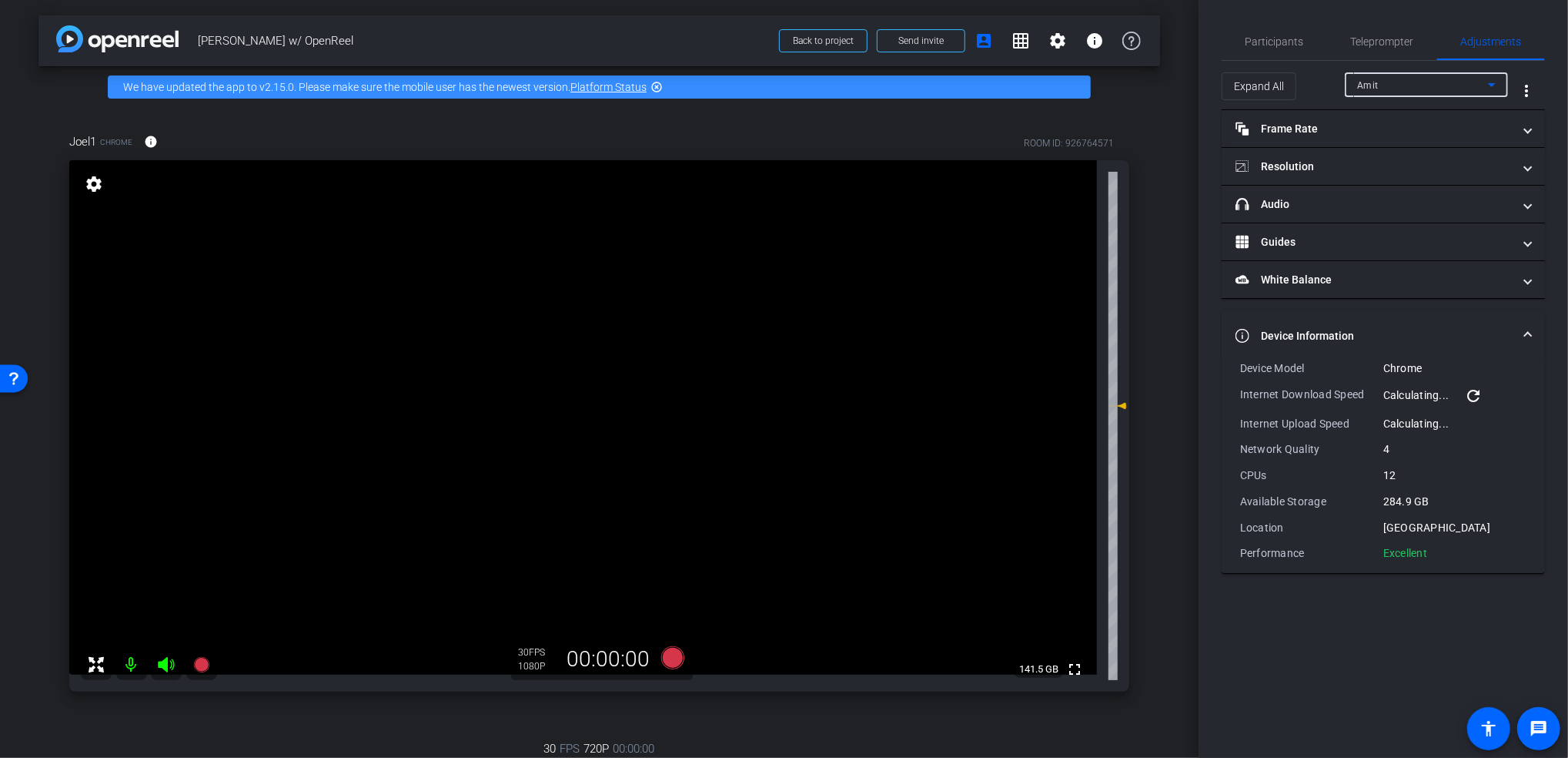
click at [1438, 91] on div "Amit" at bounding box center [1422, 85] width 131 height 20
click at [1435, 138] on mat-option "Joel1" at bounding box center [1427, 140] width 164 height 25
click at [1302, 41] on span "Participants" at bounding box center [1274, 42] width 59 height 11
